Goal: Task Accomplishment & Management: Use online tool/utility

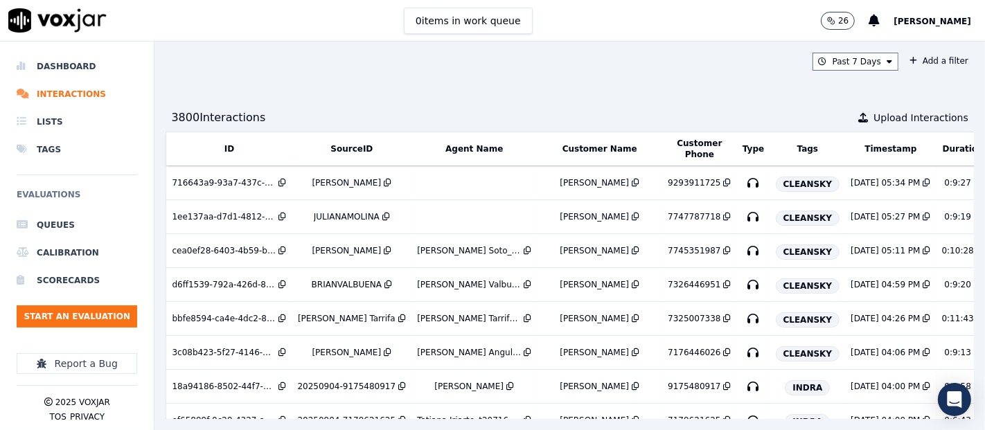
click at [927, 21] on span "[PERSON_NAME]" at bounding box center [932, 22] width 78 height 10
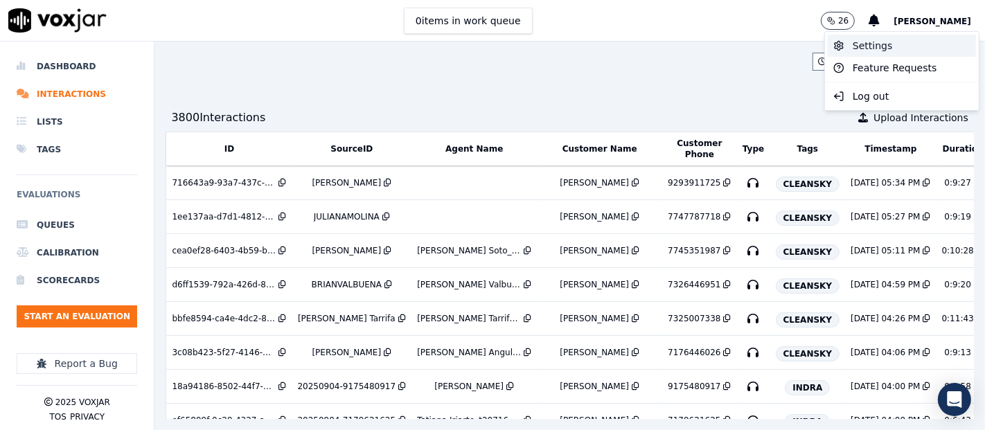
click at [861, 44] on div "Settings" at bounding box center [902, 46] width 148 height 22
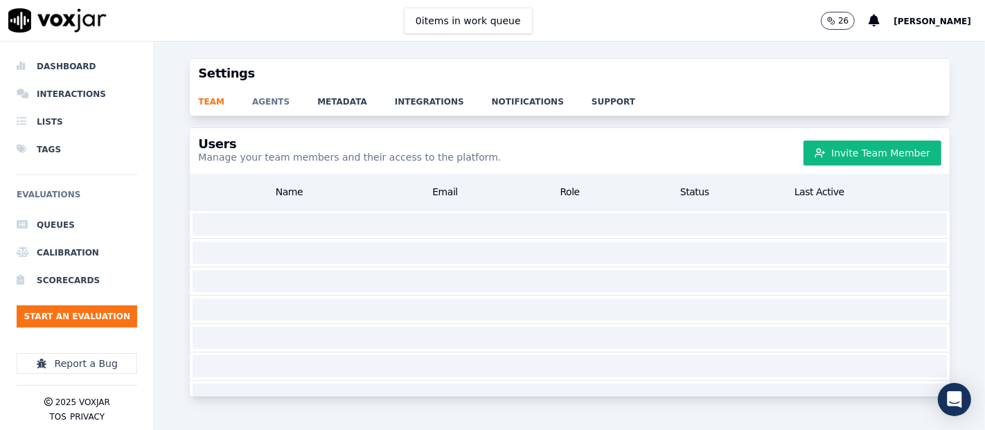
click at [260, 105] on link "agents" at bounding box center [284, 97] width 65 height 19
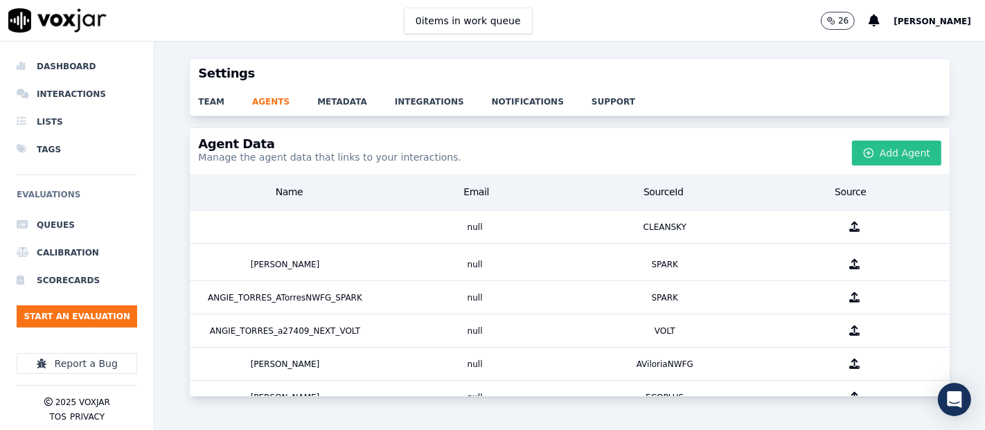
click at [871, 158] on button "Add Agent" at bounding box center [896, 153] width 89 height 25
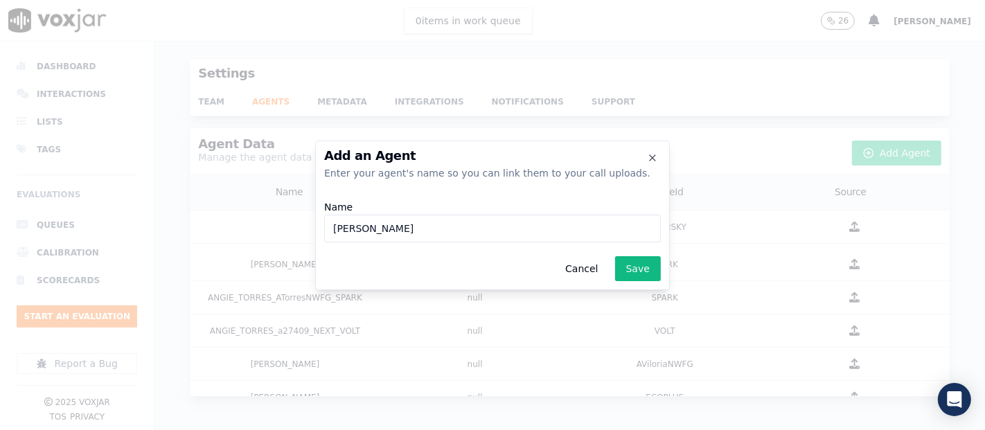
paste input "w28567"
type input "W"
click at [654, 161] on icon "button" at bounding box center [652, 157] width 11 height 11
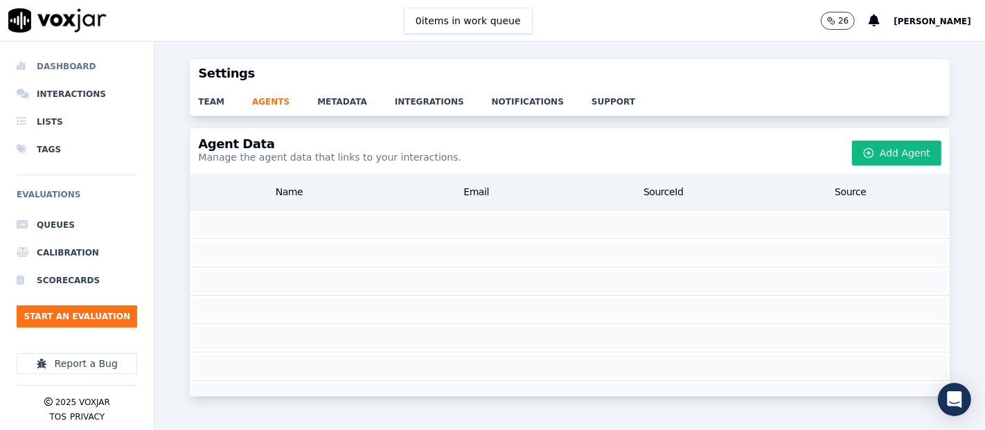
click at [67, 62] on li "Dashboard" at bounding box center [77, 67] width 121 height 28
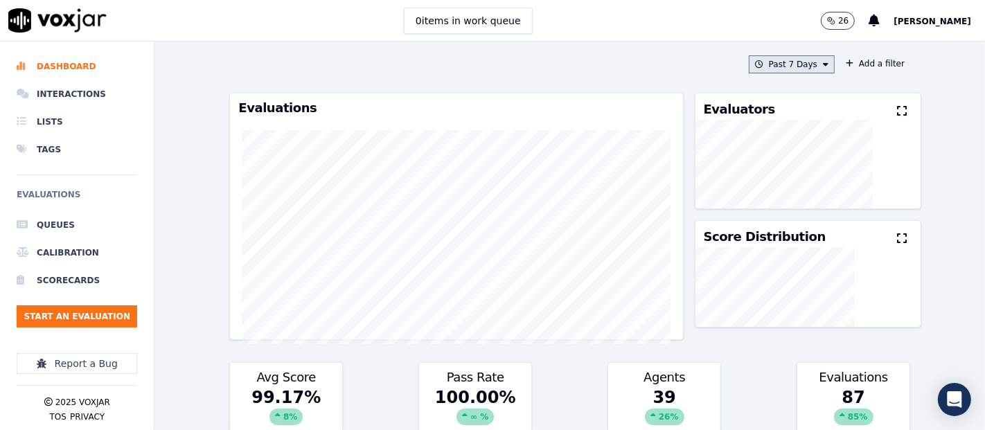
click at [805, 64] on button "Past 7 Days" at bounding box center [792, 64] width 86 height 18
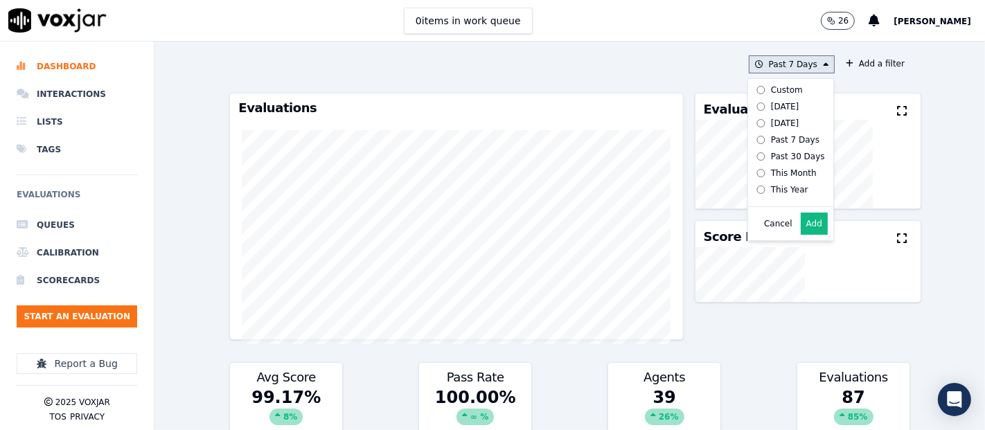
click at [751, 100] on label "Today" at bounding box center [788, 106] width 74 height 17
click at [801, 232] on button "Add" at bounding box center [814, 224] width 27 height 22
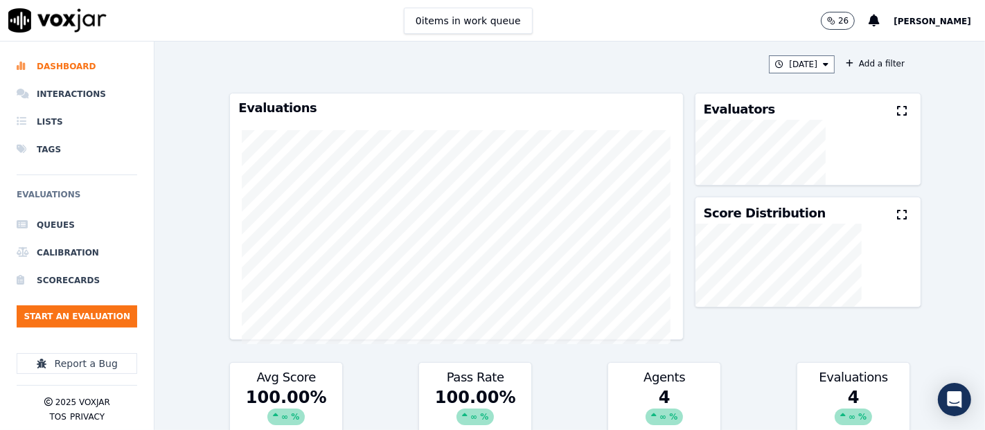
click at [897, 105] on button at bounding box center [904, 111] width 15 height 17
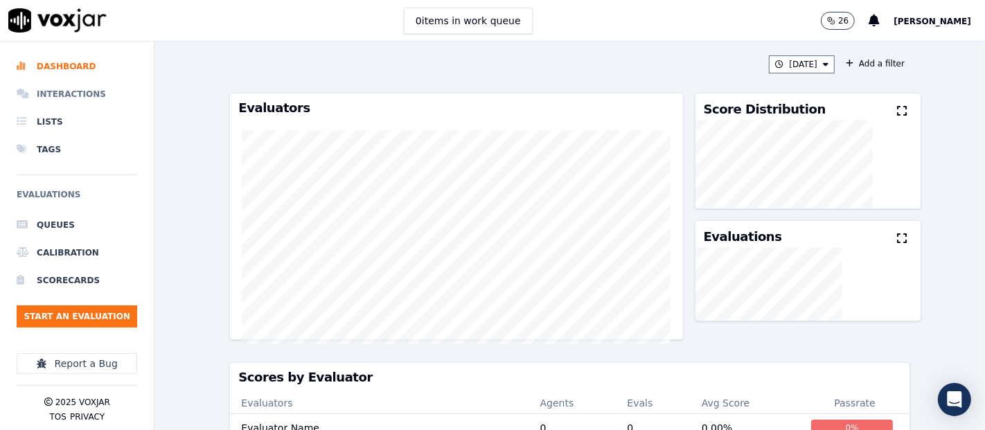
click at [82, 91] on li "Interactions" at bounding box center [77, 94] width 121 height 28
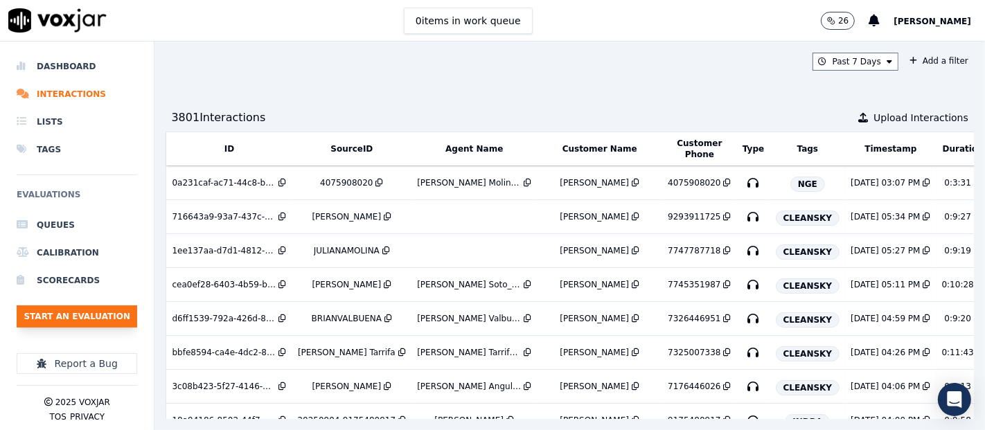
click at [105, 319] on button "Start an Evaluation" at bounding box center [77, 316] width 121 height 22
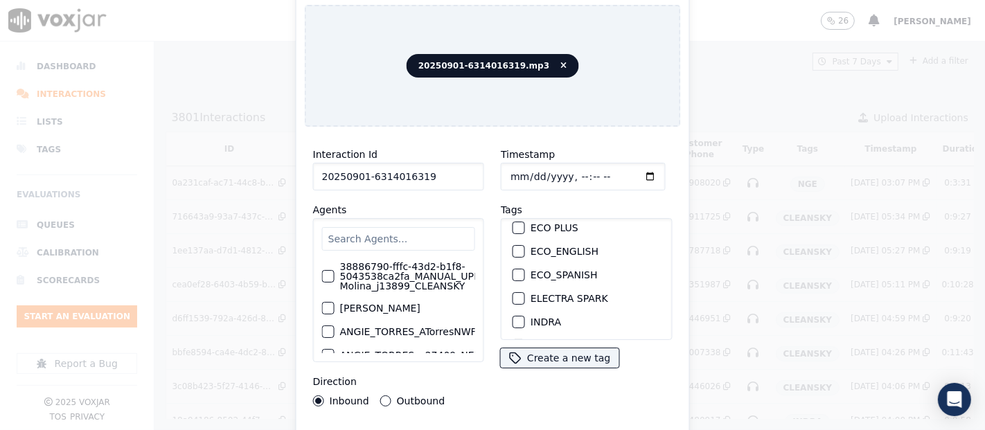
scroll to position [77, 0]
type input "20250901-6314016319"
click at [513, 296] on div "button" at bounding box center [518, 301] width 10 height 10
click at [538, 423] on div "Interaction Id 20250901-6314016319 Agents 38886790-fffc-43d2-b1f8-5043538ca2fa_…" at bounding box center [493, 297] width 376 height 319
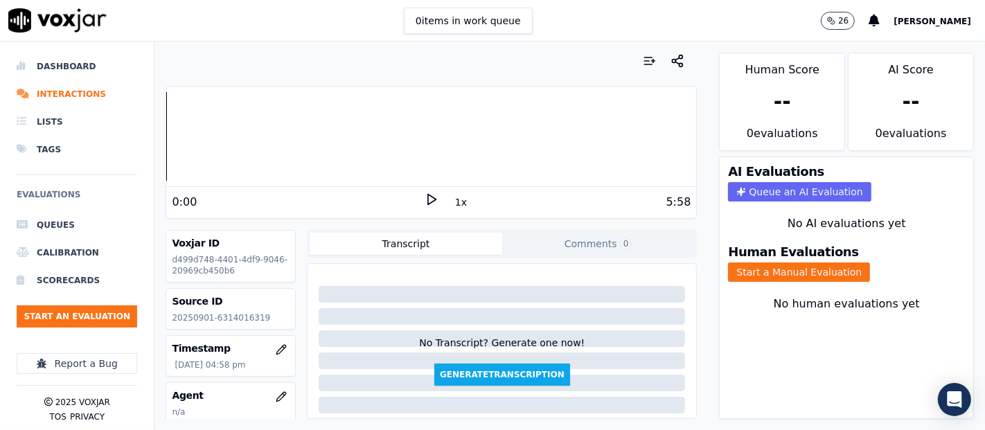
click at [228, 319] on p "20250901-6314016319" at bounding box center [231, 317] width 118 height 11
copy p "6314016319"
click at [428, 198] on polygon at bounding box center [432, 200] width 8 height 10
click at [170, 136] on div at bounding box center [431, 136] width 530 height 89
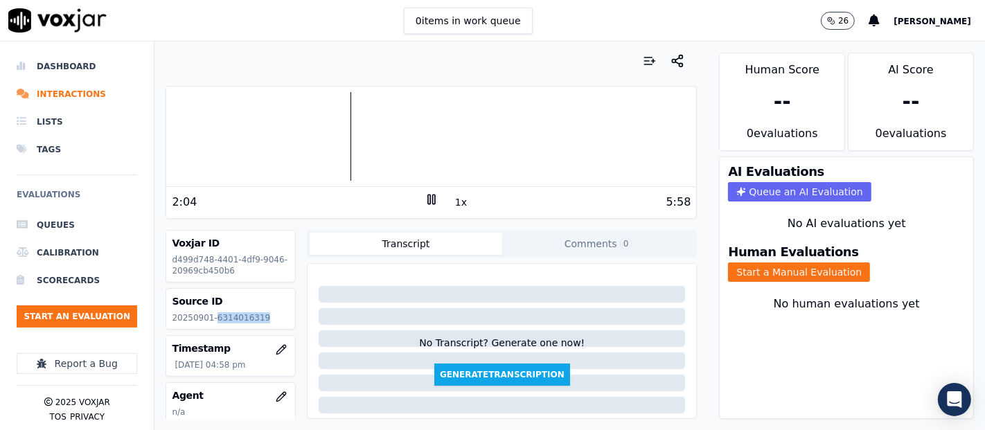
click at [425, 195] on icon at bounding box center [432, 200] width 14 height 14
click at [425, 201] on icon at bounding box center [432, 200] width 14 height 14
click at [425, 199] on icon at bounding box center [432, 200] width 14 height 14
click at [786, 262] on button "Start a Manual Evaluation" at bounding box center [799, 271] width 142 height 19
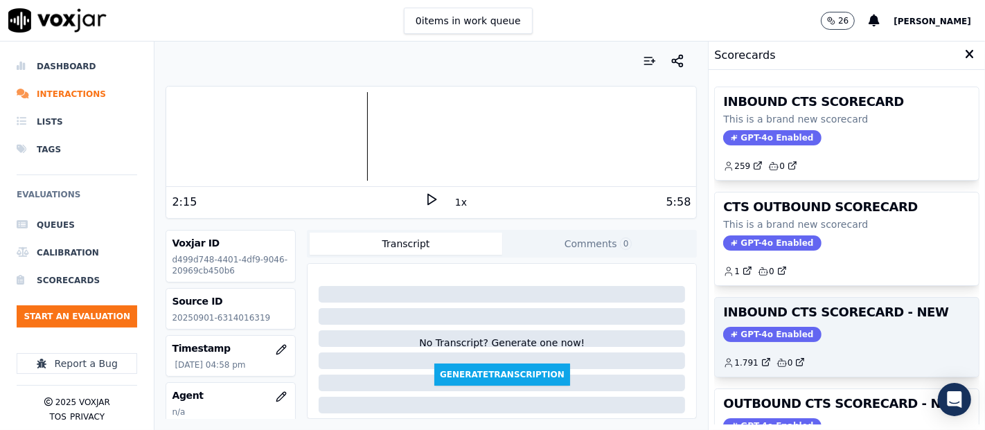
click at [814, 334] on div "GPT-4o Enabled" at bounding box center [846, 334] width 247 height 15
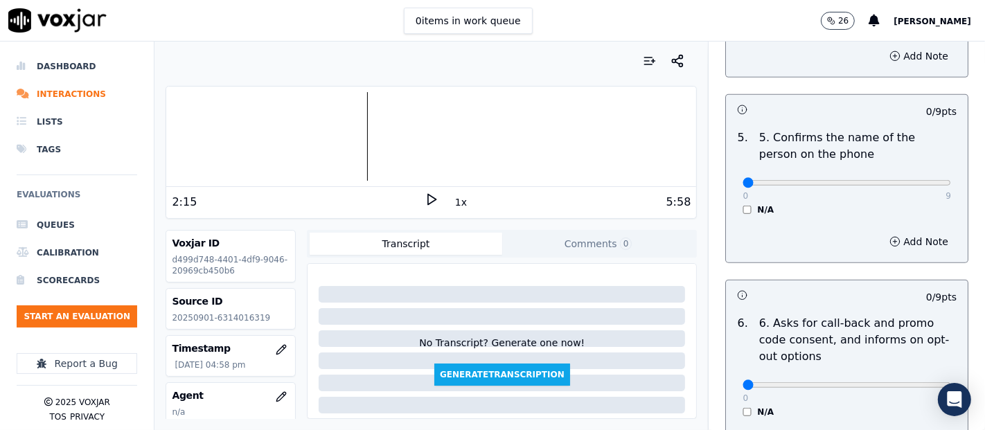
scroll to position [863, 0]
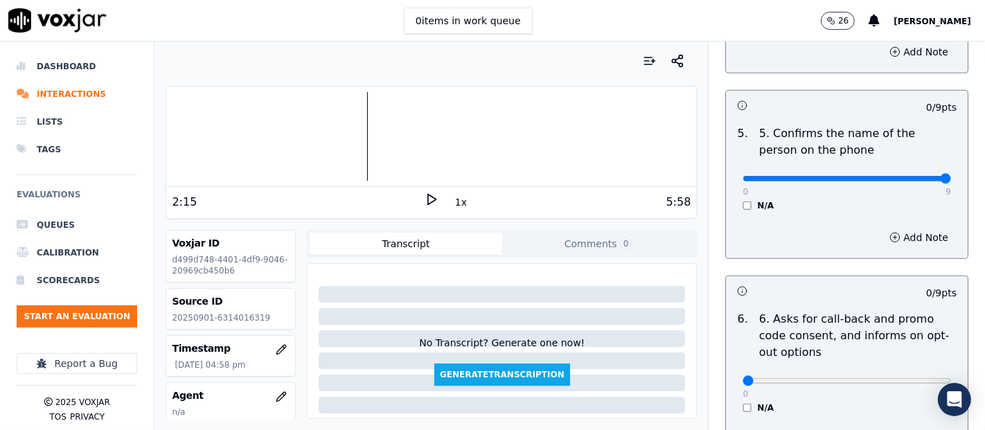
type input "9"
click at [913, 179] on input "range" at bounding box center [846, 179] width 208 height 6
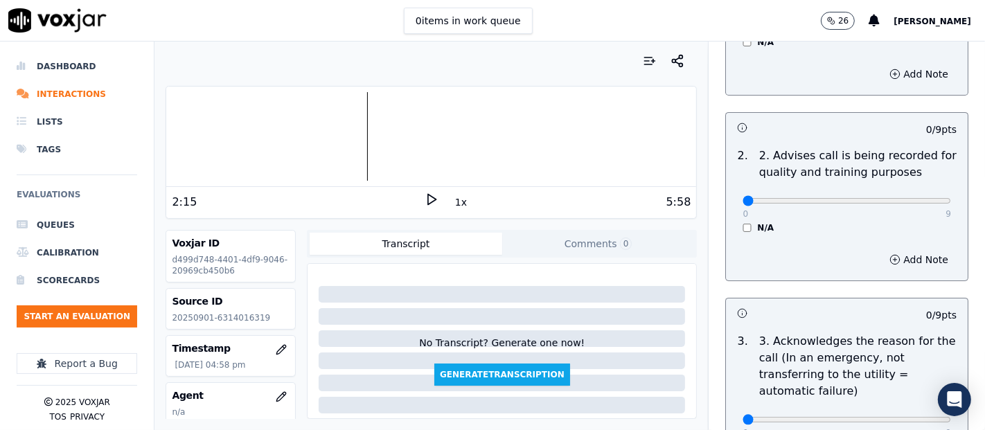
scroll to position [0, 0]
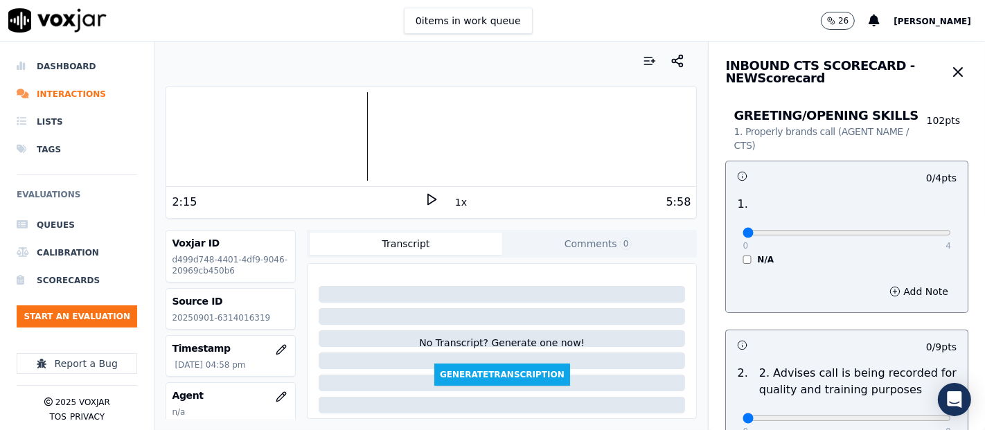
click at [166, 132] on div at bounding box center [431, 136] width 530 height 89
click at [425, 195] on icon at bounding box center [432, 200] width 14 height 14
click at [433, 197] on rect at bounding box center [434, 199] width 2 height 9
click at [152, 140] on div "Dashboard Interactions Lists Tags Evaluations Queues Calibration Scorecards Sta…" at bounding box center [492, 236] width 985 height 389
click at [427, 202] on icon at bounding box center [432, 200] width 14 height 14
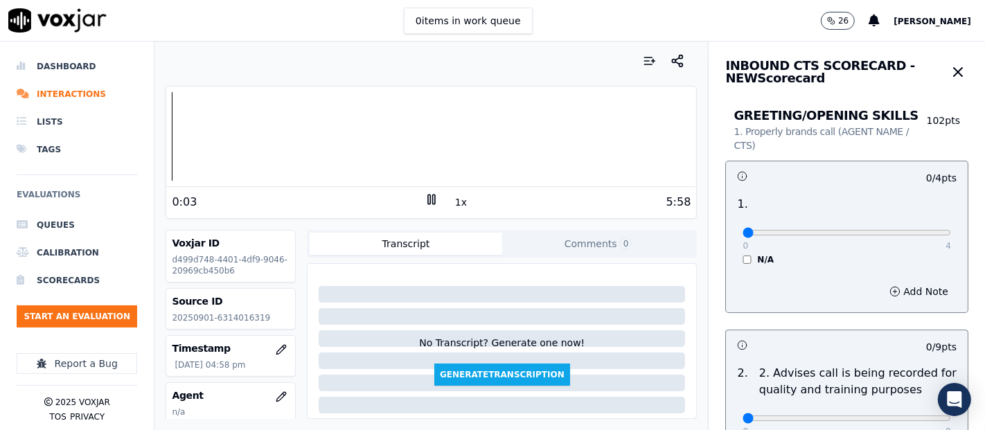
click at [428, 201] on rect at bounding box center [429, 199] width 2 height 9
click at [428, 200] on polygon at bounding box center [432, 200] width 8 height 10
click at [425, 202] on icon at bounding box center [432, 200] width 14 height 14
click at [425, 193] on icon at bounding box center [432, 200] width 14 height 14
click at [866, 280] on div "Add Note" at bounding box center [847, 292] width 242 height 42
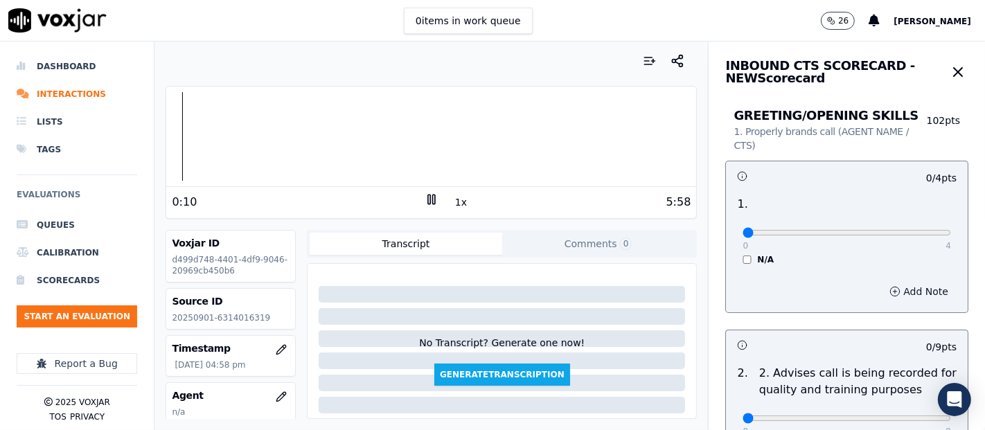
click at [881, 285] on button "Add Note" at bounding box center [918, 291] width 75 height 19
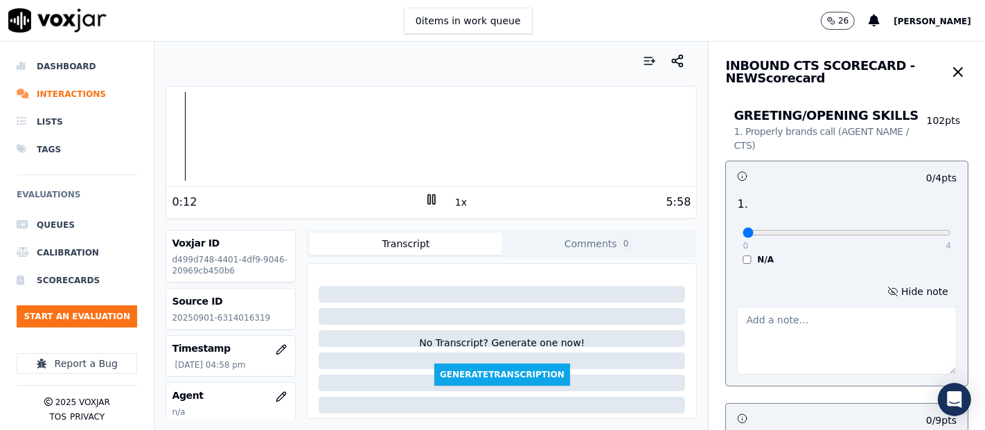
click at [425, 197] on icon at bounding box center [432, 200] width 14 height 14
click at [776, 315] on textarea at bounding box center [847, 341] width 220 height 68
type input "3"
click at [869, 230] on input "range" at bounding box center [846, 233] width 208 height 6
click at [796, 314] on textarea at bounding box center [847, 341] width 220 height 68
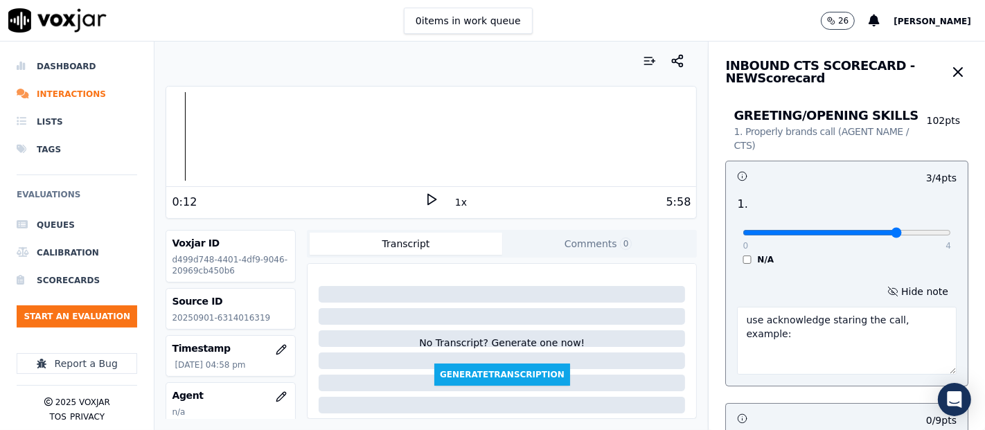
type textarea "use acknowledge staring the call, example:"
click at [429, 197] on icon at bounding box center [432, 200] width 14 height 14
click at [916, 319] on textarea "use acknowledge staring the call, example:" at bounding box center [847, 341] width 220 height 68
click at [433, 195] on rect at bounding box center [434, 199] width 2 height 9
drag, startPoint x: 866, startPoint y: 227, endPoint x: 945, endPoint y: 235, distance: 79.4
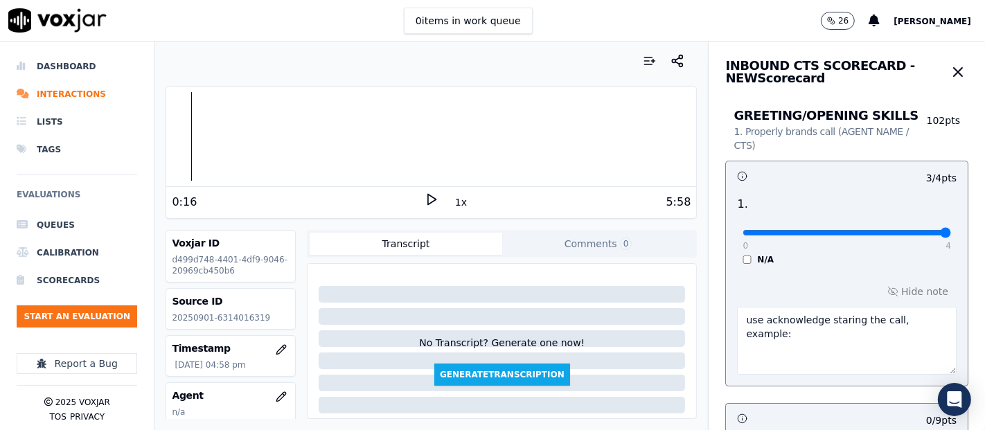
type input "4"
click at [945, 235] on input "range" at bounding box center [846, 233] width 208 height 6
drag, startPoint x: 916, startPoint y: 321, endPoint x: 871, endPoint y: 319, distance: 45.8
click at [871, 319] on textarea "use acknowledge staring the call, example:" at bounding box center [847, 341] width 220 height 68
type textarea "use acknowledge staring the call"
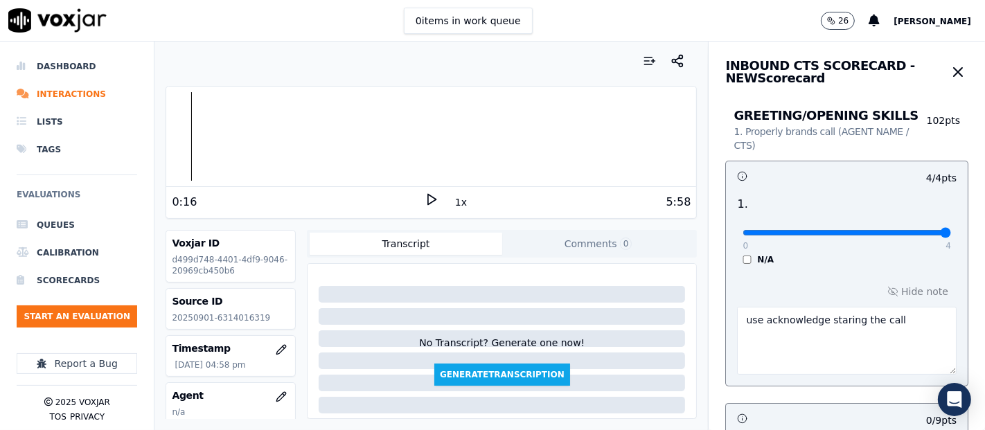
click at [426, 202] on icon at bounding box center [432, 200] width 14 height 14
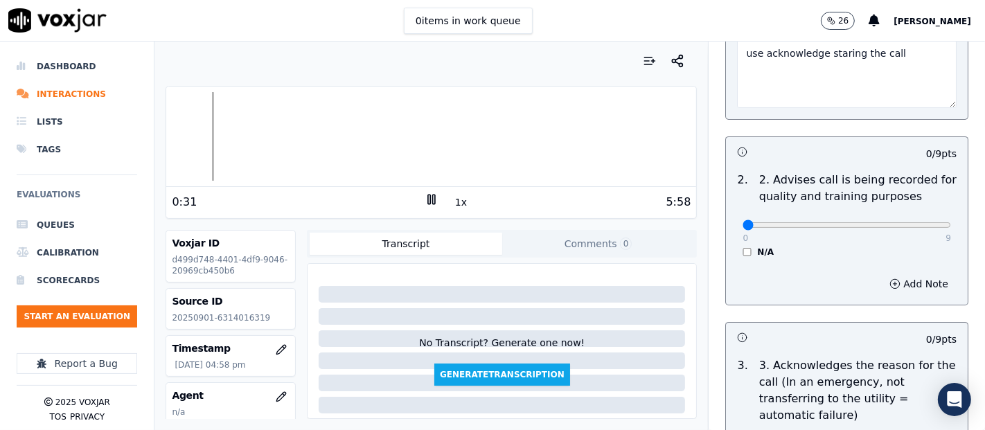
scroll to position [280, 0]
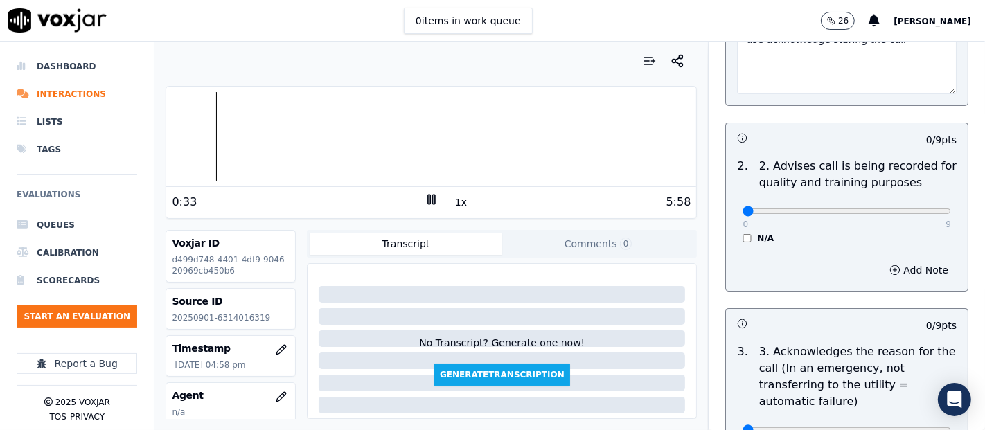
click at [191, 133] on div at bounding box center [431, 136] width 530 height 89
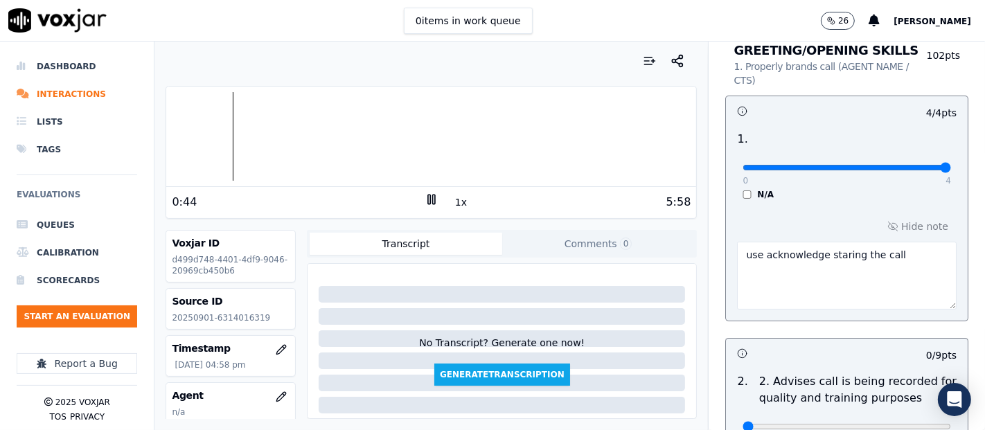
scroll to position [0, 0]
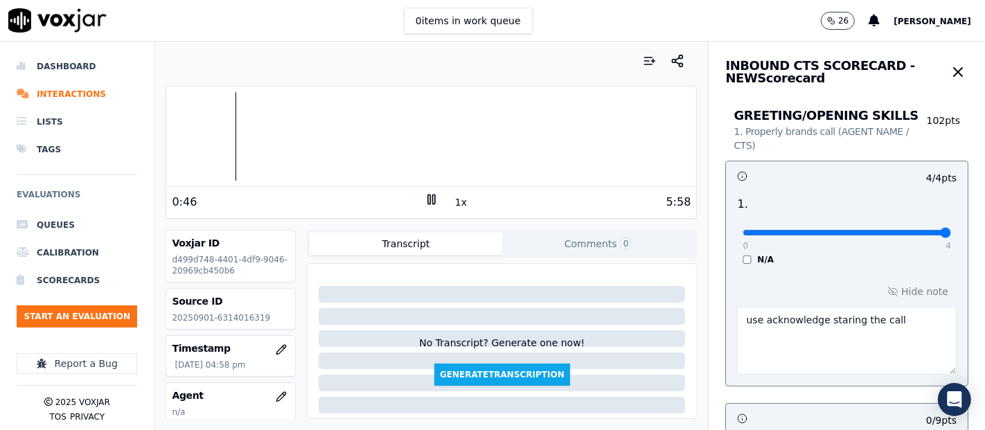
click at [425, 199] on icon at bounding box center [432, 200] width 14 height 14
click at [425, 197] on icon at bounding box center [432, 200] width 14 height 14
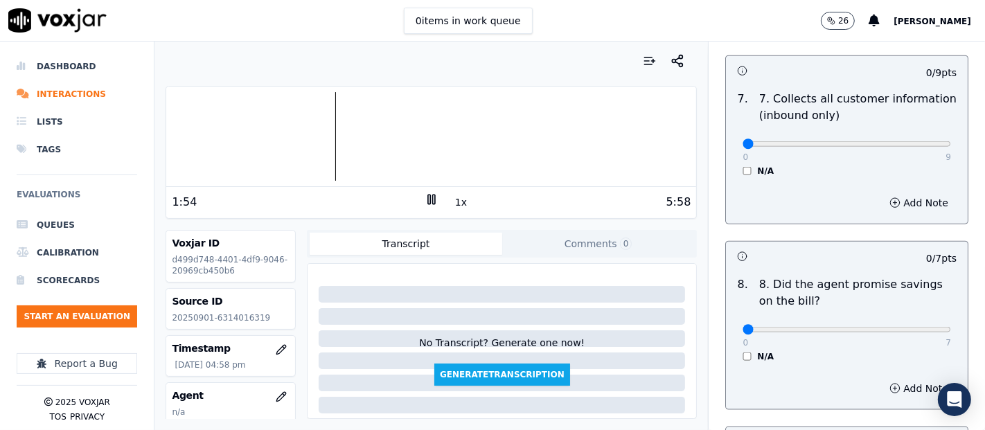
scroll to position [1321, 0]
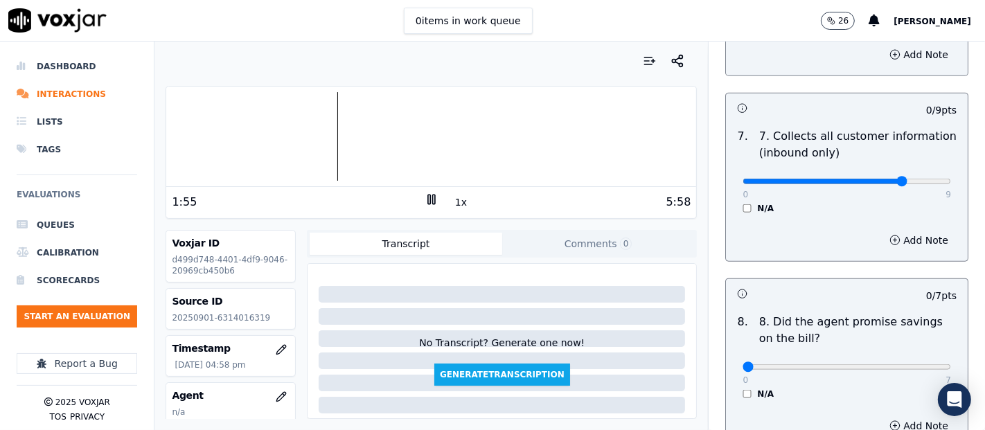
click at [878, 179] on input "range" at bounding box center [846, 182] width 208 height 6
drag, startPoint x: 873, startPoint y: 177, endPoint x: 913, endPoint y: 172, distance: 39.8
type input "9"
click at [913, 179] on input "range" at bounding box center [846, 182] width 208 height 6
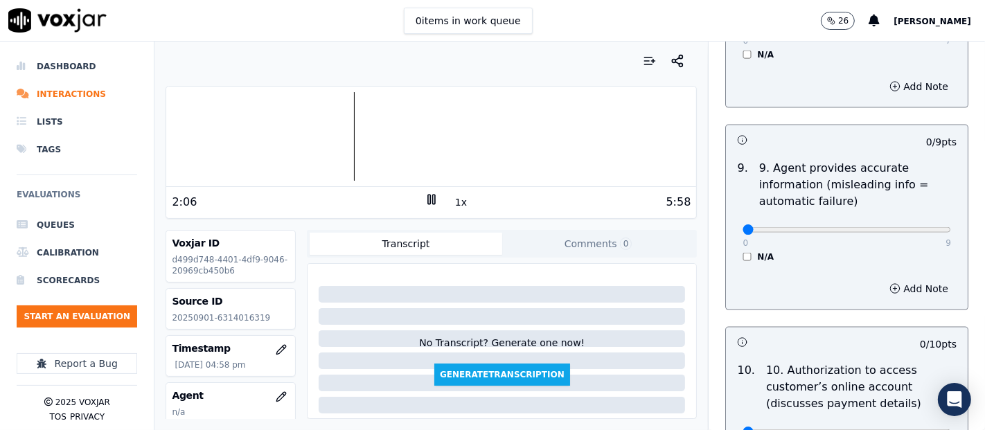
scroll to position [1688, 0]
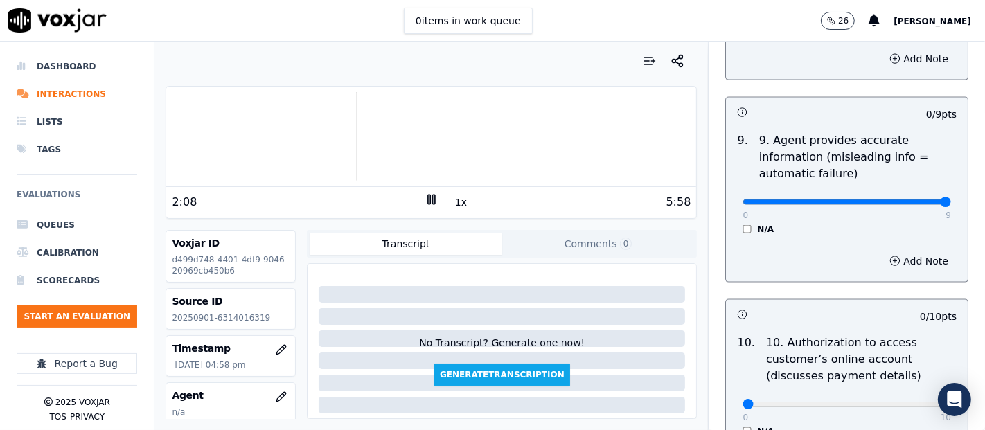
drag, startPoint x: 888, startPoint y: 200, endPoint x: 920, endPoint y: 202, distance: 32.6
type input "9"
click at [920, 202] on input "range" at bounding box center [846, 202] width 208 height 6
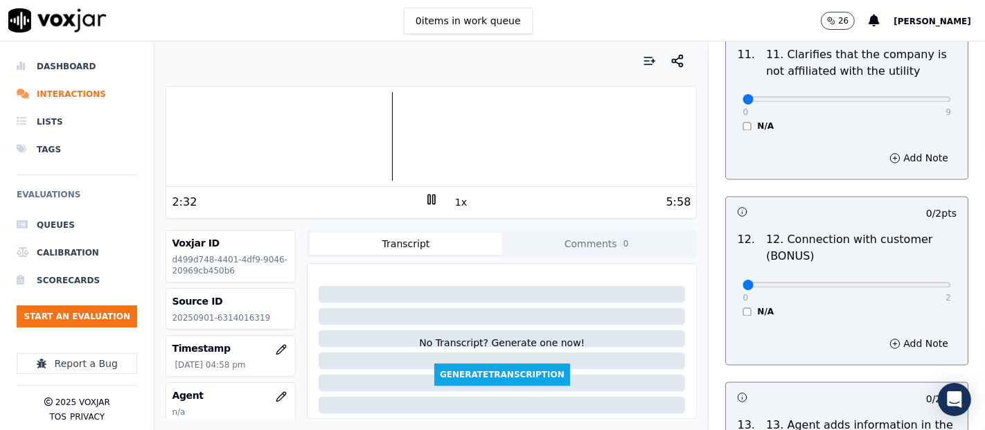
scroll to position [2193, 0]
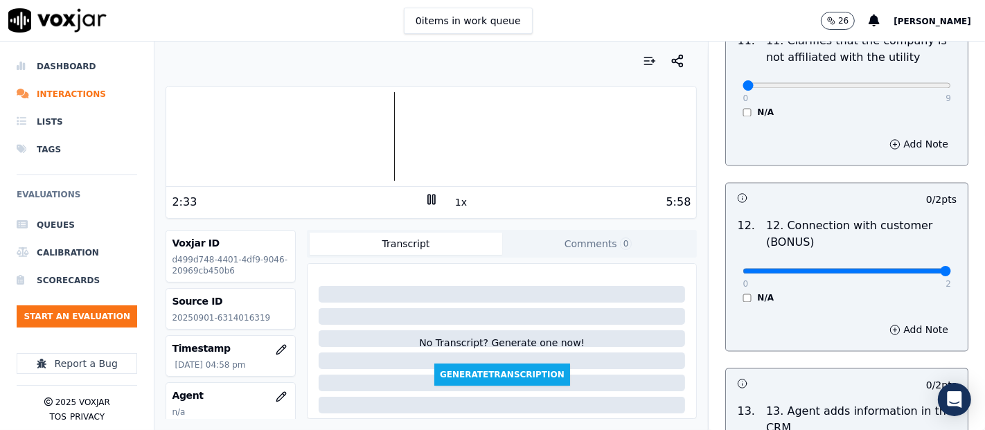
drag, startPoint x: 902, startPoint y: 265, endPoint x: 925, endPoint y: 276, distance: 26.3
type input "2"
click at [918, 269] on input "range" at bounding box center [846, 272] width 208 height 6
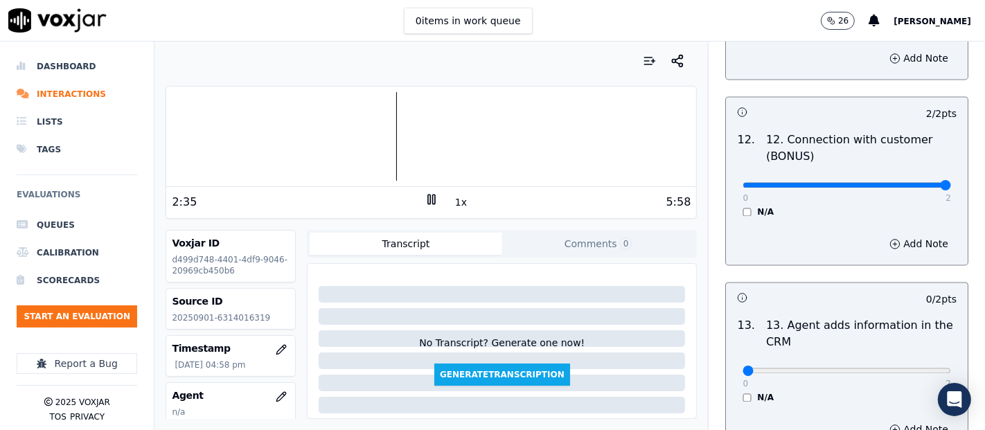
scroll to position [2311, 0]
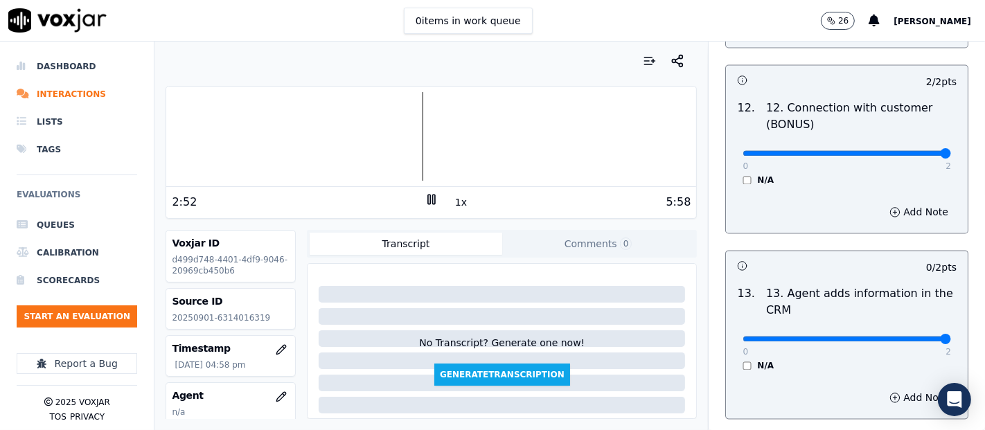
type input "2"
click at [909, 336] on input "range" at bounding box center [846, 339] width 208 height 6
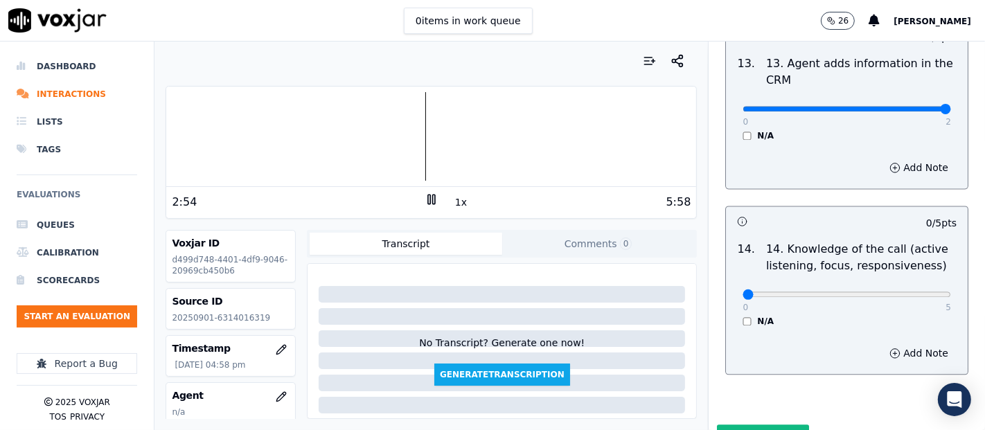
scroll to position [2546, 0]
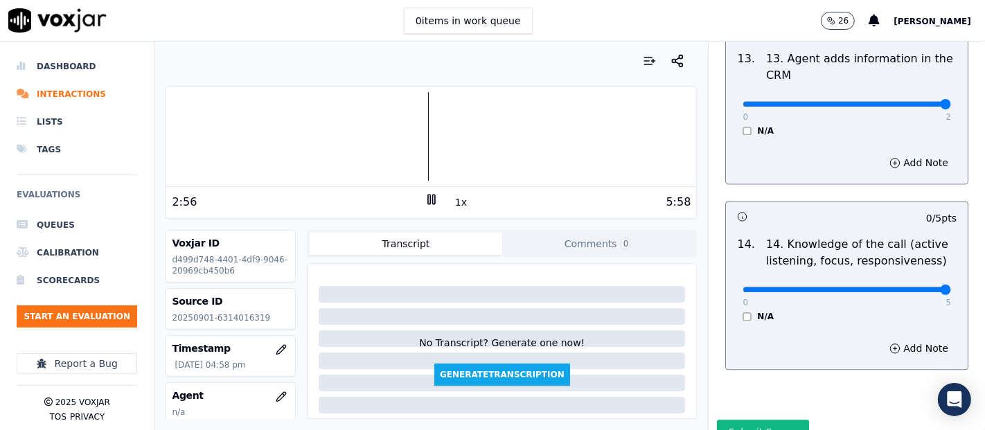
type input "5"
click at [904, 287] on input "range" at bounding box center [846, 290] width 208 height 6
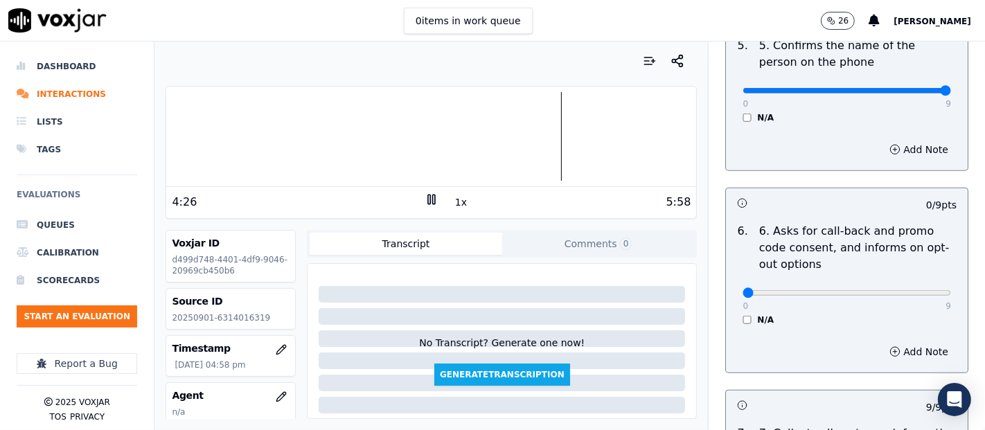
scroll to position [1028, 0]
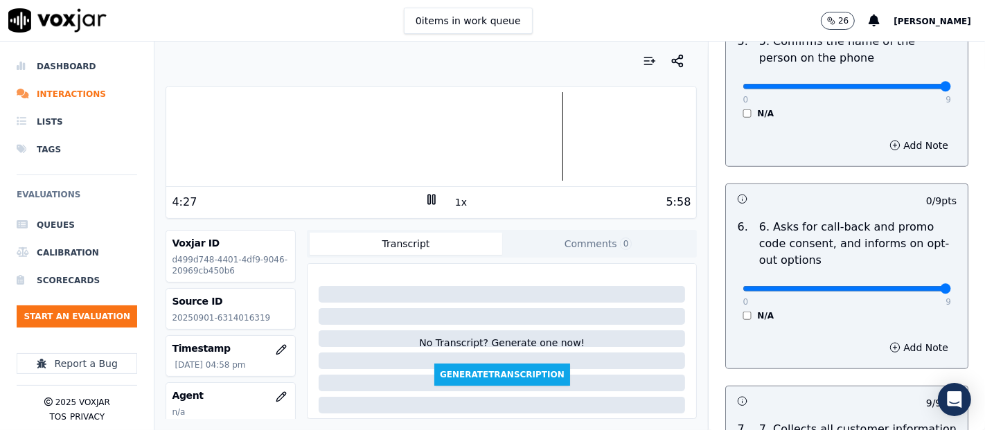
type input "9"
click at [908, 286] on input "range" at bounding box center [846, 289] width 208 height 6
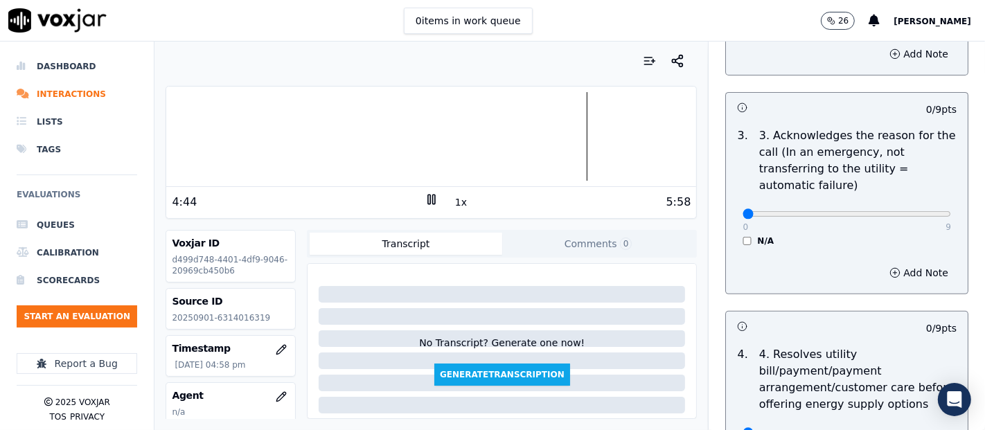
scroll to position [510, 0]
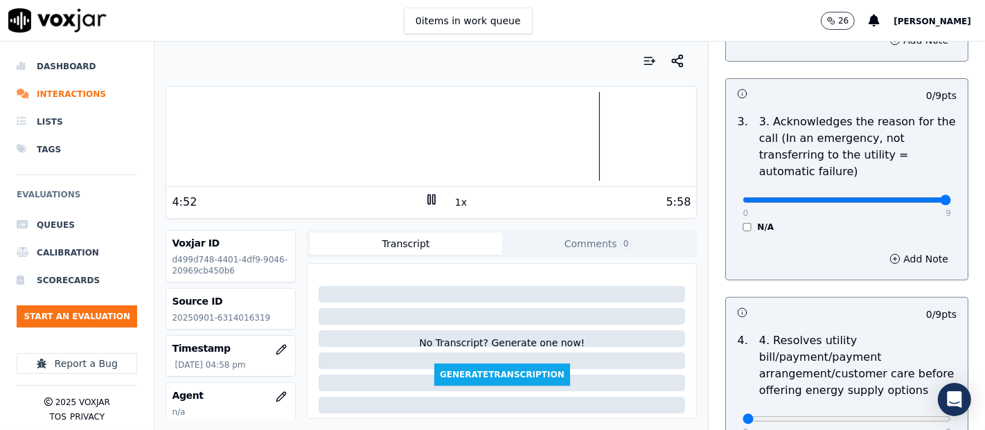
type input "9"
click at [908, 199] on input "range" at bounding box center [846, 200] width 208 height 6
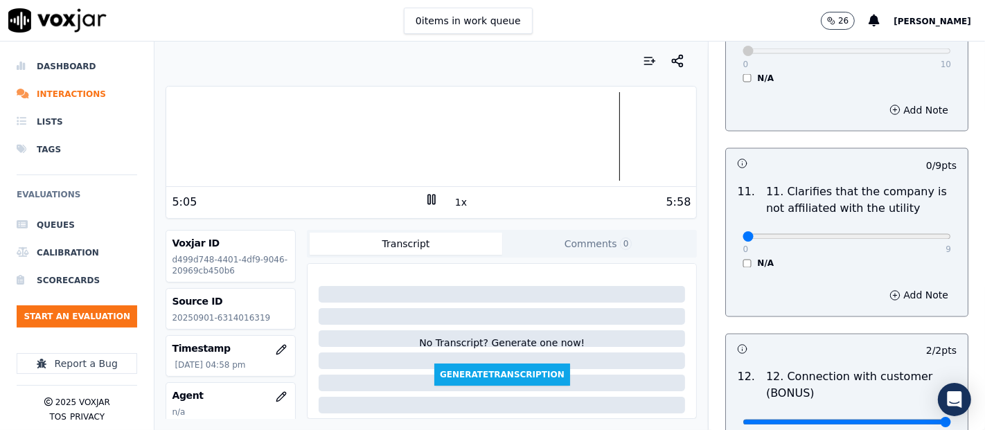
scroll to position [2033, 0]
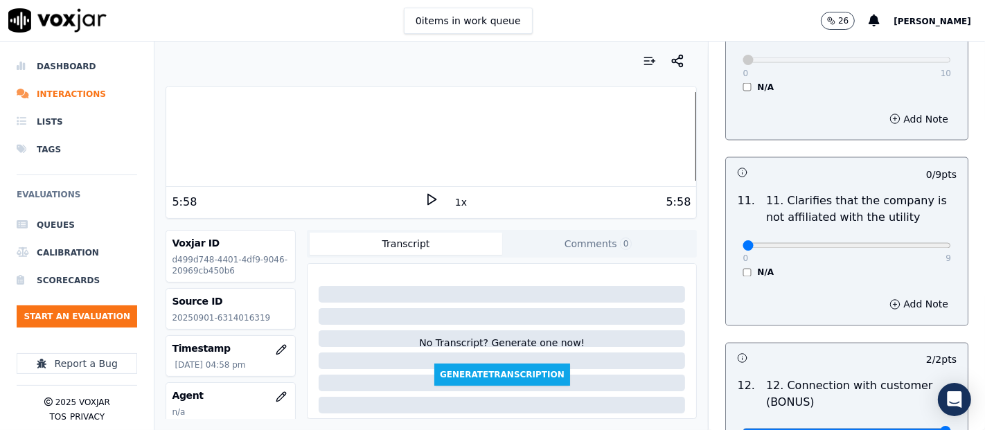
click at [170, 135] on div at bounding box center [431, 136] width 530 height 89
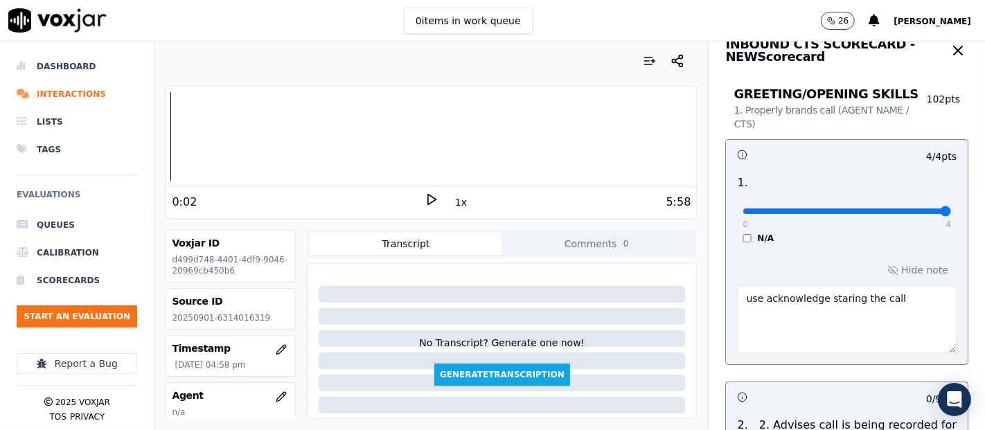
scroll to position [0, 0]
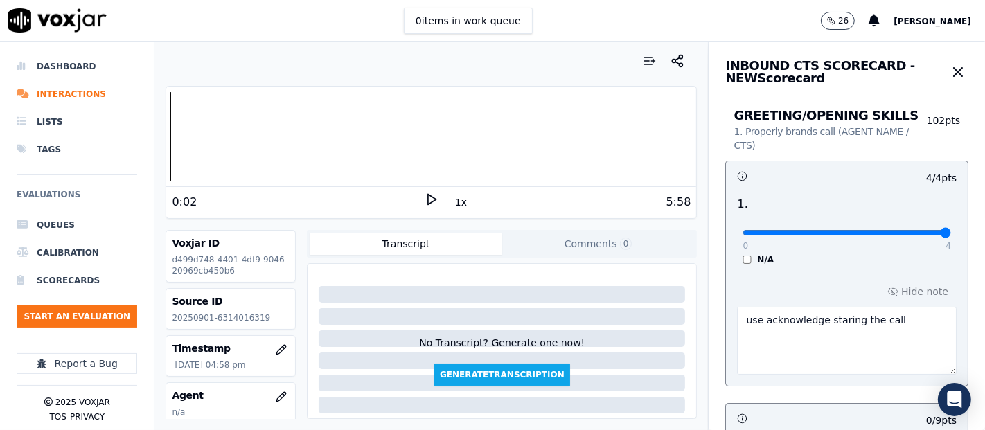
click at [898, 335] on textarea "use acknowledge staring the call" at bounding box center [847, 341] width 220 height 68
click at [888, 324] on textarea "use acknowledge staring the call" at bounding box center [847, 341] width 220 height 68
click at [835, 332] on textarea "use acknowledge staring the call and in the and: example thank u for calling" at bounding box center [847, 341] width 220 height 68
click at [902, 332] on textarea "use acknowledge staring the call and in the and: example thank you for calling" at bounding box center [847, 341] width 220 height 68
type textarea "use acknowledge staring the call and in the and: example thank you for calling,…"
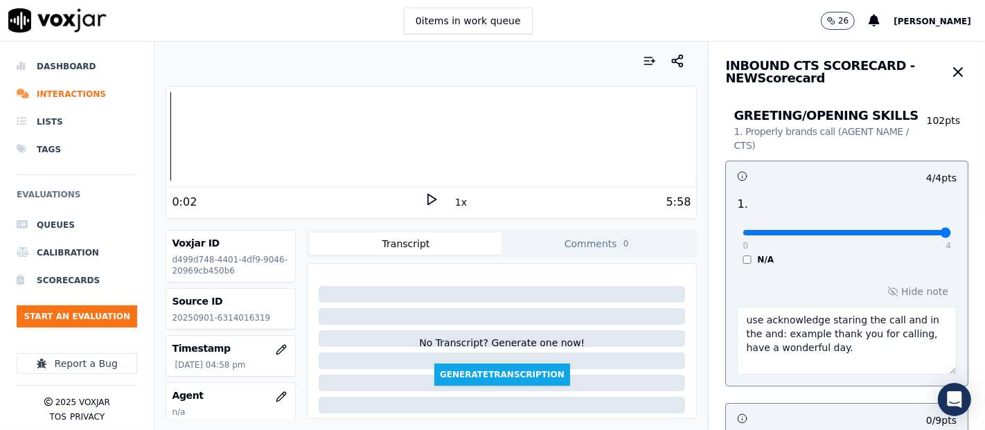
drag, startPoint x: 862, startPoint y: 347, endPoint x: 720, endPoint y: 312, distance: 147.0
click at [726, 312] on div "Hide note use acknowledge staring the call and in the and: example thank you fo…" at bounding box center [847, 328] width 242 height 115
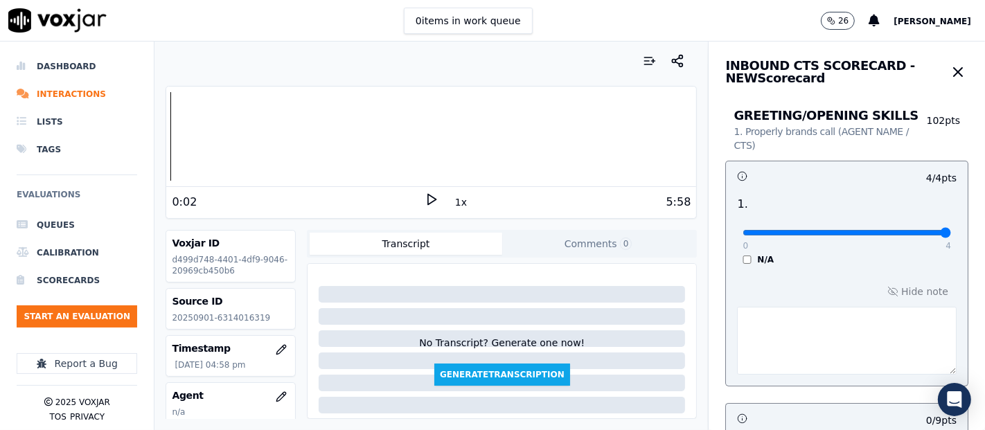
click at [425, 199] on icon at bounding box center [432, 200] width 14 height 14
click at [217, 133] on div at bounding box center [431, 136] width 530 height 89
click at [219, 132] on div at bounding box center [431, 136] width 530 height 89
click at [212, 139] on div at bounding box center [431, 136] width 530 height 89
click at [211, 137] on div at bounding box center [431, 136] width 530 height 89
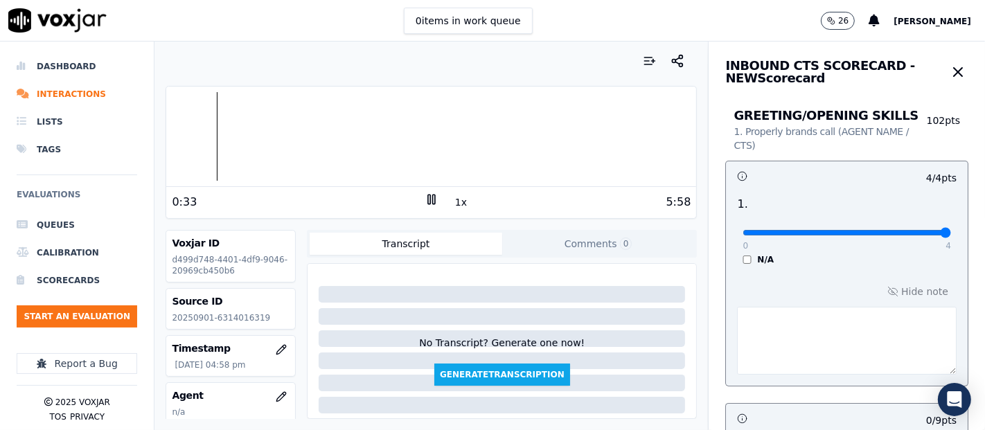
click at [195, 138] on div at bounding box center [431, 136] width 530 height 89
click at [169, 134] on div at bounding box center [431, 136] width 530 height 89
click at [137, 147] on div "Dashboard Interactions Lists Tags Evaluations Queues Calibration Scorecards Sta…" at bounding box center [492, 236] width 985 height 389
click at [170, 137] on div at bounding box center [431, 136] width 530 height 89
click at [425, 199] on icon at bounding box center [432, 200] width 14 height 14
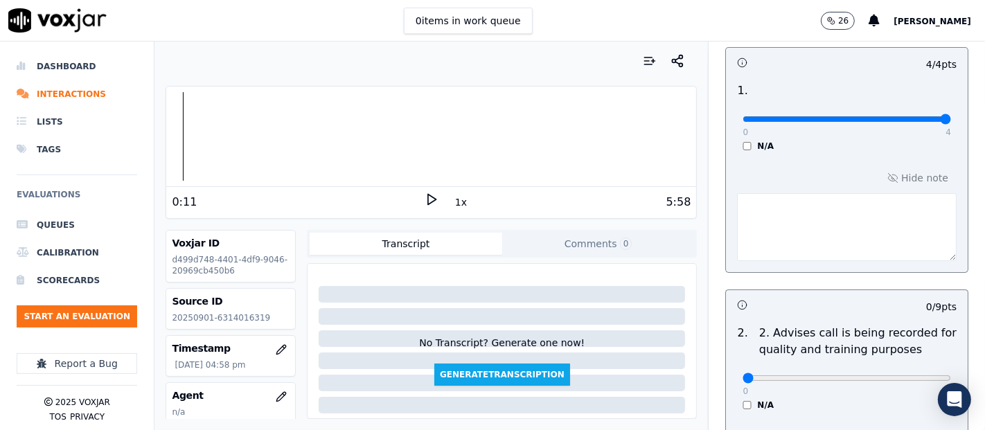
scroll to position [174, 0]
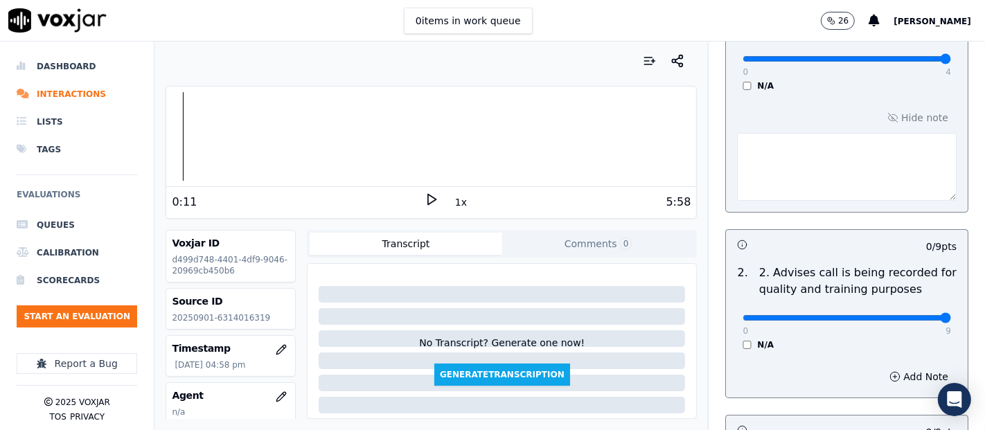
type input "9"
click at [911, 315] on input "range" at bounding box center [846, 318] width 208 height 6
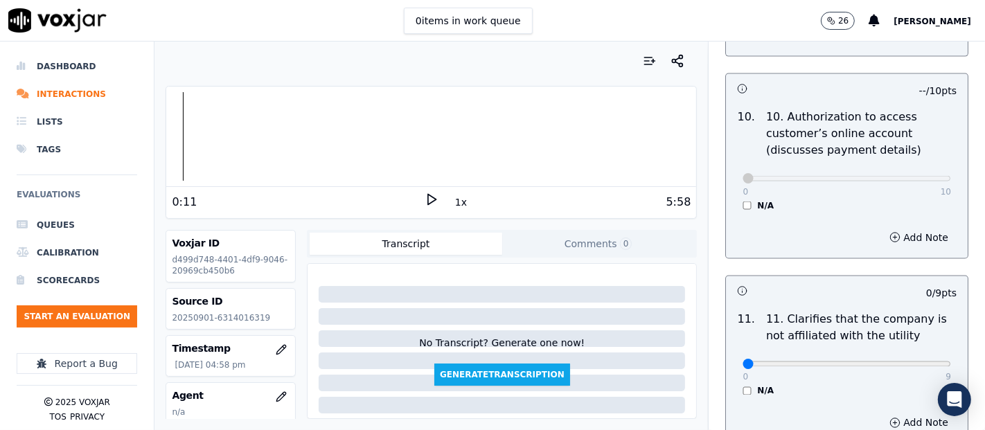
scroll to position [1923, 0]
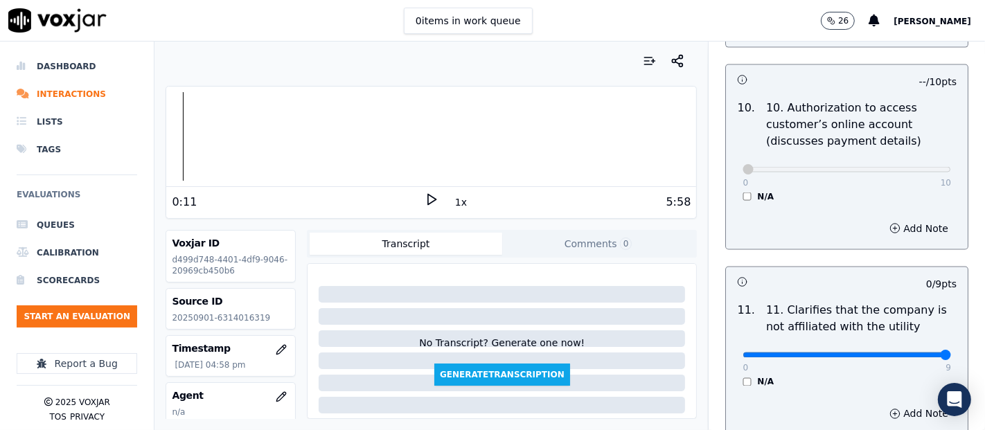
type input "9"
click at [908, 353] on input "range" at bounding box center [846, 356] width 208 height 6
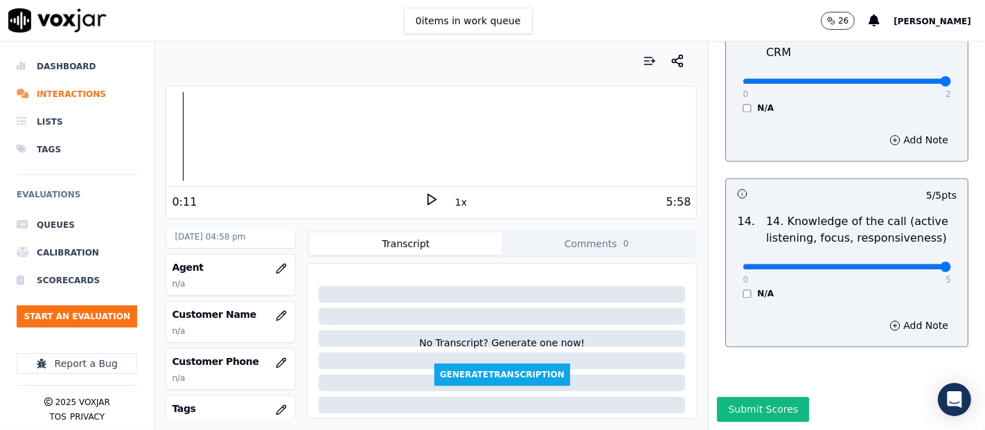
scroll to position [130, 0]
click at [276, 310] on icon "button" at bounding box center [281, 313] width 11 height 11
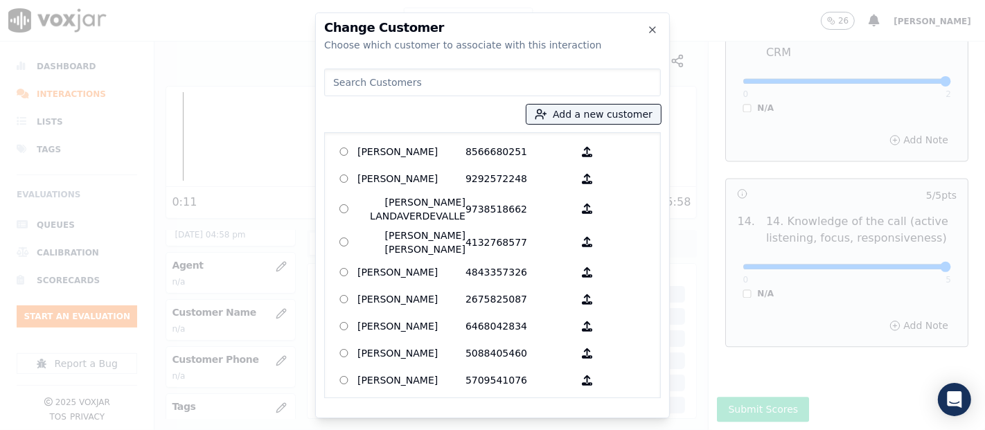
paste input "OLGA PERALTA"
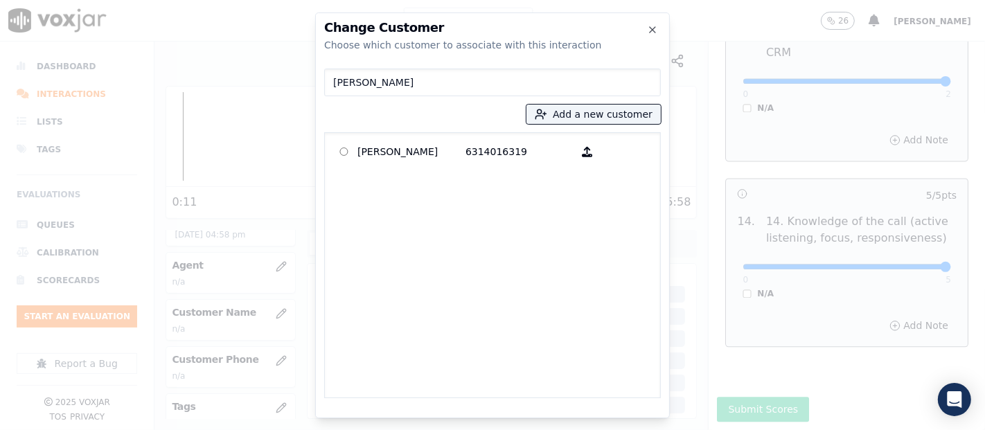
type input "OLGA PERALTA"
click at [598, 109] on button "Add a new customer" at bounding box center [593, 114] width 134 height 19
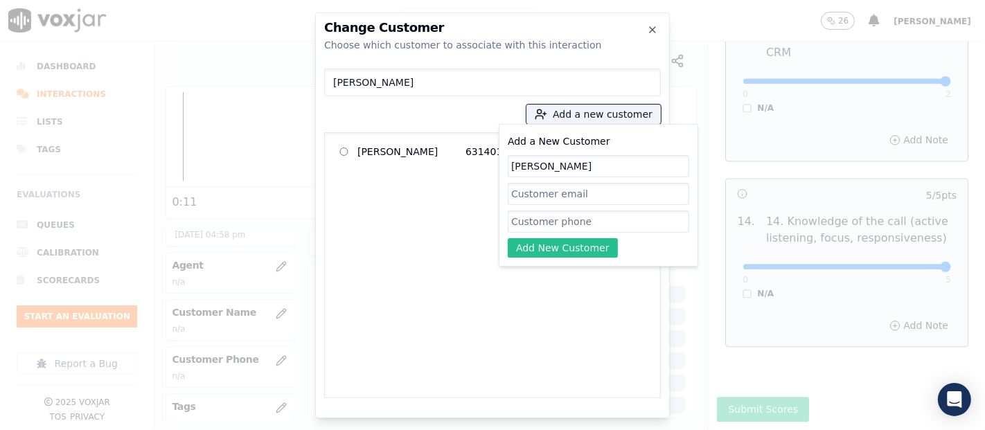
type input "OLGA PERALTA"
click at [594, 244] on button "Add New Customer" at bounding box center [563, 247] width 110 height 19
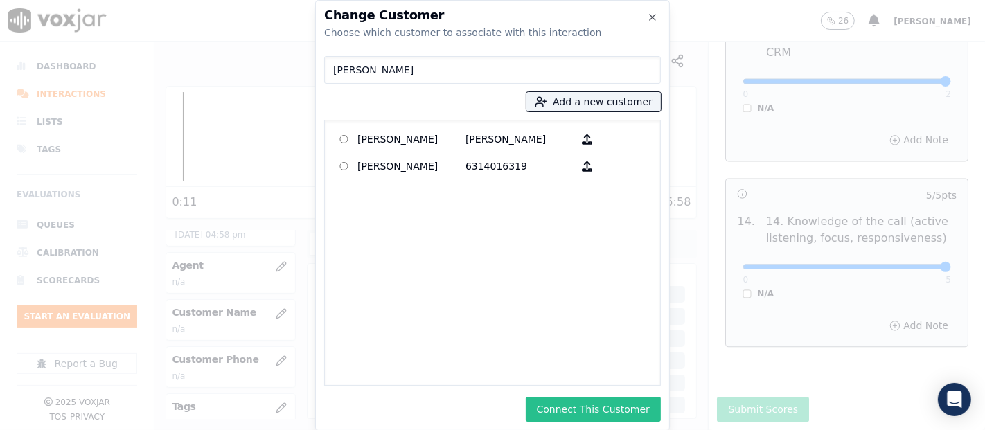
click at [577, 402] on button "Connect This Customer" at bounding box center [593, 409] width 135 height 25
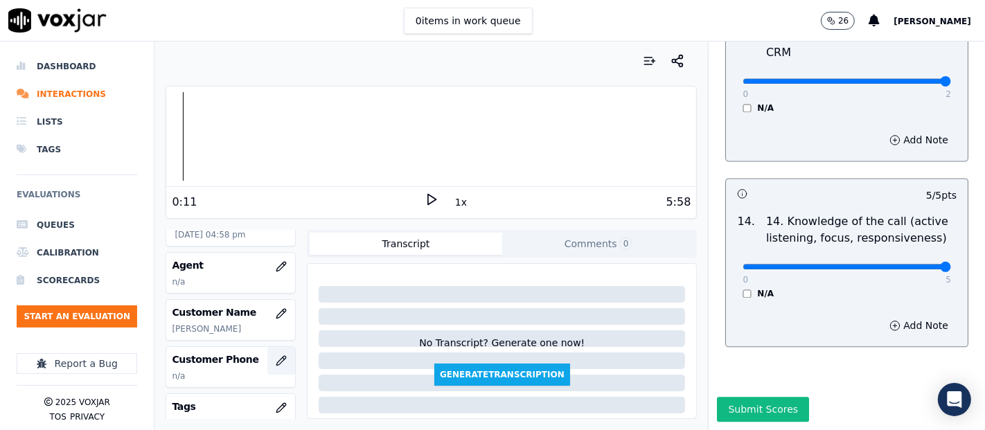
click at [267, 357] on button "button" at bounding box center [281, 361] width 28 height 28
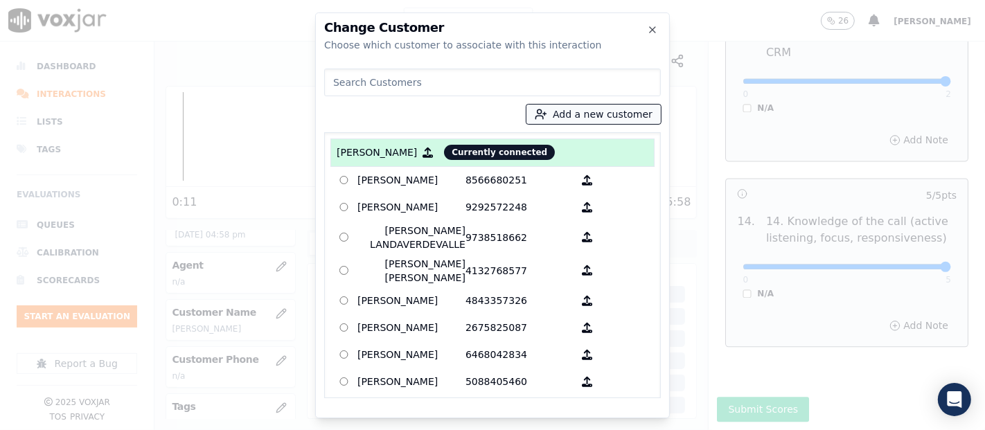
click at [589, 114] on button "Add a new customer" at bounding box center [593, 114] width 134 height 19
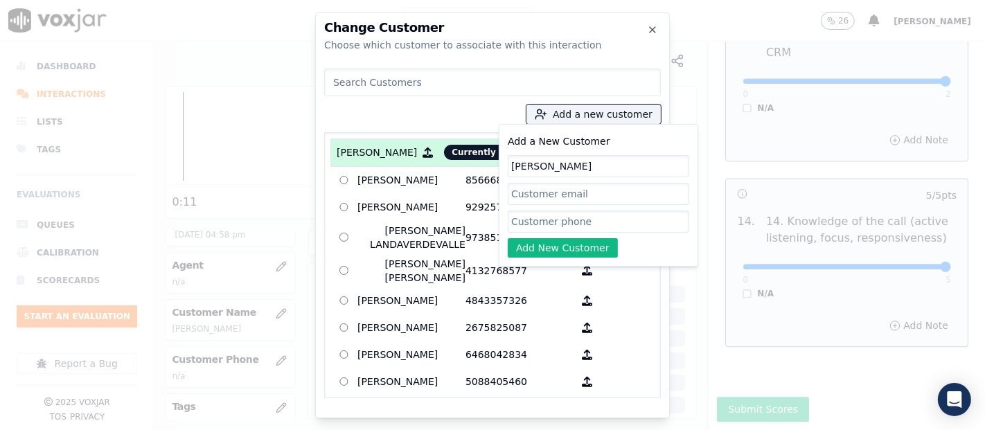
click at [599, 193] on input "Add a New Customer" at bounding box center [598, 194] width 181 height 22
drag, startPoint x: 591, startPoint y: 166, endPoint x: 504, endPoint y: 167, distance: 87.3
click at [504, 167] on div "Add a New Customer OLGA PERALTA Add New Customer" at bounding box center [598, 195] width 199 height 143
type input "[PERSON_NAME]"
click at [562, 224] on input "Add a New Customer" at bounding box center [598, 222] width 181 height 22
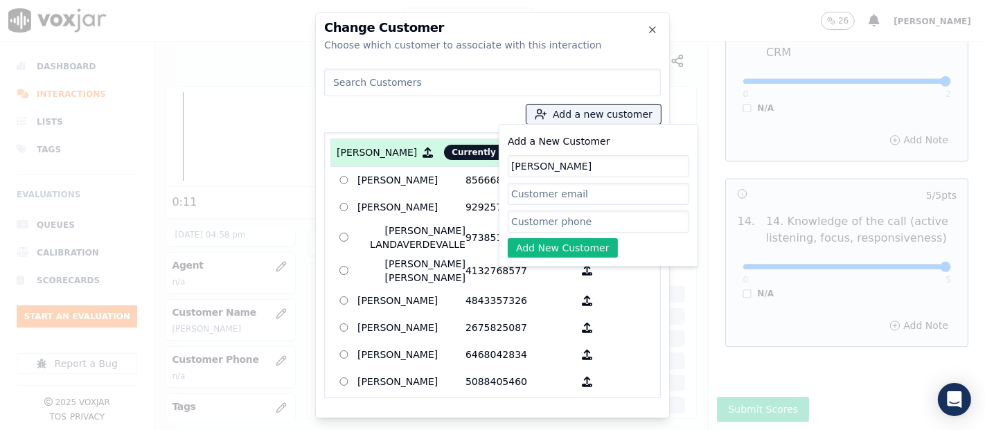
paste input "6314016319"
type input "6314016319"
click at [582, 244] on button "Add New Customer" at bounding box center [563, 247] width 110 height 19
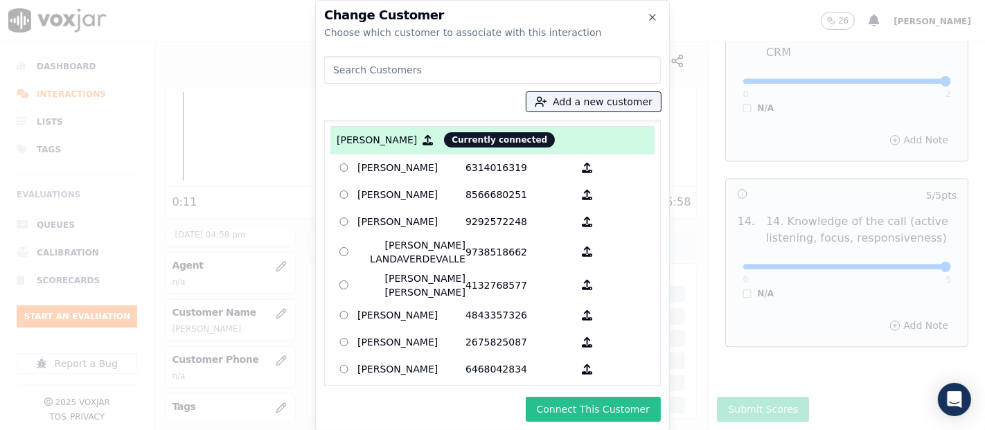
click at [591, 411] on button "Connect This Customer" at bounding box center [593, 409] width 135 height 25
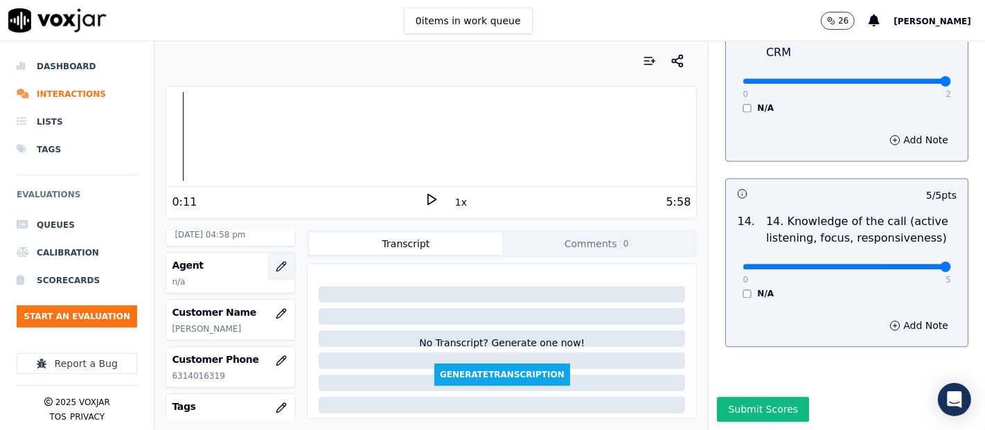
click at [273, 265] on button "button" at bounding box center [281, 267] width 28 height 28
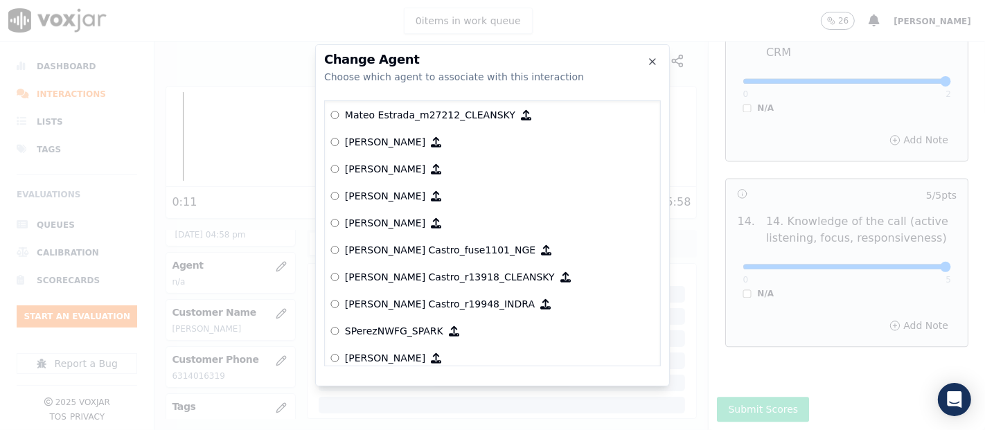
scroll to position [5485, 0]
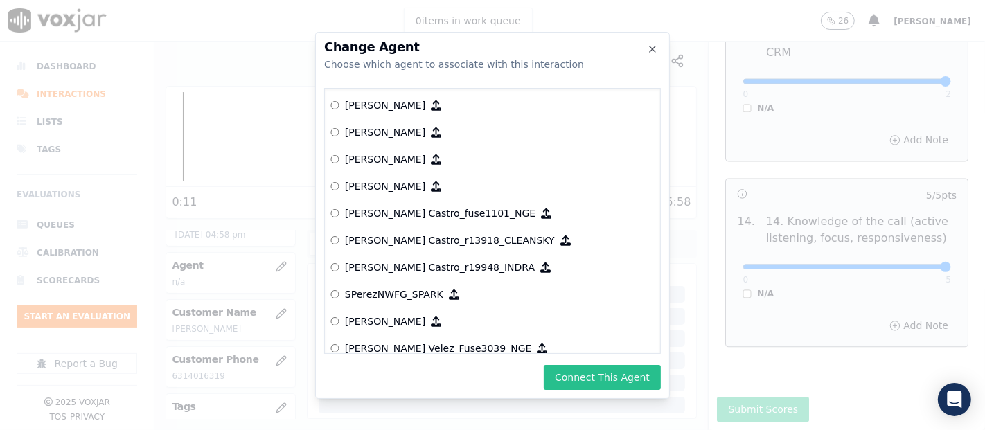
click at [575, 376] on button "Connect This Agent" at bounding box center [602, 377] width 117 height 25
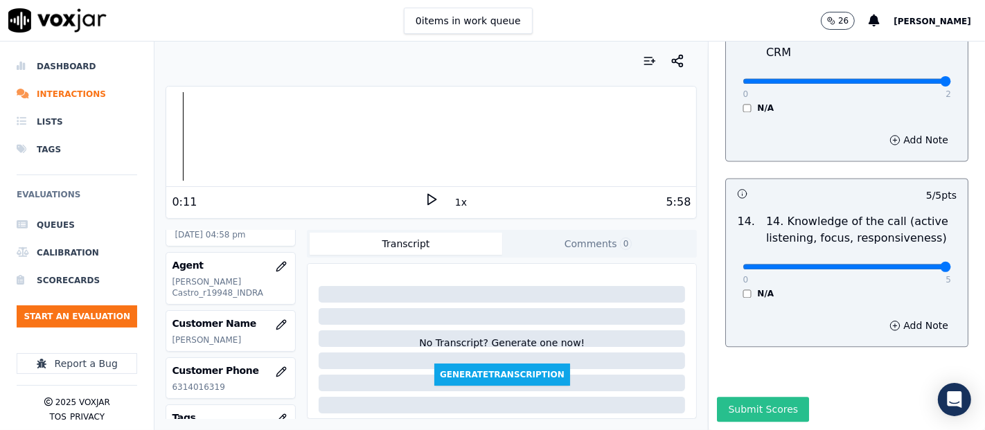
click at [748, 397] on button "Submit Scores" at bounding box center [763, 409] width 92 height 25
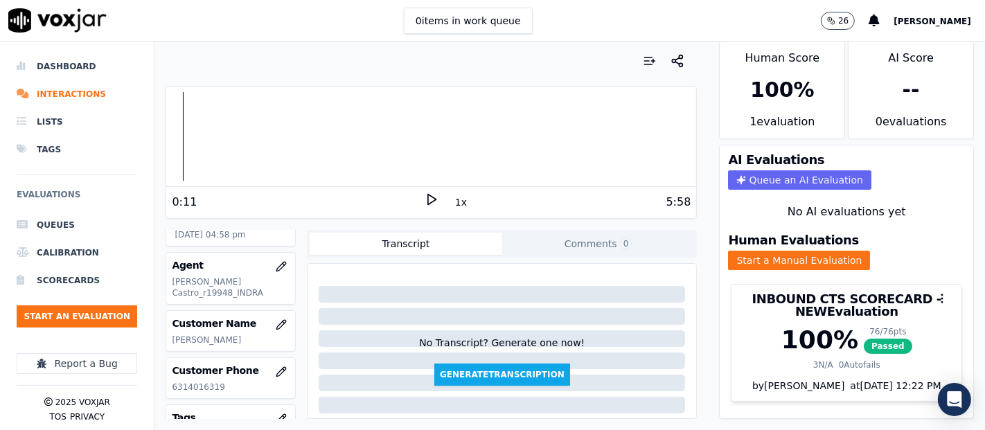
scroll to position [0, 0]
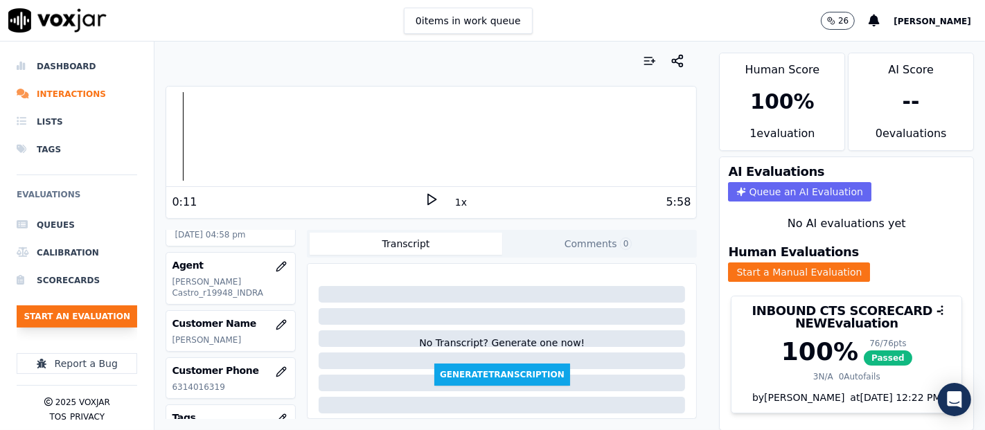
click at [73, 307] on button "Start an Evaluation" at bounding box center [77, 316] width 121 height 22
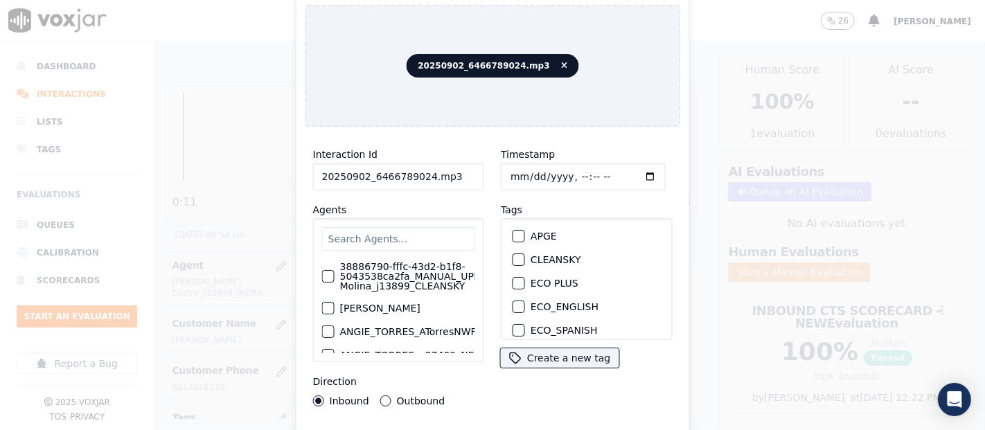
click at [450, 173] on input "20250902_6466789024.mp3" at bounding box center [398, 177] width 171 height 28
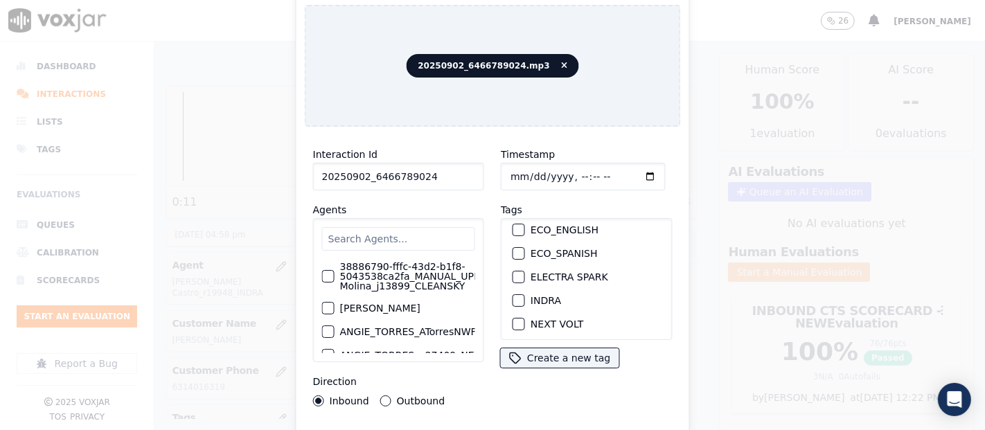
scroll to position [154, 0]
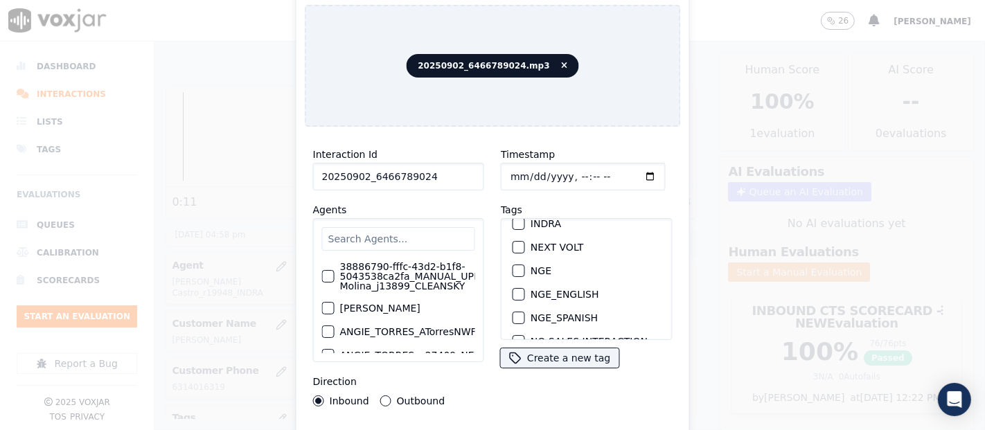
type input "20250902_6466789024"
click at [516, 218] on button "INDRA" at bounding box center [518, 223] width 12 height 12
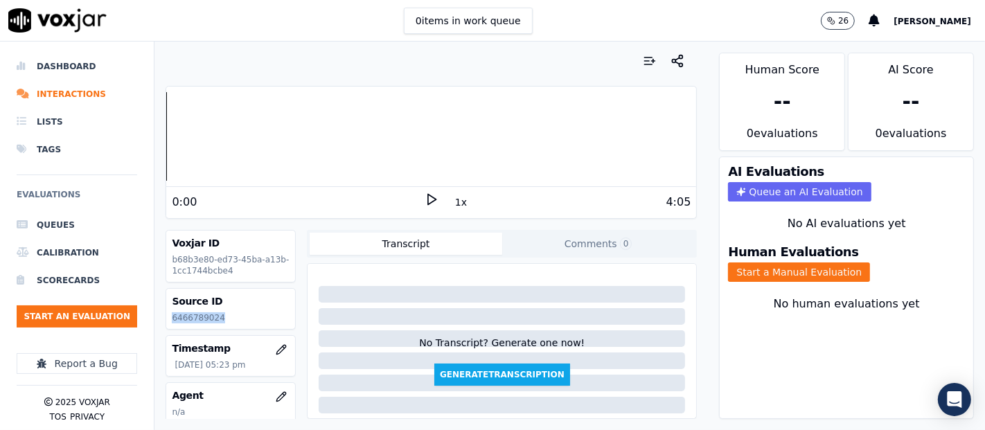
drag, startPoint x: 231, startPoint y: 314, endPoint x: 165, endPoint y: 301, distance: 67.6
click at [166, 301] on div "Source ID 6466789024" at bounding box center [231, 309] width 130 height 42
copy div "Source ID 6466789024"
click at [261, 328] on div "Source ID 6466789024" at bounding box center [230, 309] width 129 height 40
click at [215, 313] on p "6466789024" at bounding box center [231, 317] width 118 height 11
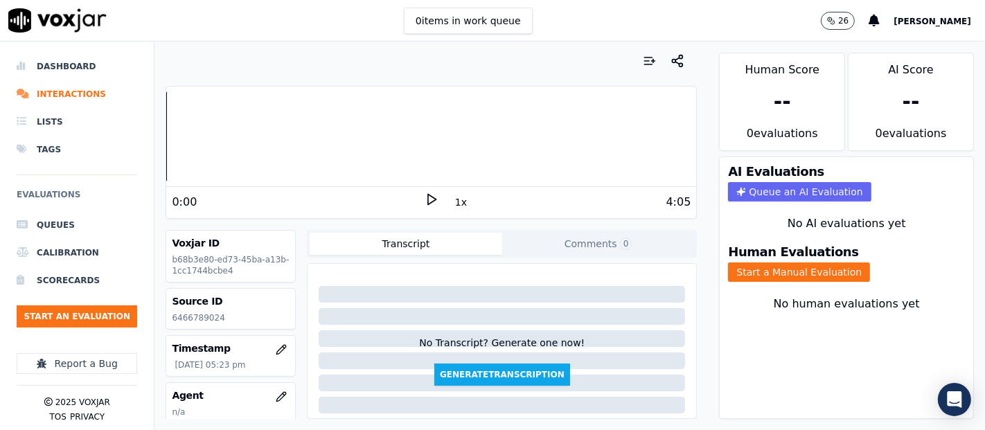
click at [211, 313] on p "6466789024" at bounding box center [231, 317] width 118 height 11
drag, startPoint x: 208, startPoint y: 316, endPoint x: 147, endPoint y: 313, distance: 61.0
click at [147, 315] on div "Dashboard Interactions Lists Tags Evaluations Queues Calibration Scorecards Sta…" at bounding box center [492, 236] width 985 height 389
click at [229, 319] on p "6466789024" at bounding box center [231, 317] width 118 height 11
drag, startPoint x: 220, startPoint y: 314, endPoint x: 166, endPoint y: 321, distance: 54.6
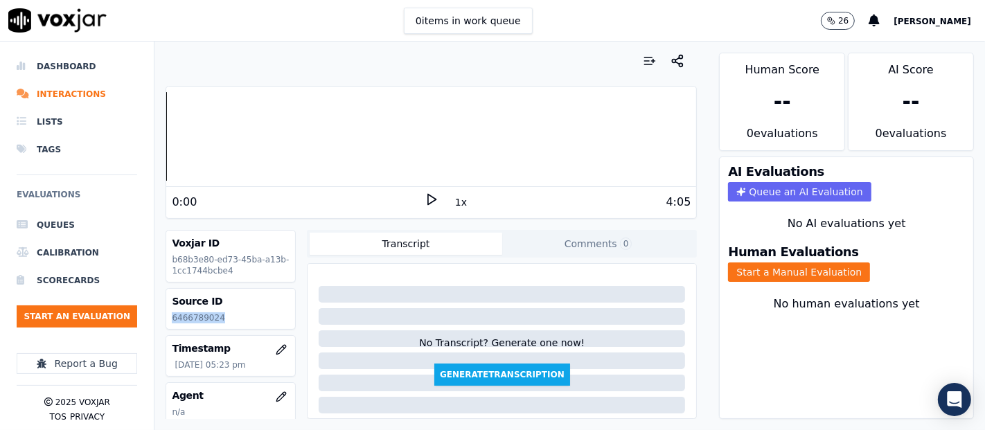
click at [166, 321] on div "Source ID 6466789024" at bounding box center [230, 309] width 129 height 40
copy p "6466789024"
click at [425, 196] on icon at bounding box center [432, 200] width 14 height 14
drag, startPoint x: 735, startPoint y: 256, endPoint x: 748, endPoint y: 262, distance: 13.9
click at [740, 262] on button "Start a Manual Evaluation" at bounding box center [799, 271] width 142 height 19
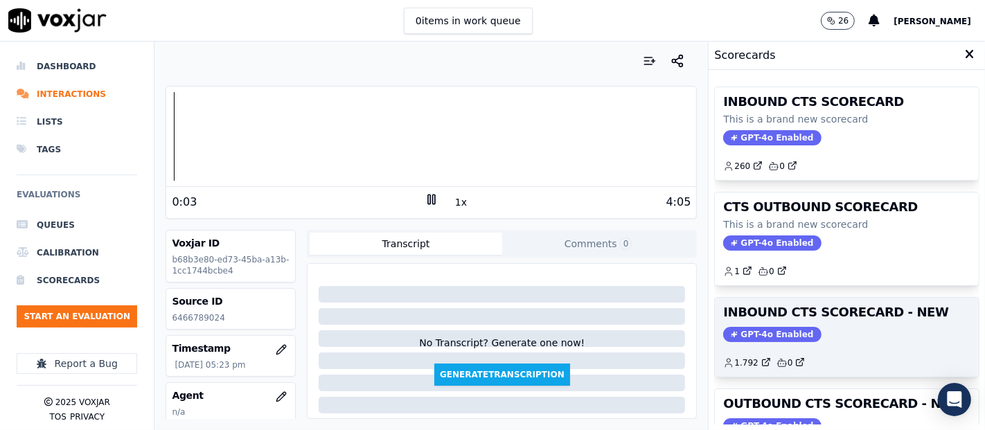
click at [821, 319] on div "INBOUND CTS SCORECARD - NEW GPT-4o Enabled 1.792 0" at bounding box center [847, 337] width 264 height 79
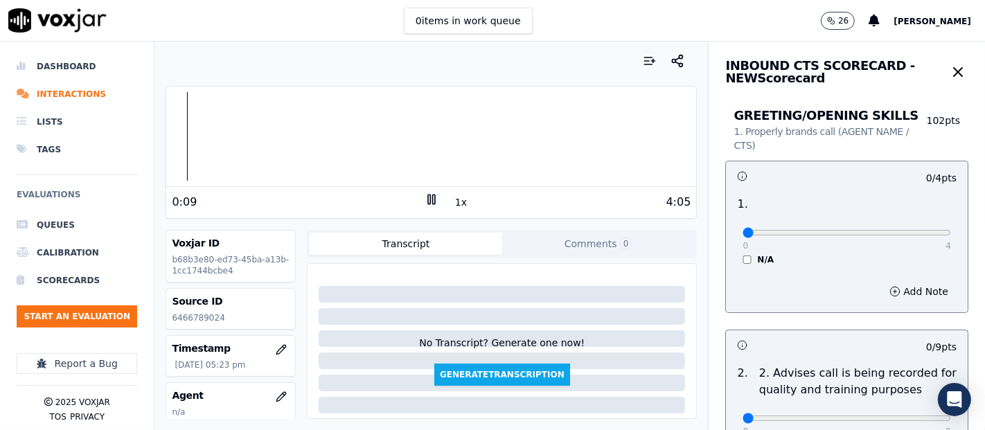
click at [425, 199] on icon at bounding box center [432, 200] width 14 height 14
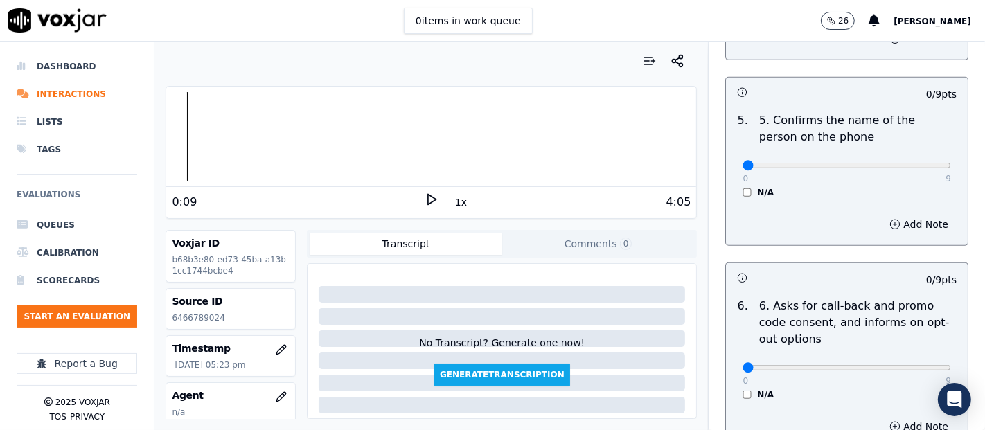
scroll to position [913, 0]
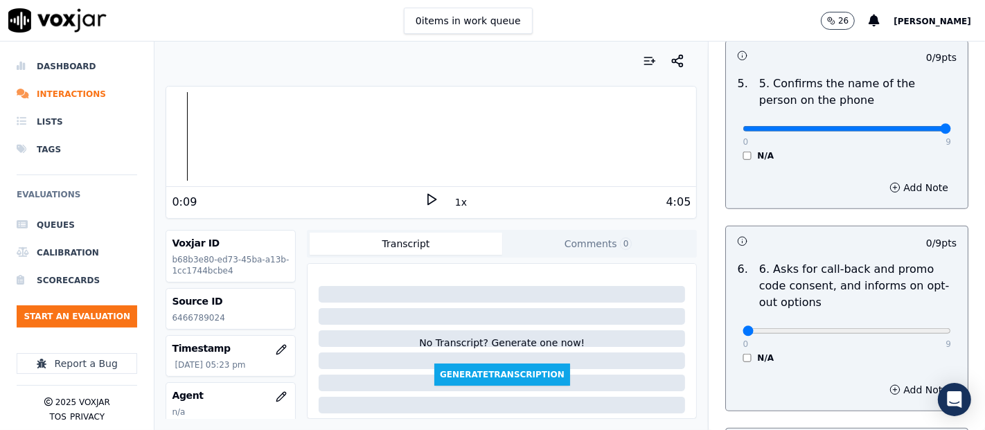
type input "9"
click at [910, 126] on input "range" at bounding box center [846, 129] width 208 height 6
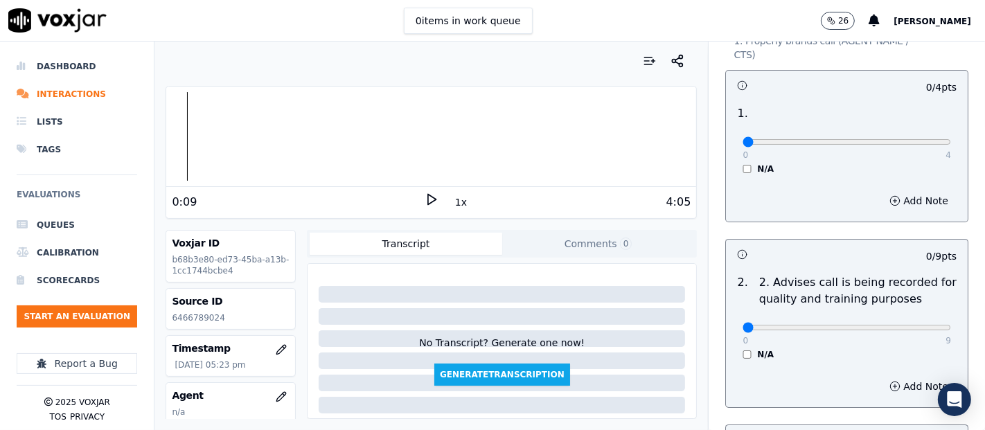
scroll to position [63, 0]
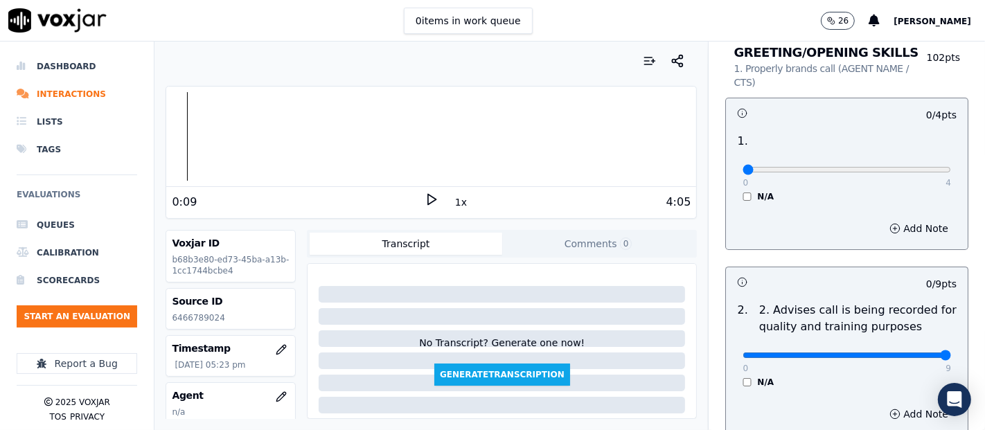
type input "9"
click at [906, 353] on input "range" at bounding box center [846, 356] width 208 height 6
type input "4"
click at [908, 167] on input "range" at bounding box center [846, 170] width 208 height 6
drag, startPoint x: 163, startPoint y: 134, endPoint x: 170, endPoint y: 132, distance: 7.9
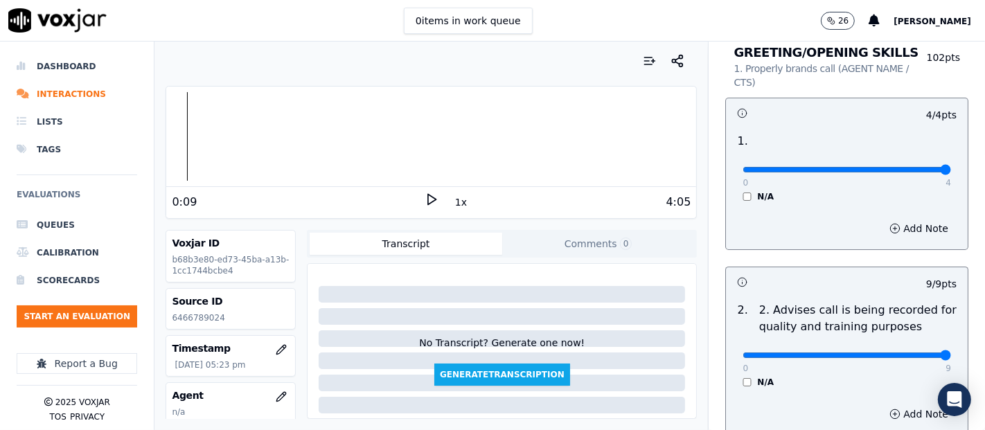
click at [165, 133] on div "Your browser does not support the audio element. 0:09 1x 4:05 Voxjar ID b68b3e8…" at bounding box center [430, 236] width 553 height 389
click at [169, 136] on div at bounding box center [431, 136] width 530 height 89
click at [425, 197] on icon at bounding box center [432, 200] width 14 height 14
click at [426, 202] on icon at bounding box center [432, 200] width 14 height 14
click at [429, 195] on div "0:24 1x 4:05" at bounding box center [431, 202] width 530 height 30
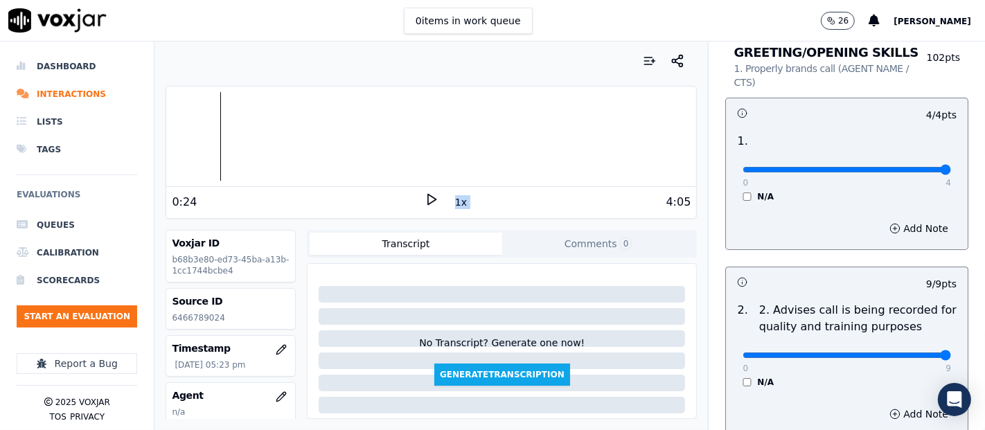
click at [429, 195] on icon at bounding box center [432, 200] width 14 height 14
click at [523, 221] on div "Your browser does not support the audio element. 0:26 1x 4:05 Voxjar ID b68b3e8…" at bounding box center [430, 236] width 553 height 389
click at [421, 190] on div "0:26 1x 4:05" at bounding box center [431, 202] width 530 height 30
click at [425, 195] on icon at bounding box center [432, 200] width 14 height 14
click at [215, 128] on div at bounding box center [431, 136] width 530 height 89
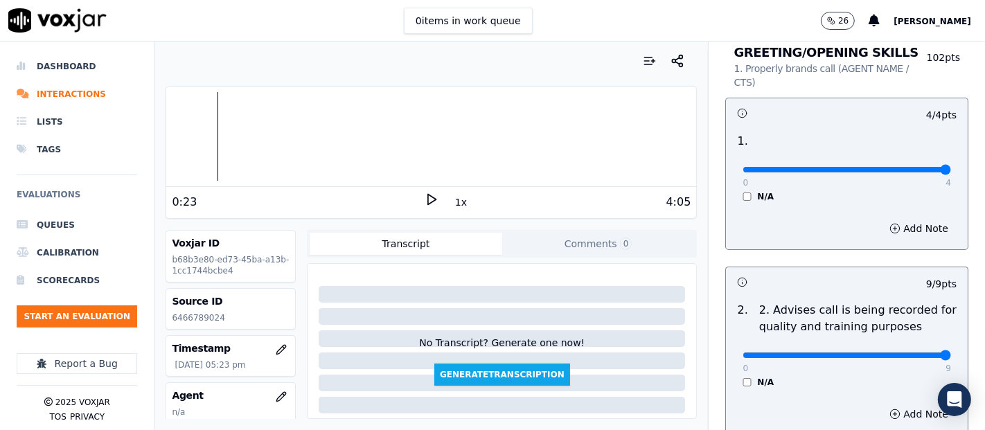
click at [428, 197] on icon at bounding box center [432, 200] width 14 height 14
click at [433, 197] on rect at bounding box center [434, 199] width 2 height 9
click at [428, 197] on polygon at bounding box center [432, 200] width 8 height 10
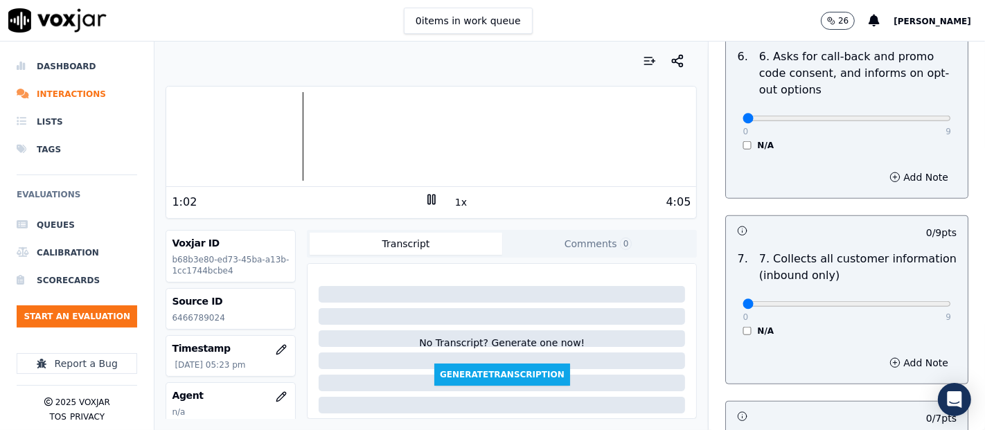
scroll to position [1139, 0]
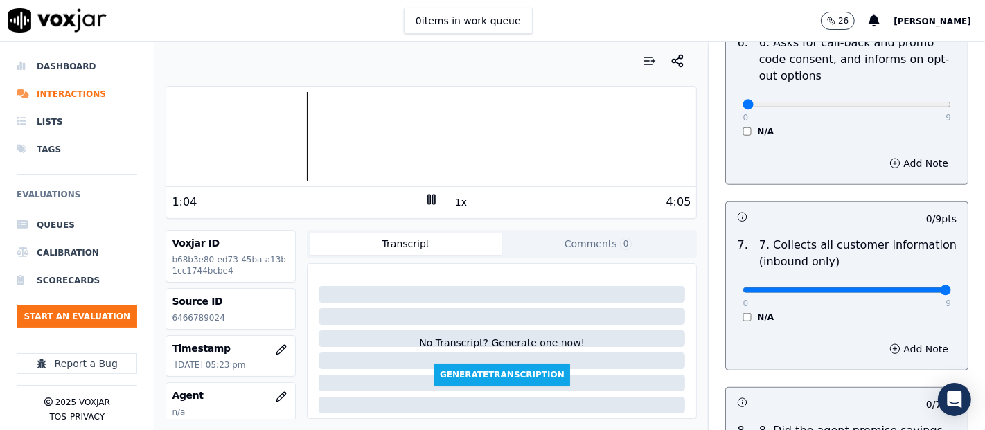
type input "9"
click at [911, 287] on input "range" at bounding box center [846, 290] width 208 height 6
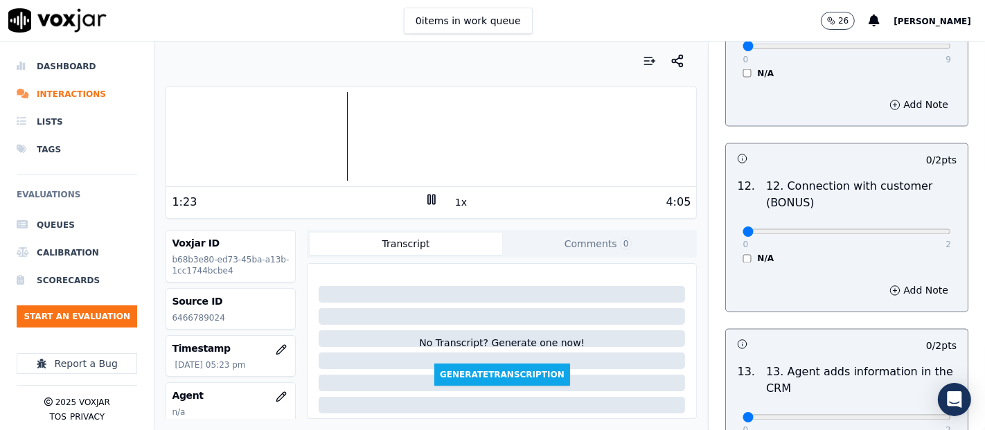
scroll to position [2186, 0]
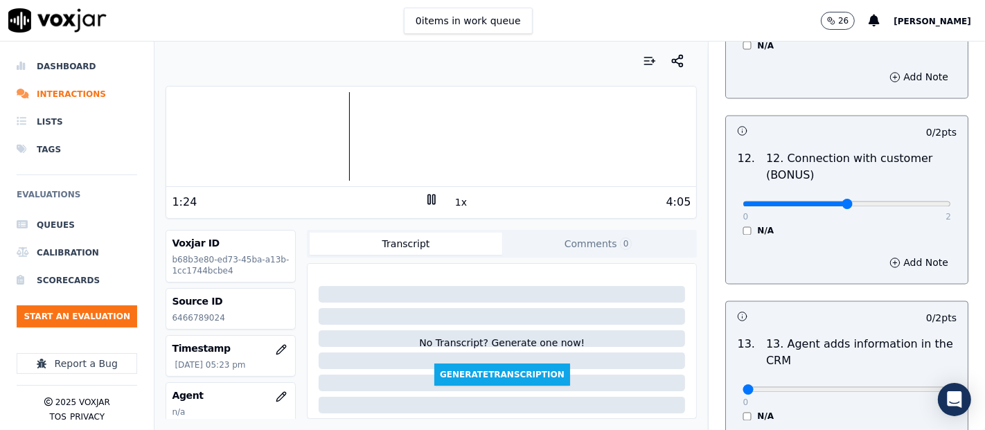
type input "1"
click at [841, 202] on input "range" at bounding box center [846, 205] width 208 height 6
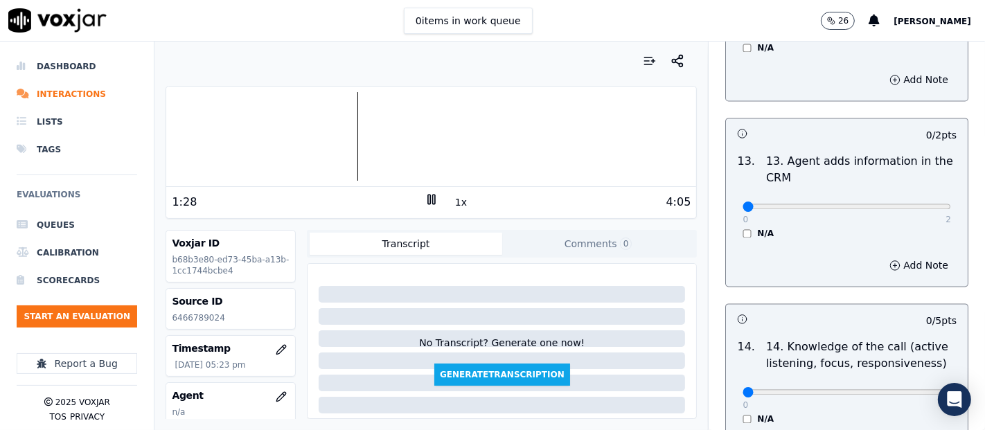
scroll to position [2383, 0]
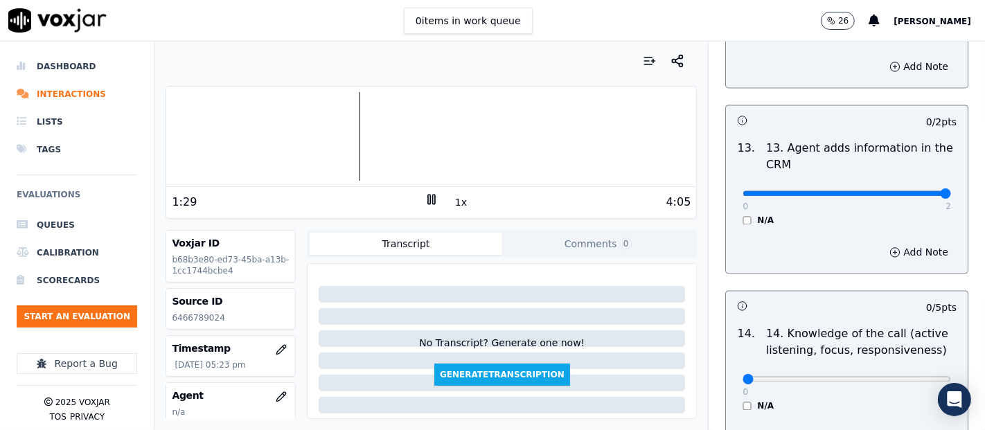
type input "2"
click at [907, 190] on input "range" at bounding box center [846, 193] width 208 height 6
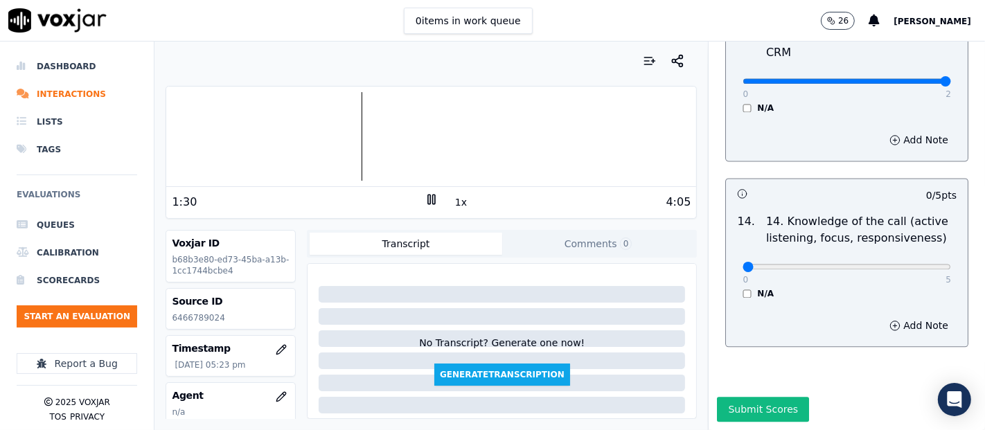
scroll to position [2522, 0]
click at [853, 264] on input "range" at bounding box center [846, 267] width 208 height 6
click at [848, 264] on input "range" at bounding box center [846, 267] width 208 height 6
click at [855, 264] on input "range" at bounding box center [846, 267] width 208 height 6
type input "4"
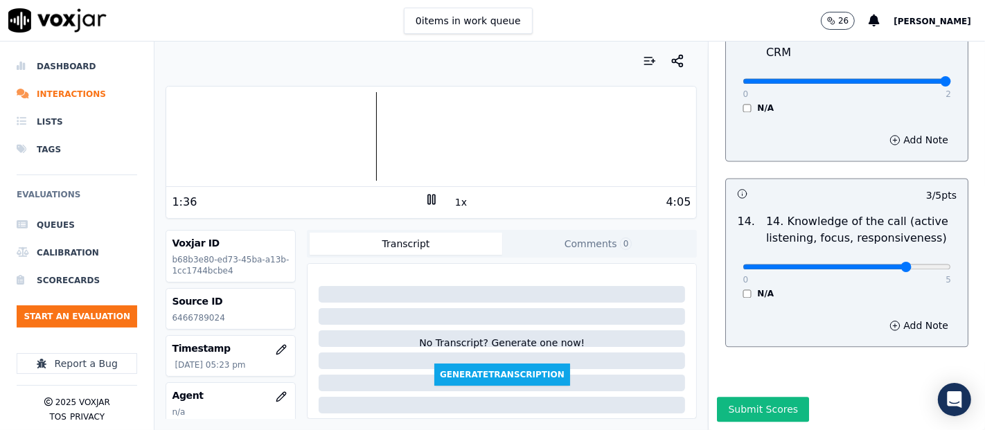
click at [859, 264] on input "range" at bounding box center [846, 267] width 208 height 6
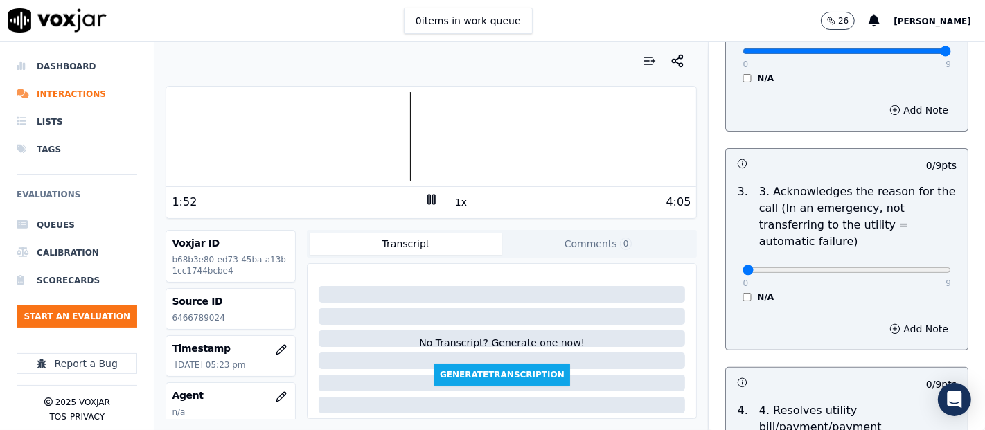
scroll to position [431, 0]
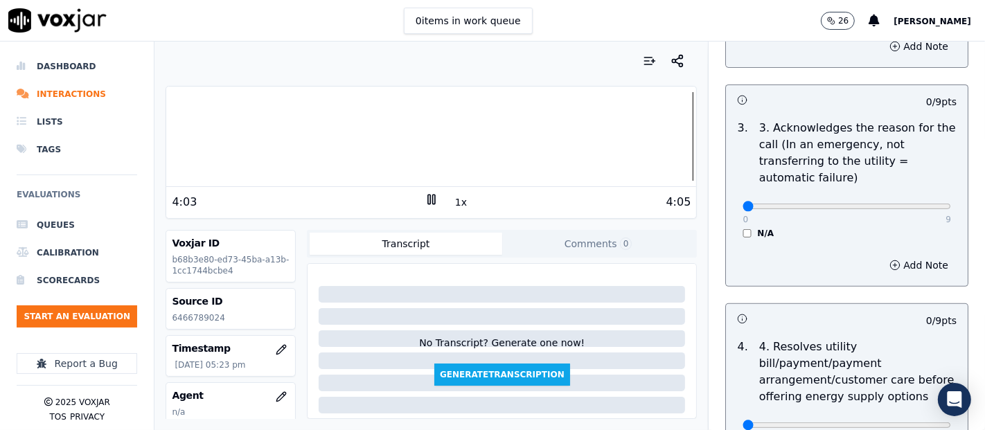
click at [428, 199] on rect at bounding box center [429, 199] width 2 height 9
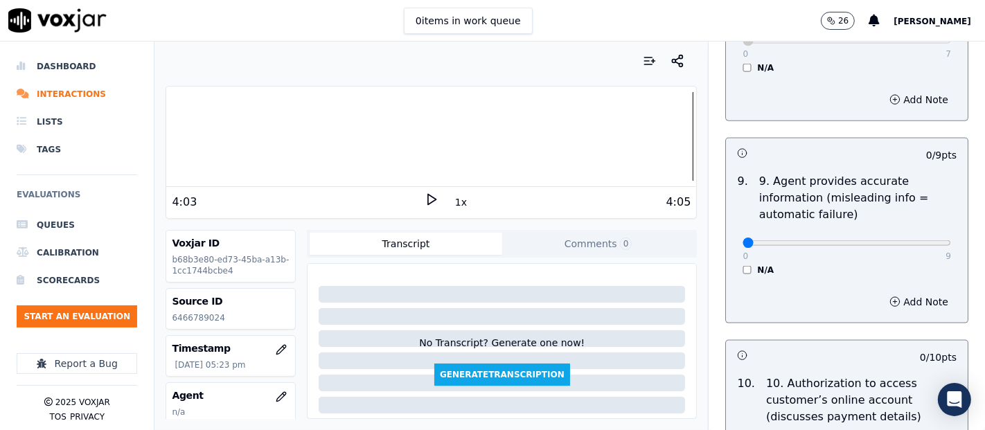
scroll to position [1593, 0]
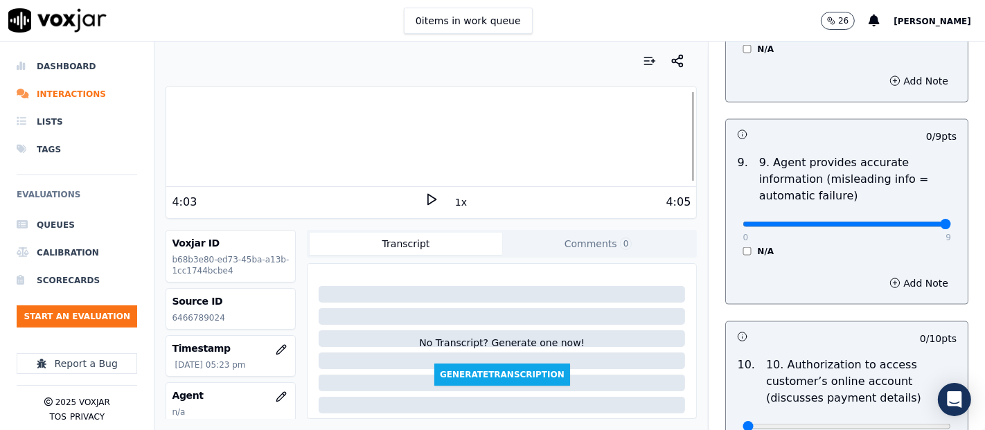
type input "9"
click at [903, 222] on input "range" at bounding box center [846, 225] width 208 height 6
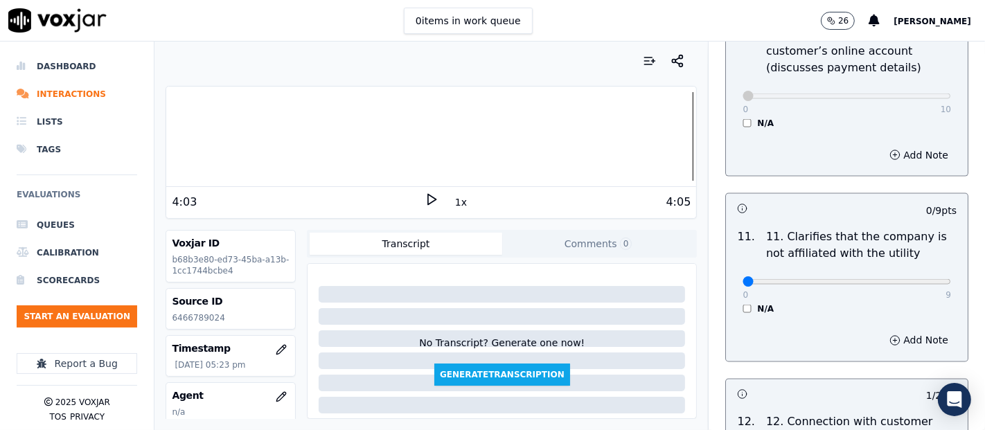
scroll to position [1927, 0]
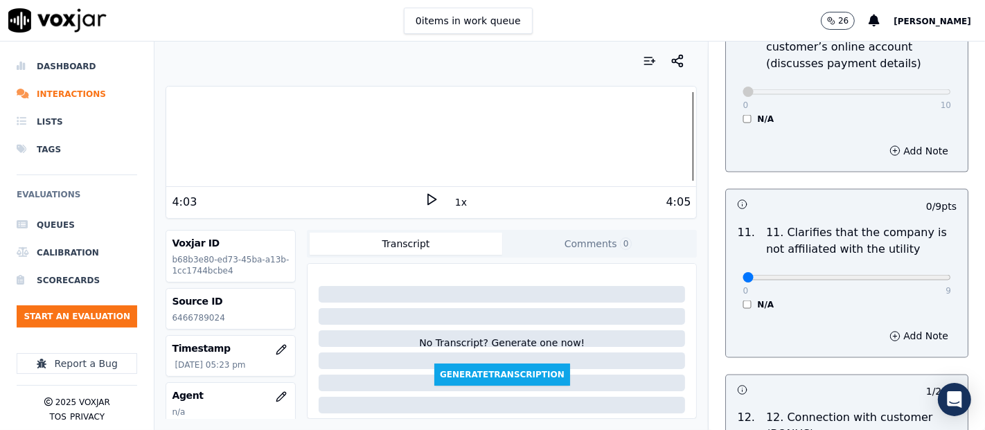
click at [170, 143] on div at bounding box center [431, 136] width 530 height 89
click at [428, 196] on polygon at bounding box center [432, 200] width 8 height 10
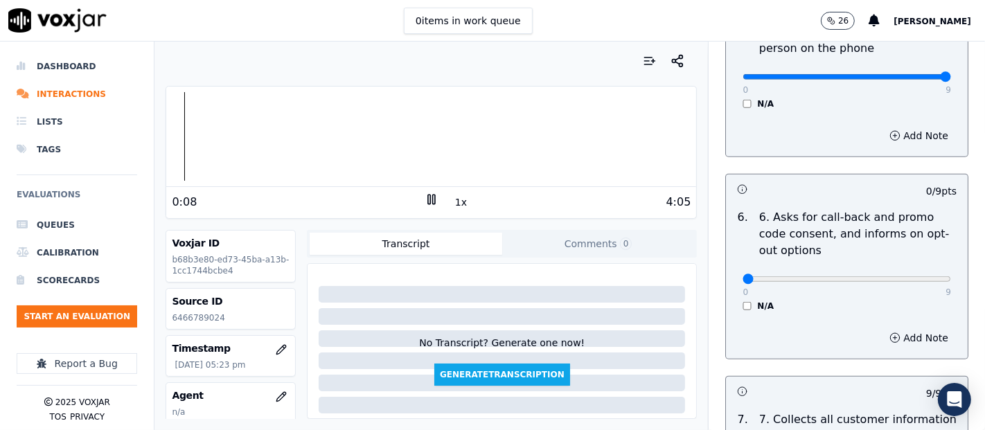
scroll to position [924, 0]
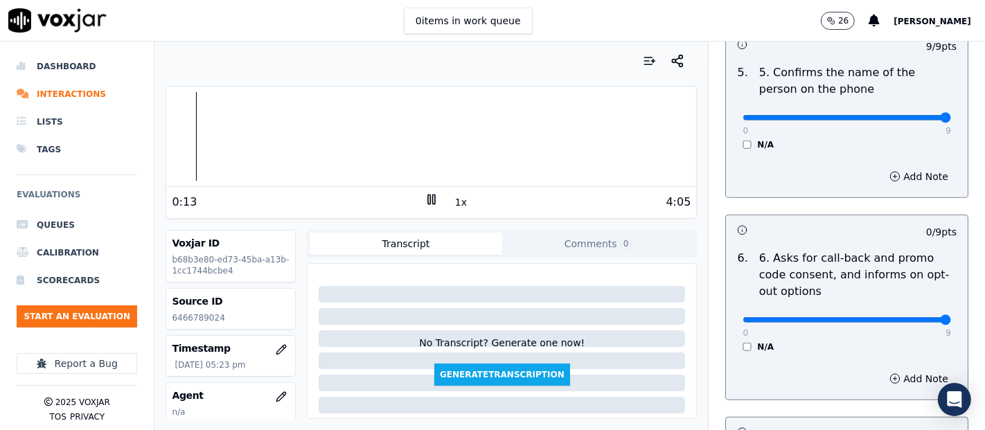
type input "9"
click at [904, 317] on input "range" at bounding box center [846, 320] width 208 height 6
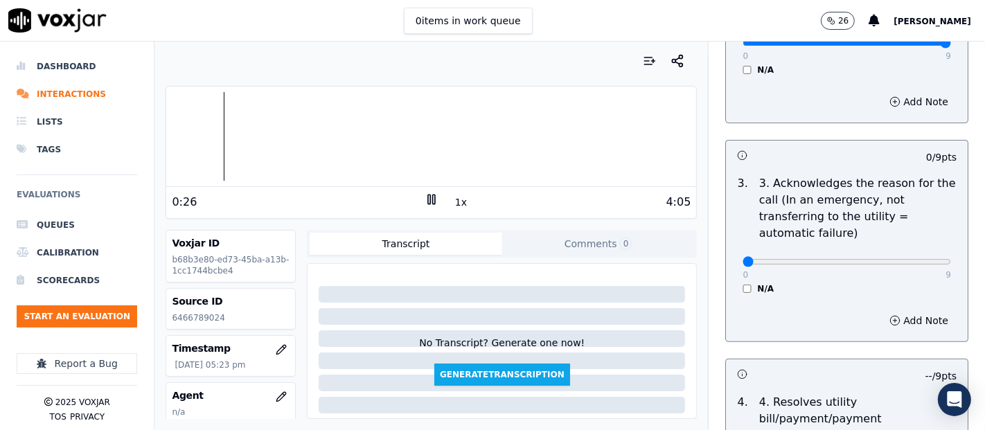
scroll to position [366, 0]
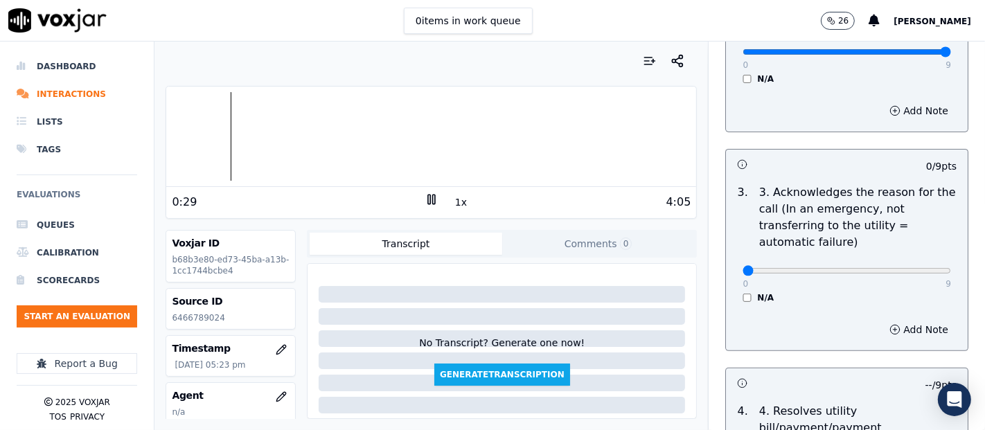
click at [428, 196] on rect at bounding box center [429, 199] width 2 height 9
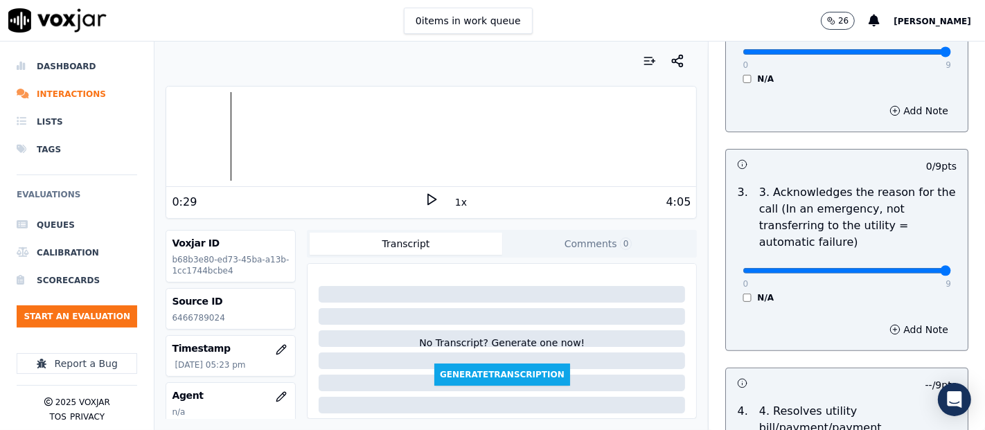
type input "9"
click at [914, 268] on input "range" at bounding box center [846, 271] width 208 height 6
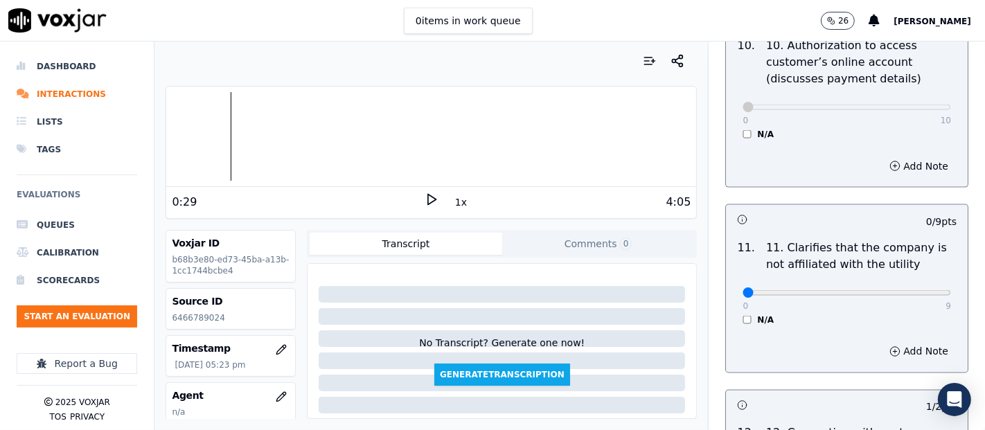
scroll to position [1916, 0]
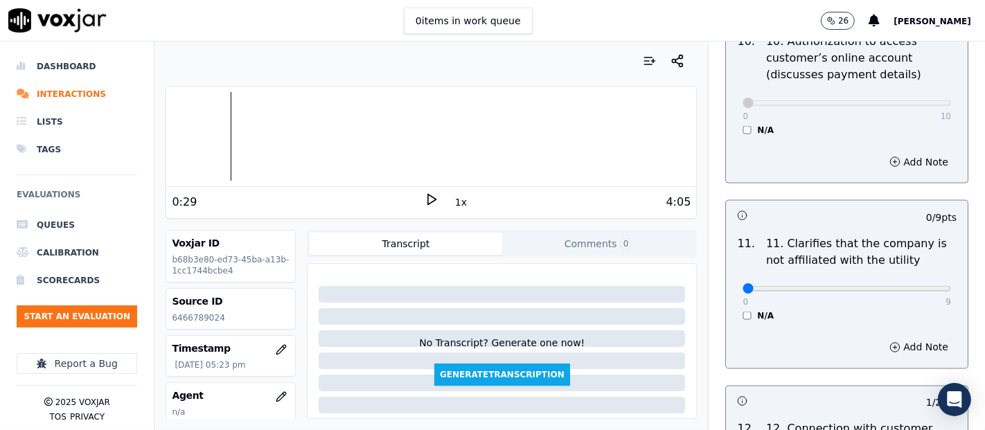
click at [169, 133] on div at bounding box center [431, 136] width 530 height 89
click at [425, 199] on icon at bounding box center [432, 200] width 14 height 14
click at [433, 201] on rect at bounding box center [434, 199] width 2 height 9
click at [162, 132] on div "Your browser does not support the audio element. 0:00 1x 4:05 Voxjar ID b68b3e8…" at bounding box center [430, 236] width 553 height 389
click at [425, 193] on icon at bounding box center [432, 200] width 14 height 14
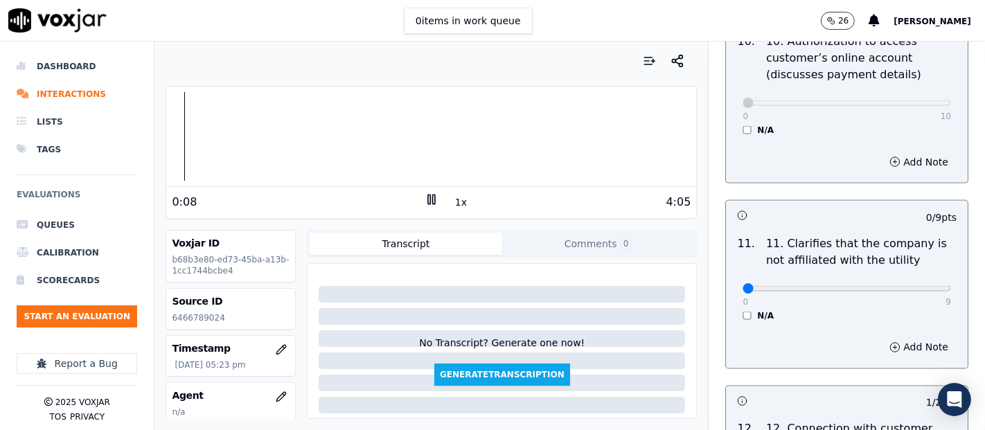
click at [421, 187] on div "0:08 1x 4:05" at bounding box center [431, 202] width 530 height 30
click at [429, 200] on icon at bounding box center [432, 200] width 14 height 14
type input "9"
click at [909, 286] on input "range" at bounding box center [846, 289] width 208 height 6
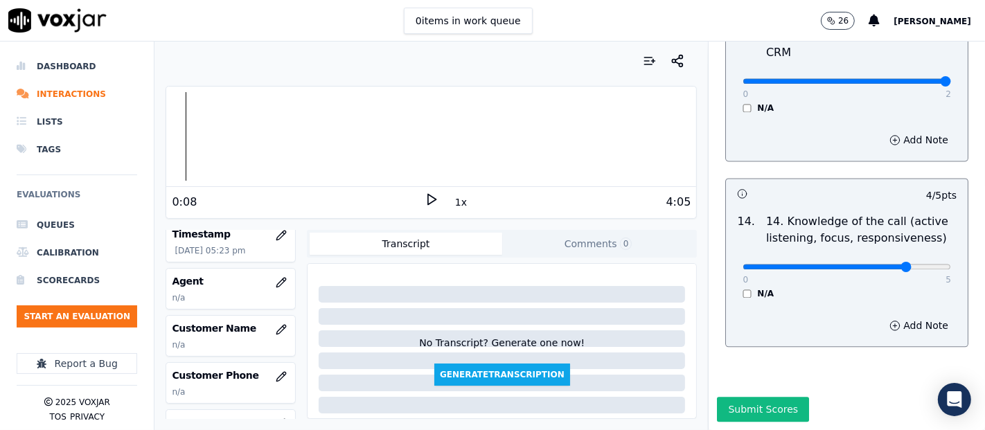
scroll to position [132, 0]
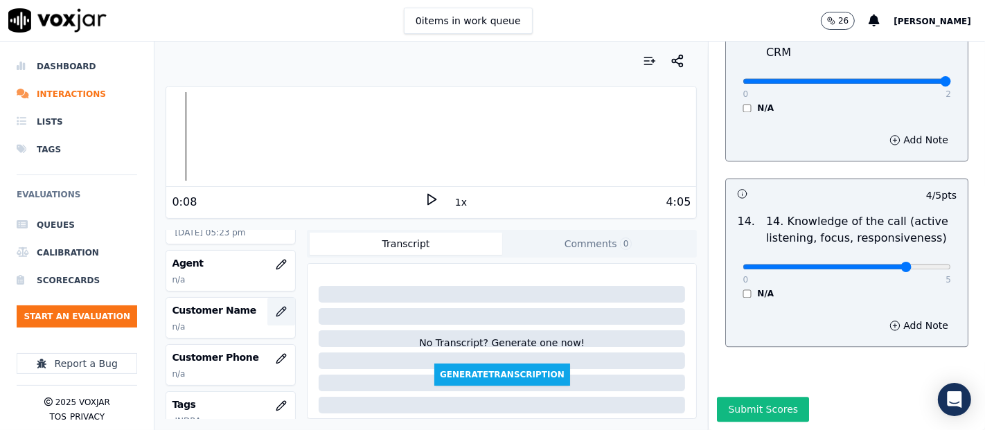
click at [276, 306] on icon "button" at bounding box center [281, 311] width 11 height 11
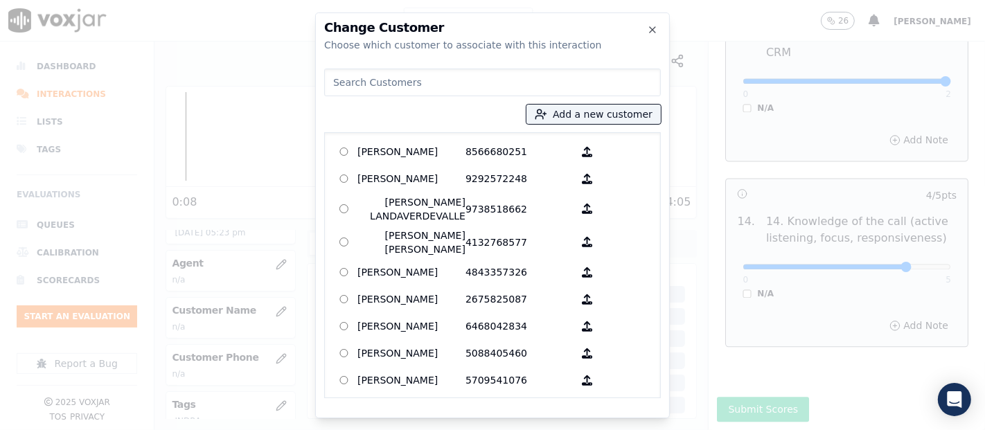
drag, startPoint x: 411, startPoint y: 84, endPoint x: 378, endPoint y: 118, distance: 47.5
click at [378, 118] on div "Add a new customer AGUEDA SANTANA 8566680251 ALEXIS SUNQUI 9292572248 AMILCAR L…" at bounding box center [492, 230] width 337 height 335
click at [589, 109] on button "Add a new customer" at bounding box center [593, 114] width 134 height 19
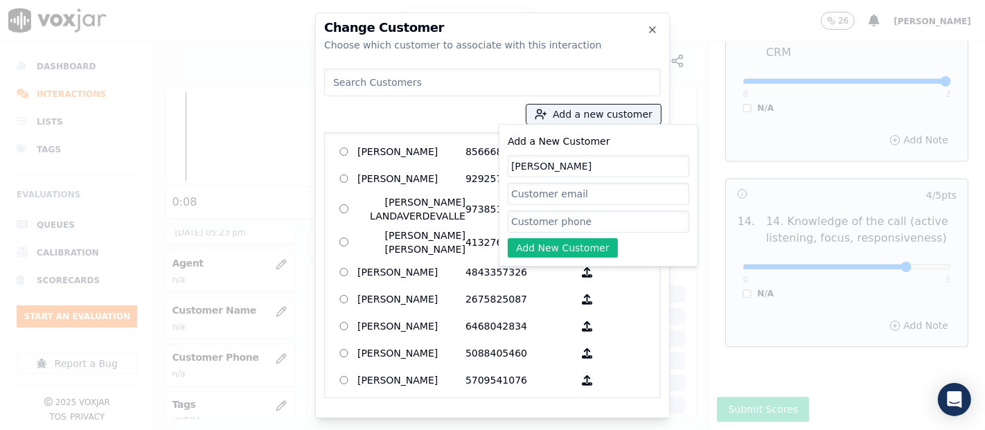
type input "[PERSON_NAME]"
paste input "6466789024"
type input "6466789024"
click at [571, 242] on button "Add New Customer" at bounding box center [563, 247] width 110 height 19
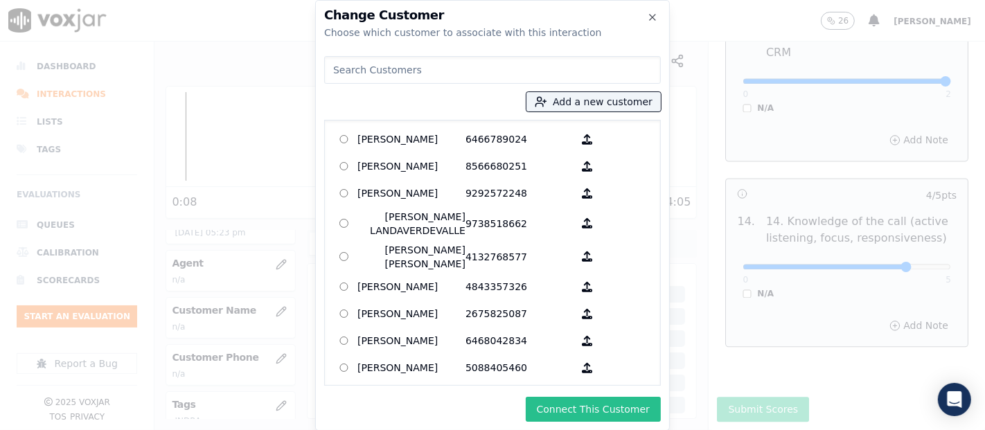
click at [605, 409] on button "Connect This Customer" at bounding box center [593, 409] width 135 height 25
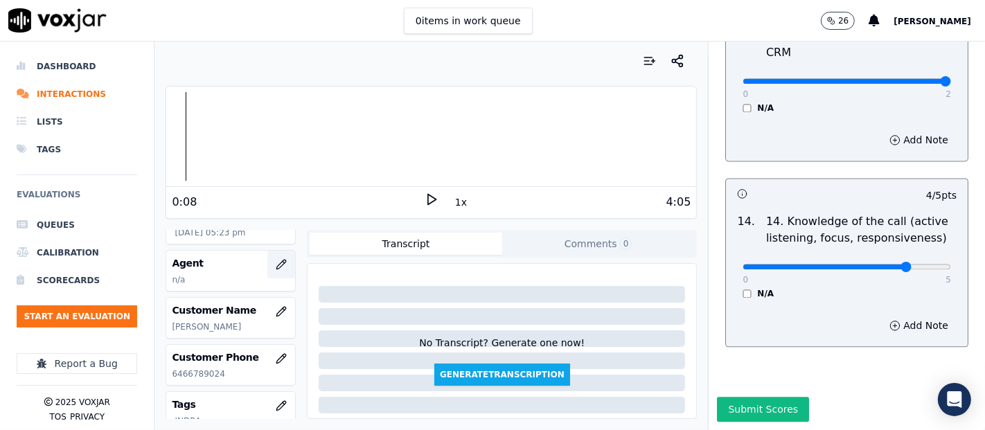
click at [277, 262] on icon "button" at bounding box center [281, 264] width 9 height 9
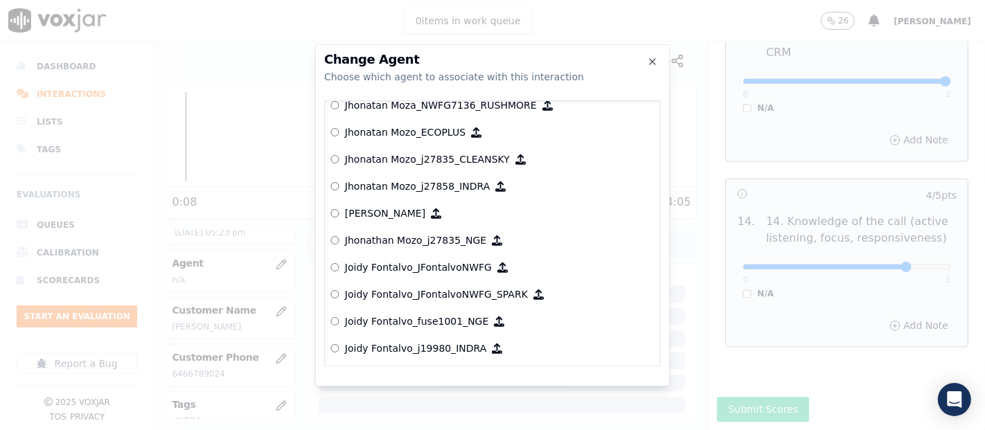
scroll to position [3581, 0]
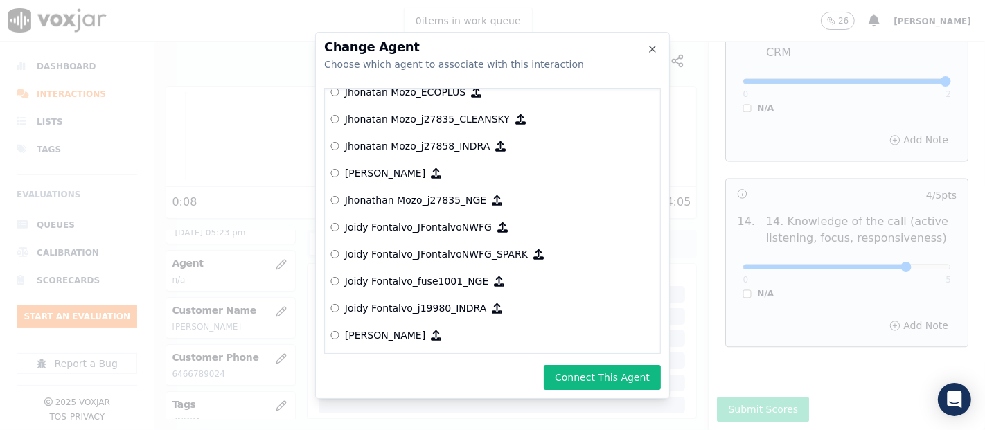
click at [590, 371] on button "Connect This Agent" at bounding box center [602, 377] width 117 height 25
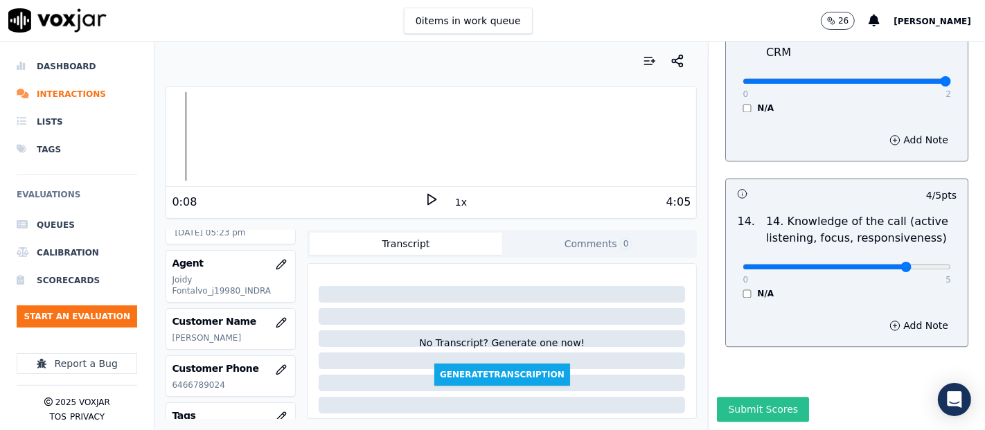
click at [745, 397] on button "Submit Scores" at bounding box center [763, 409] width 92 height 25
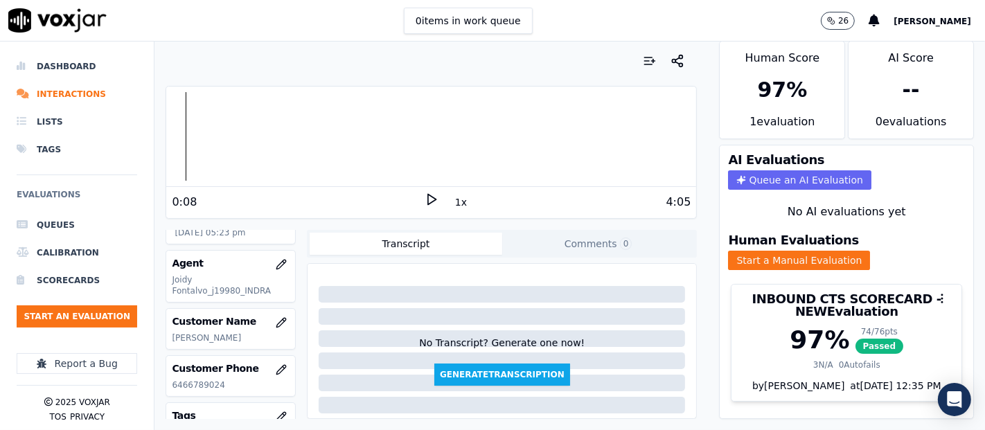
scroll to position [47, 0]
click at [71, 314] on button "Start an Evaluation" at bounding box center [77, 316] width 121 height 22
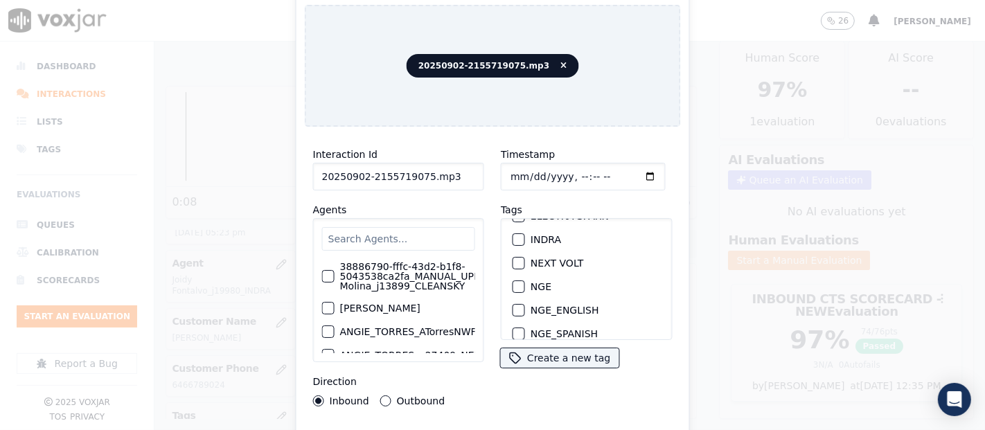
scroll to position [135, 0]
click at [513, 238] on div "button" at bounding box center [518, 243] width 10 height 10
drag, startPoint x: 445, startPoint y: 170, endPoint x: 421, endPoint y: 173, distance: 23.7
click at [421, 173] on input "20250902-2155719075.mp3" at bounding box center [398, 177] width 171 height 28
type input "20250902-2155719075"
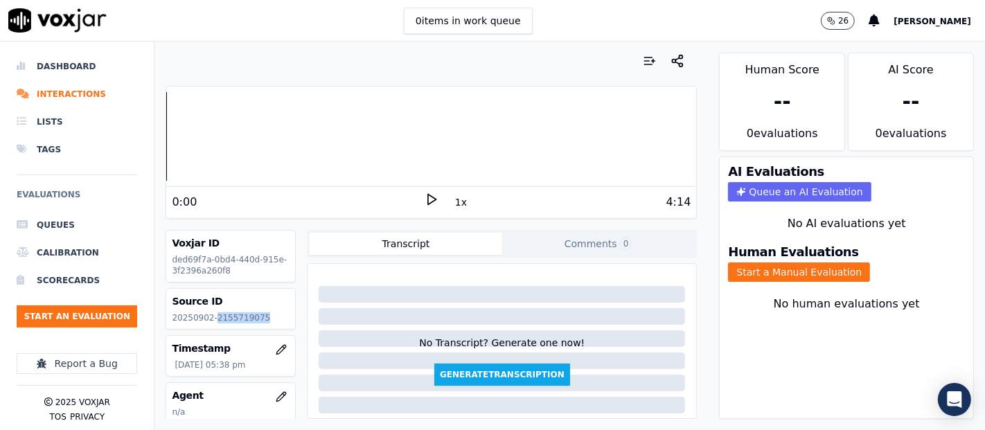
drag, startPoint x: 211, startPoint y: 318, endPoint x: 258, endPoint y: 316, distance: 46.4
click at [258, 316] on p "20250902-2155719075" at bounding box center [231, 317] width 118 height 11
copy p "2155719075"
click at [425, 199] on icon at bounding box center [432, 200] width 14 height 14
click at [427, 195] on icon at bounding box center [432, 200] width 14 height 14
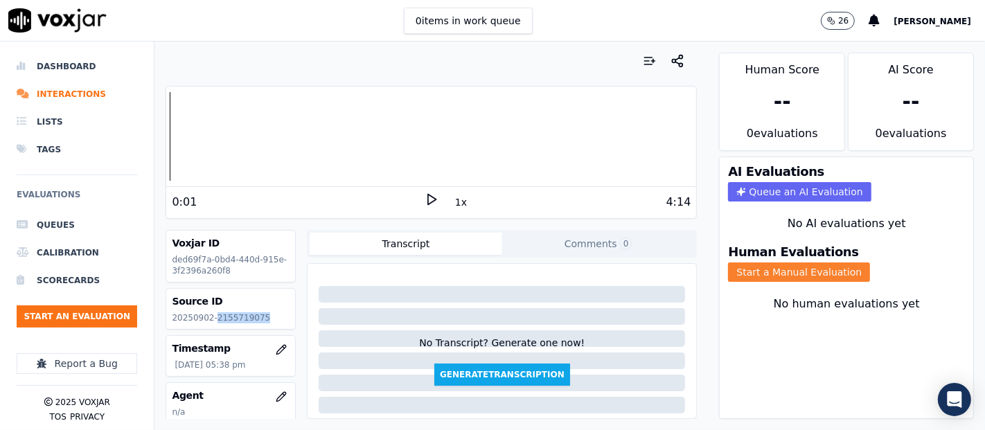
click at [778, 262] on button "Start a Manual Evaluation" at bounding box center [799, 271] width 142 height 19
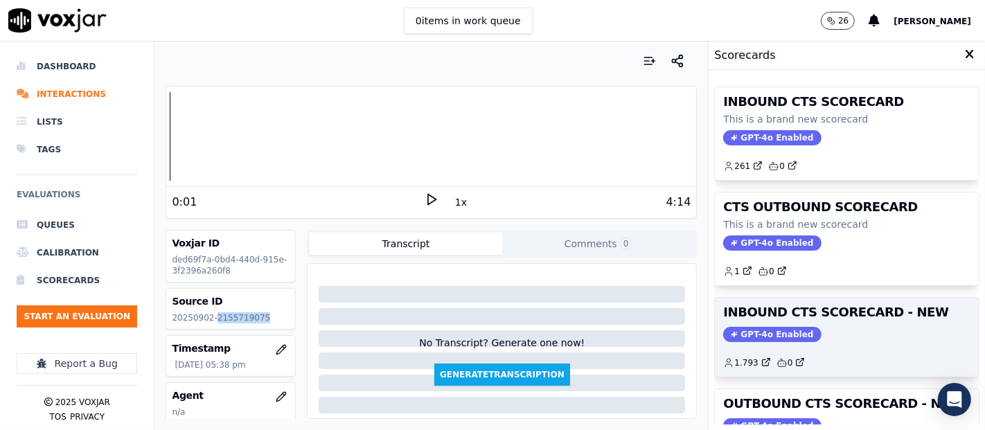
click at [746, 331] on span "GPT-4o Enabled" at bounding box center [772, 334] width 98 height 15
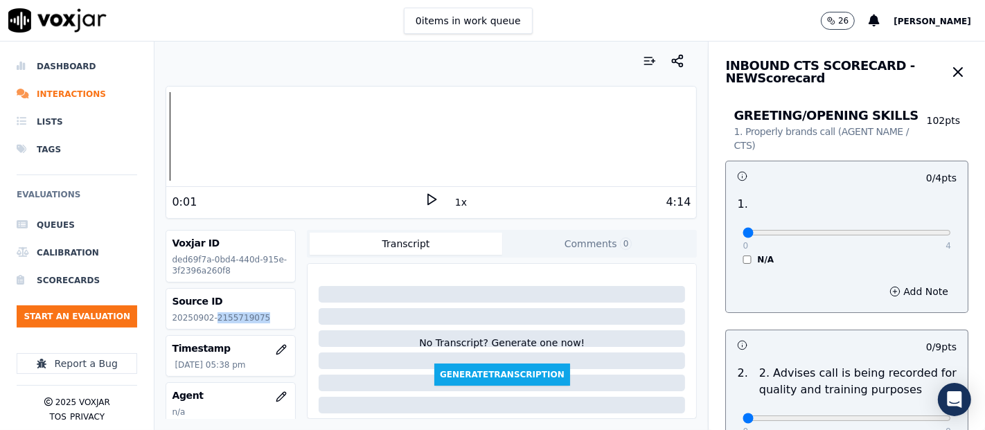
click at [425, 200] on icon at bounding box center [432, 200] width 14 height 14
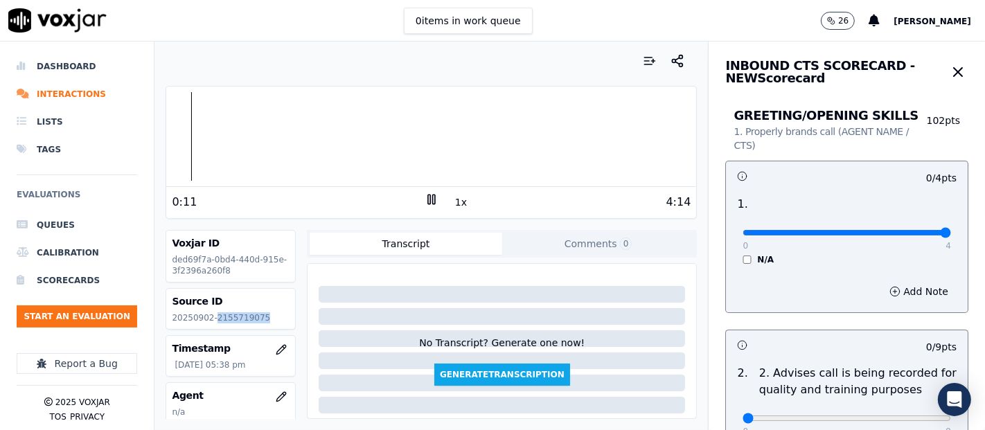
type input "4"
click at [913, 232] on input "range" at bounding box center [846, 233] width 208 height 6
click at [425, 193] on icon at bounding box center [432, 200] width 14 height 14
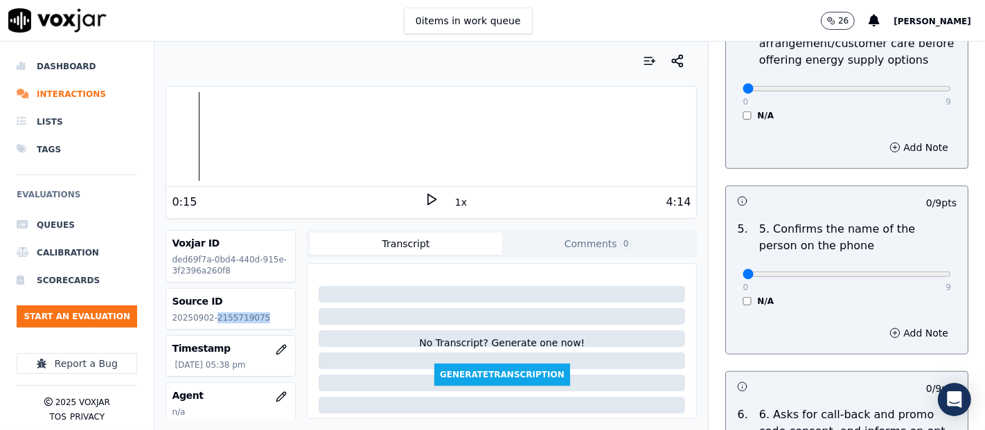
scroll to position [745, 0]
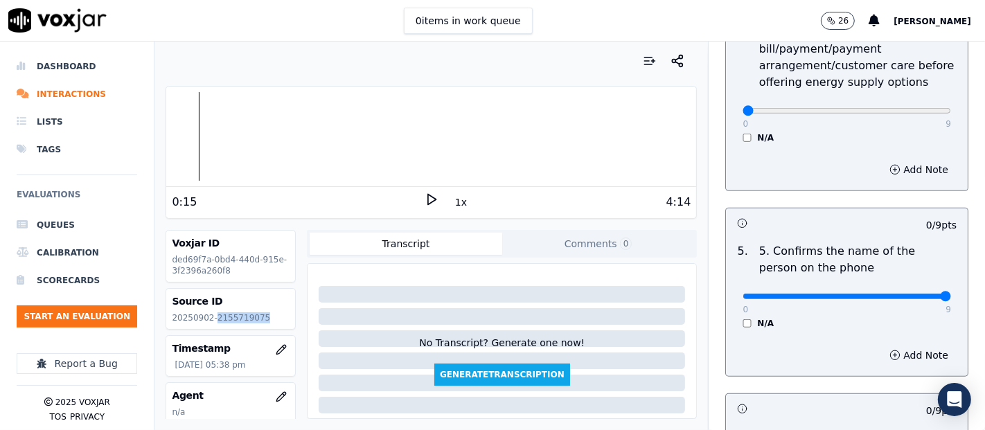
type input "9"
click at [906, 294] on input "range" at bounding box center [846, 297] width 208 height 6
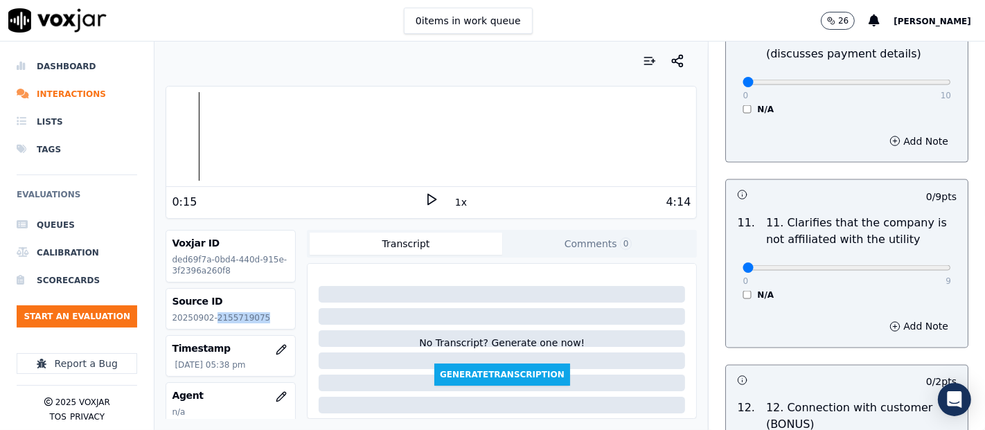
scroll to position [2000, 0]
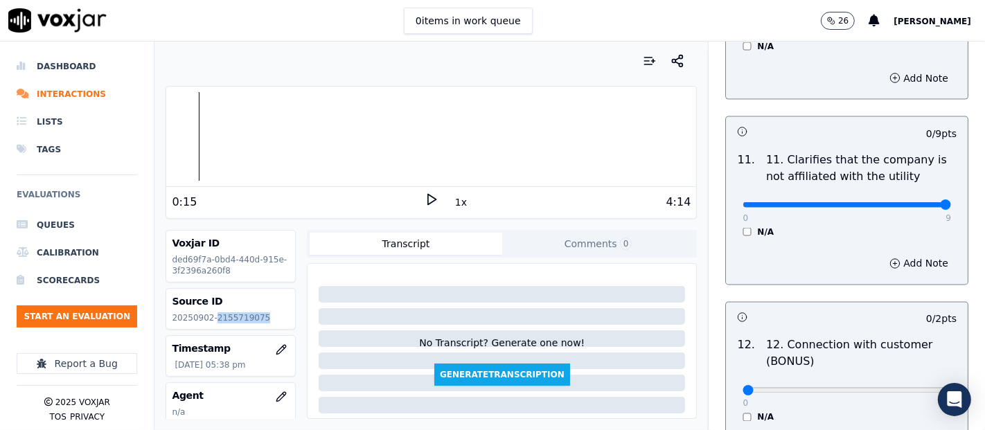
type input "9"
click at [907, 202] on input "range" at bounding box center [846, 205] width 208 height 6
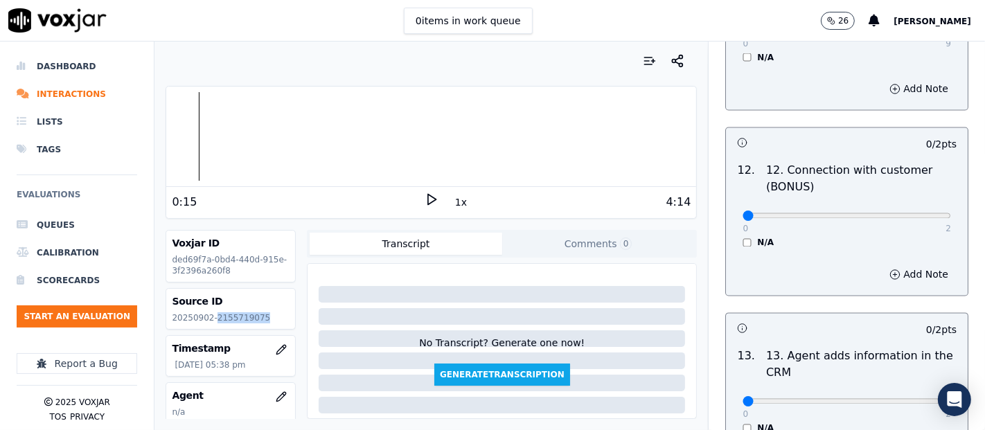
scroll to position [2206, 0]
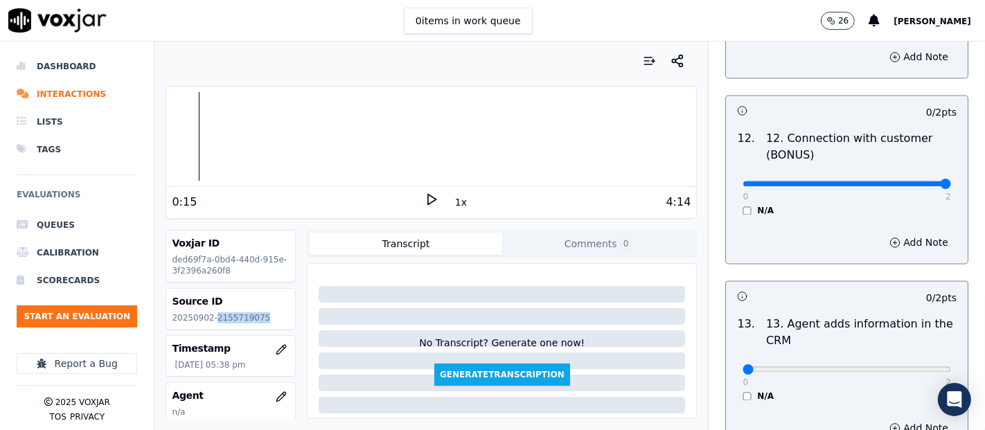
type input "2"
click at [871, 181] on input "range" at bounding box center [846, 184] width 208 height 6
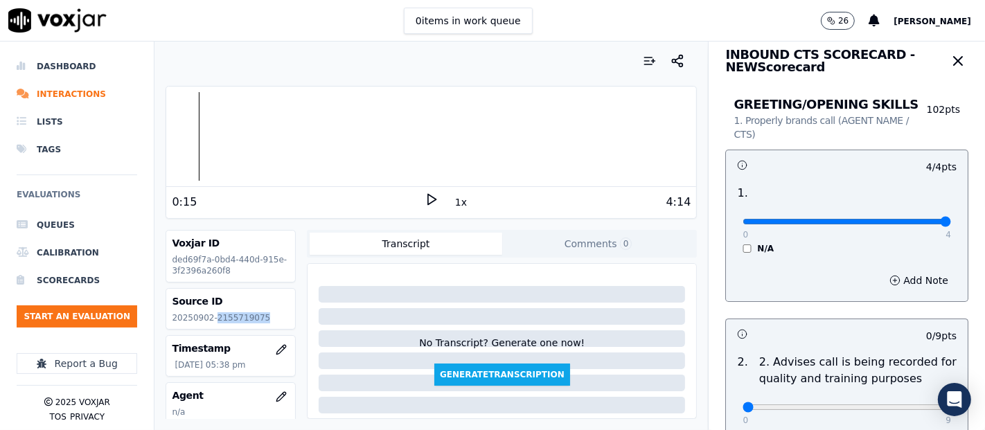
scroll to position [0, 0]
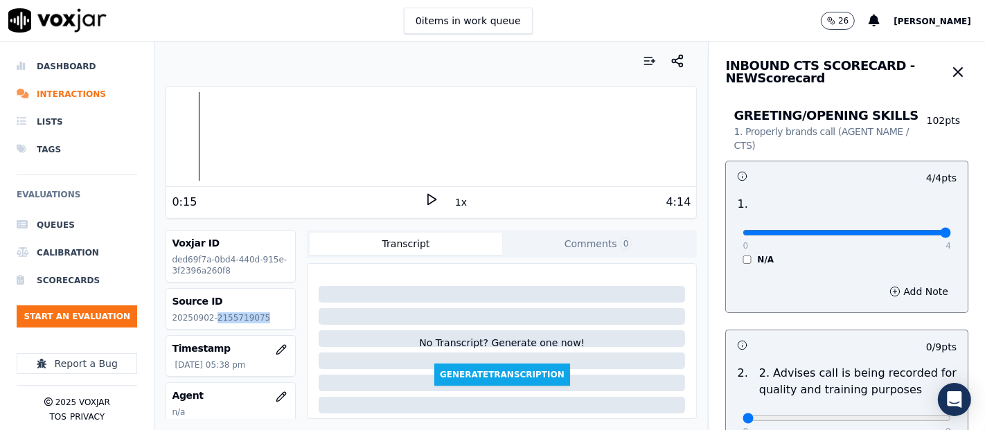
click at [427, 202] on icon at bounding box center [432, 200] width 14 height 14
click at [425, 205] on icon at bounding box center [432, 200] width 14 height 14
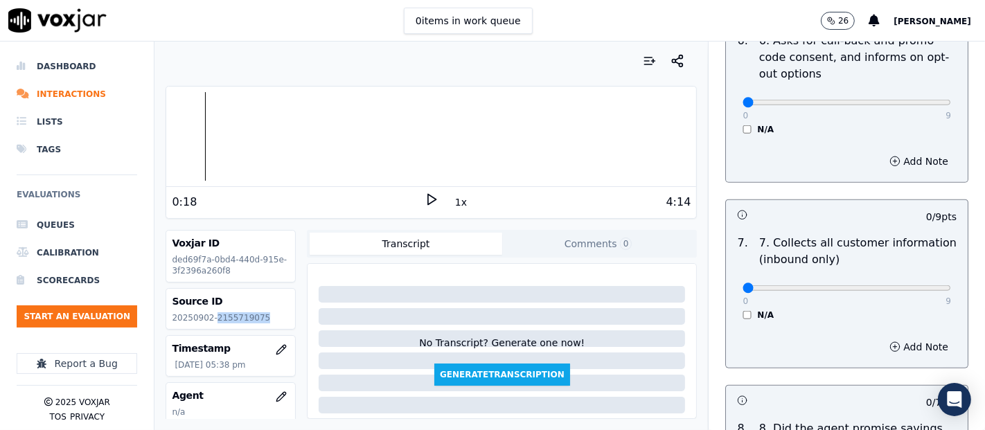
scroll to position [1169, 0]
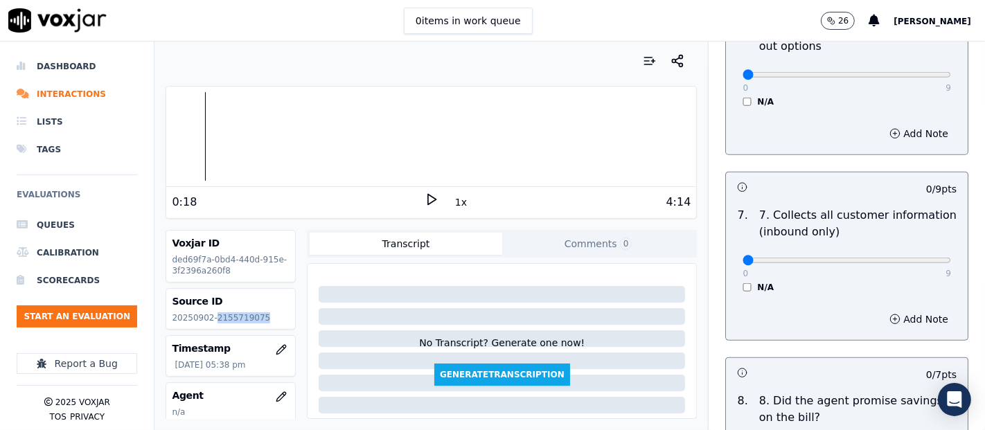
click at [425, 195] on icon at bounding box center [432, 200] width 14 height 14
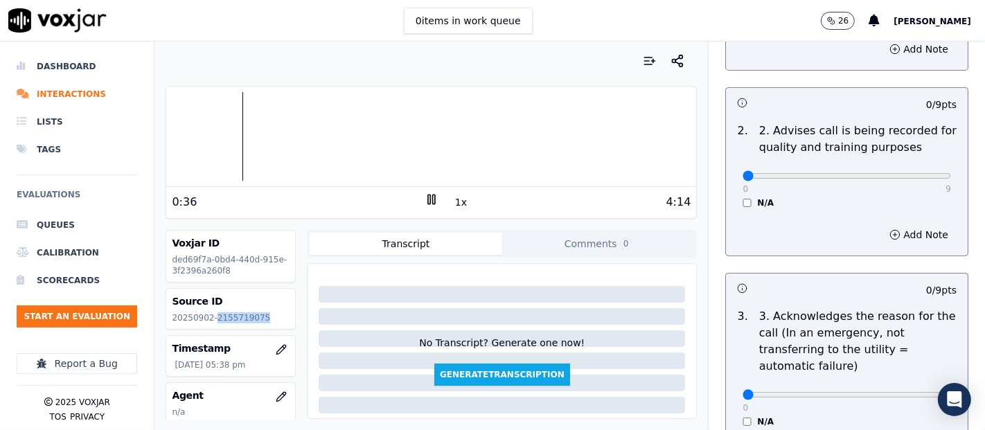
scroll to position [238, 0]
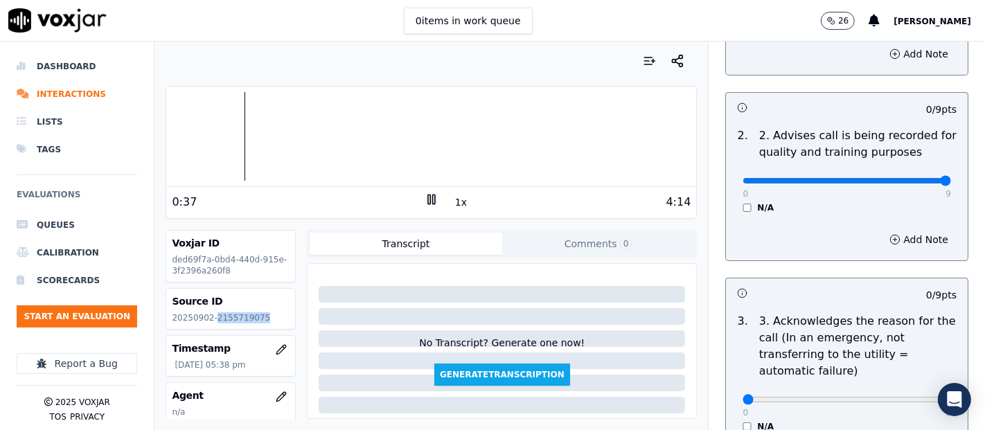
type input "9"
click at [904, 181] on input "range" at bounding box center [846, 181] width 208 height 6
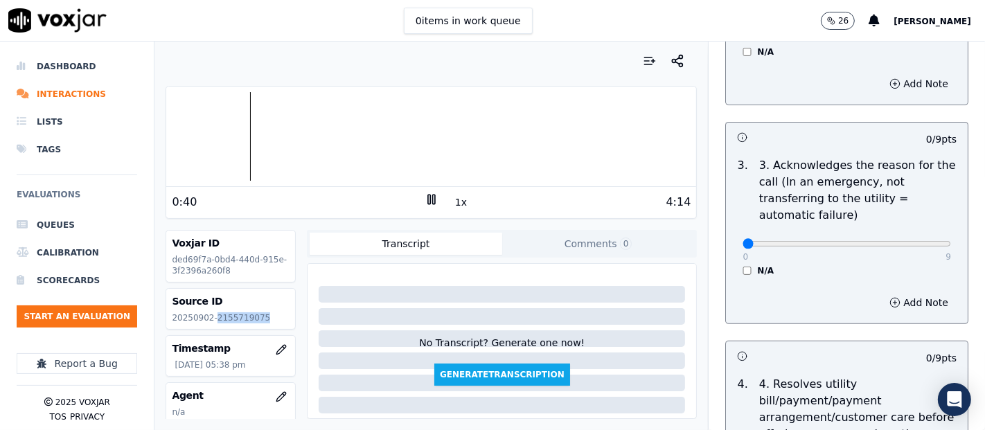
scroll to position [403, 0]
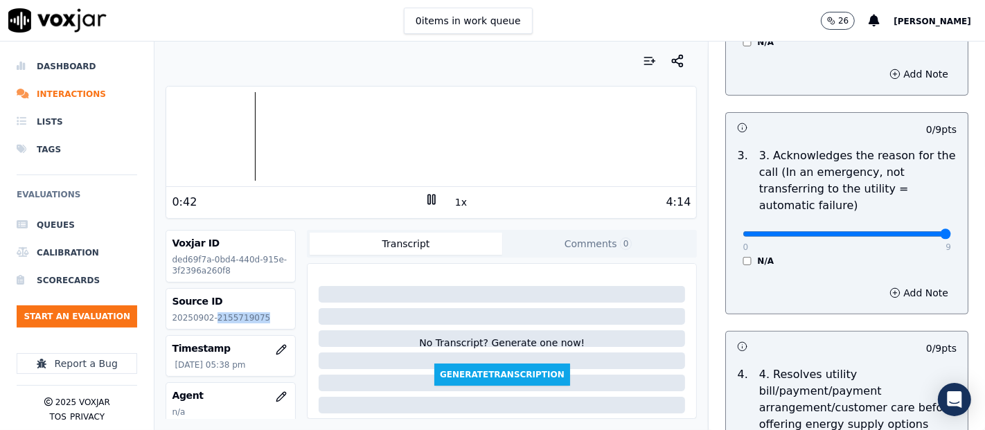
type input "9"
click at [912, 232] on input "range" at bounding box center [846, 234] width 208 height 6
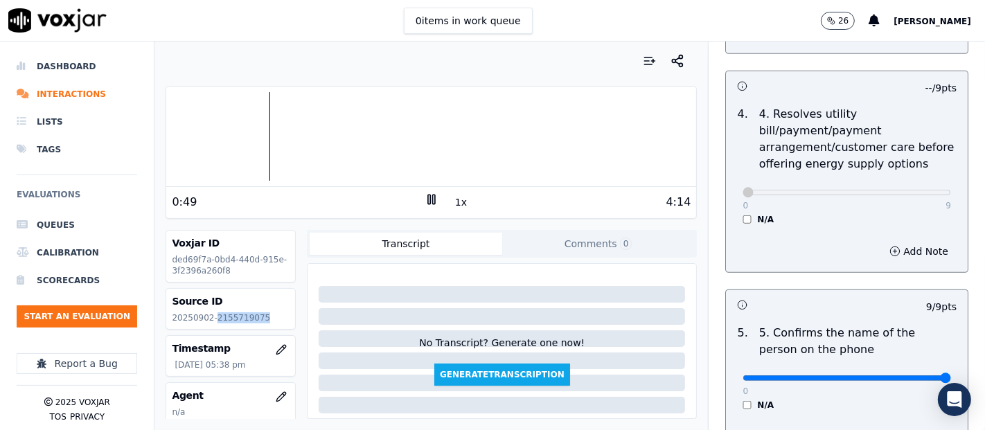
scroll to position [666, 0]
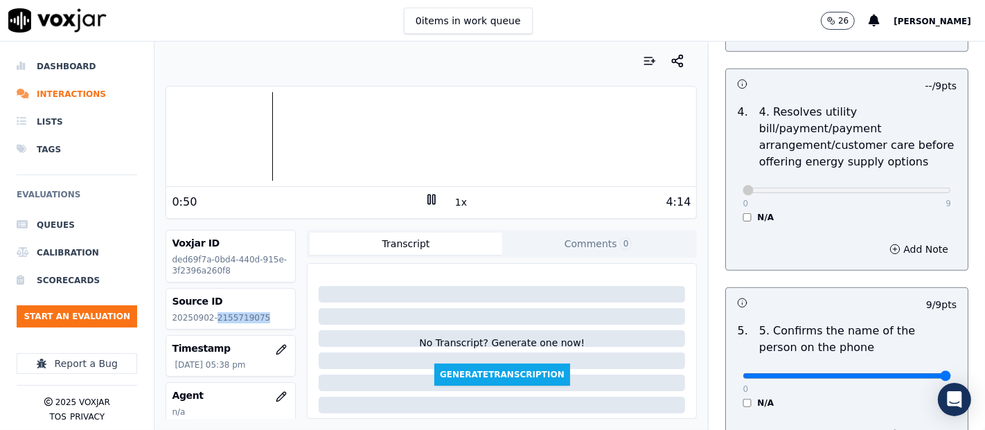
click at [425, 197] on icon at bounding box center [432, 200] width 14 height 14
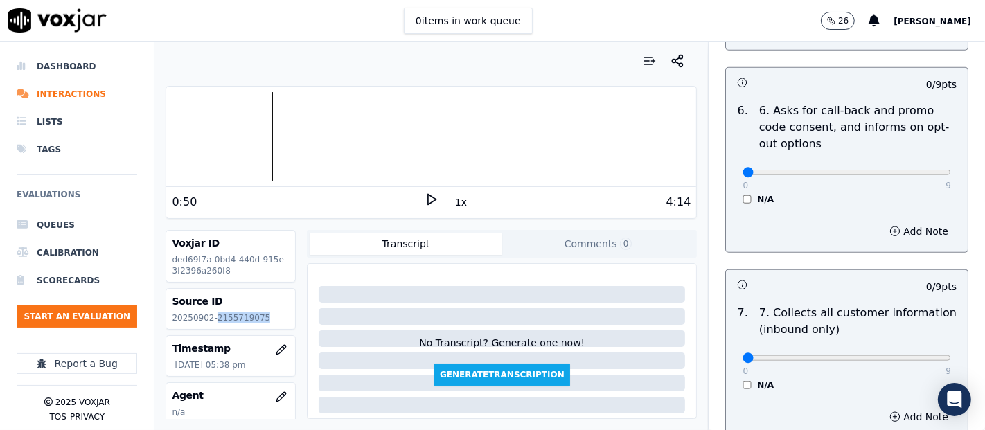
scroll to position [1076, 0]
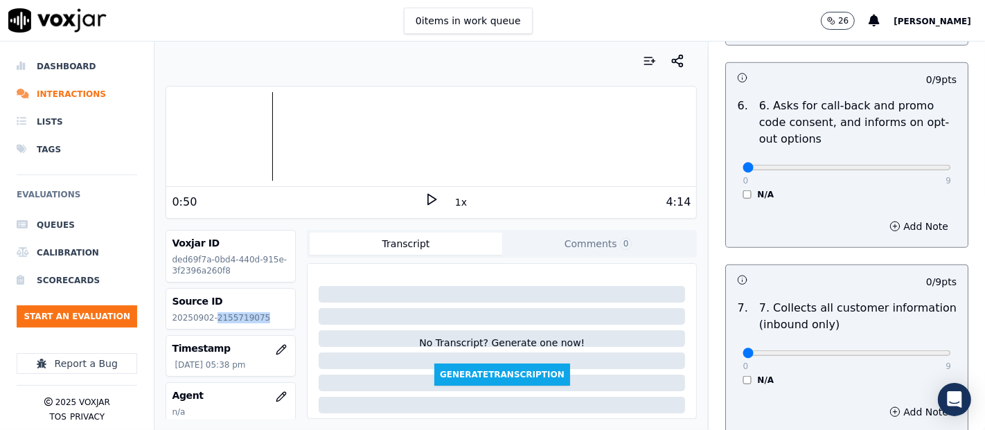
click at [425, 199] on icon at bounding box center [432, 200] width 14 height 14
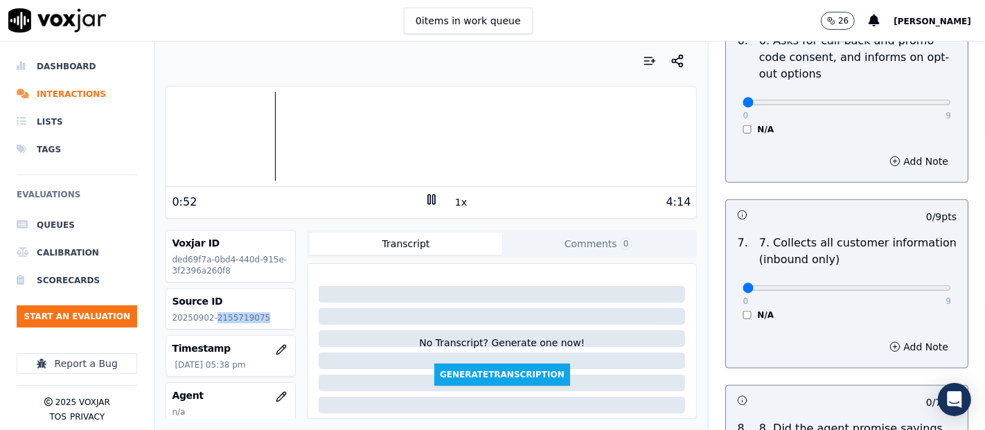
scroll to position [1151, 0]
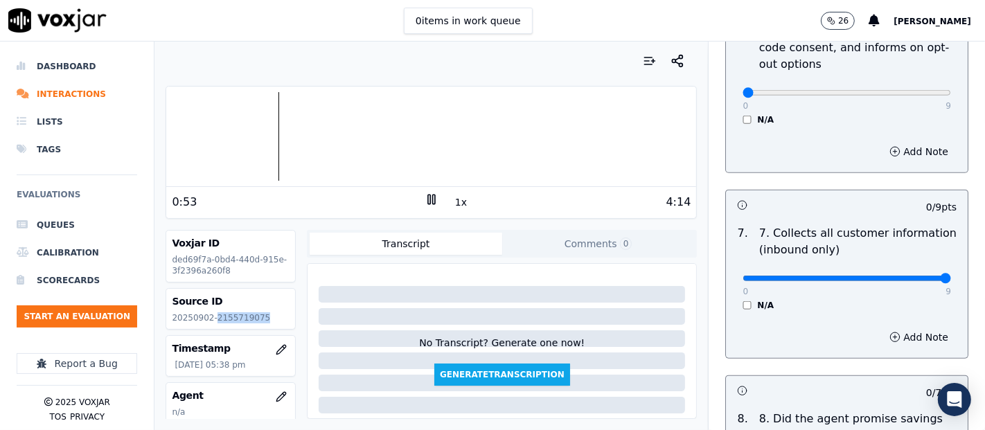
type input "9"
click at [910, 276] on input "range" at bounding box center [846, 279] width 208 height 6
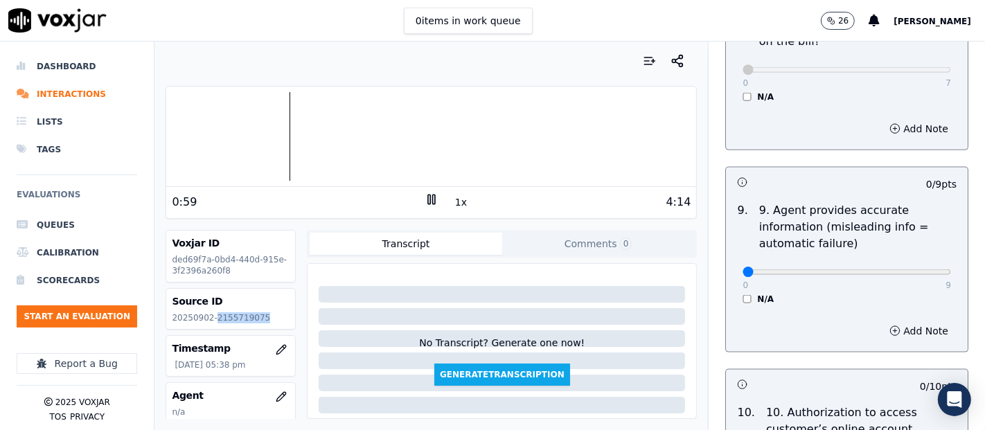
scroll to position [1549, 0]
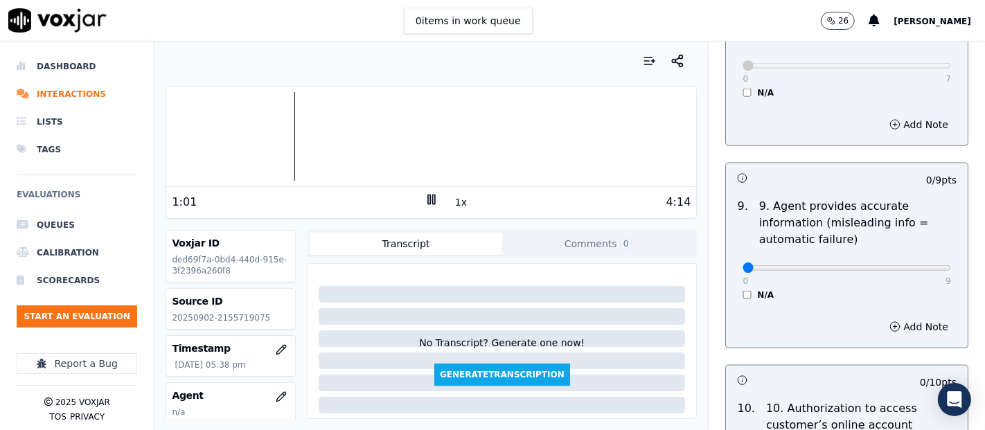
click at [920, 260] on div "0 9 N/A" at bounding box center [846, 274] width 231 height 53
type input "9"
click at [912, 265] on input "range" at bounding box center [846, 268] width 208 height 6
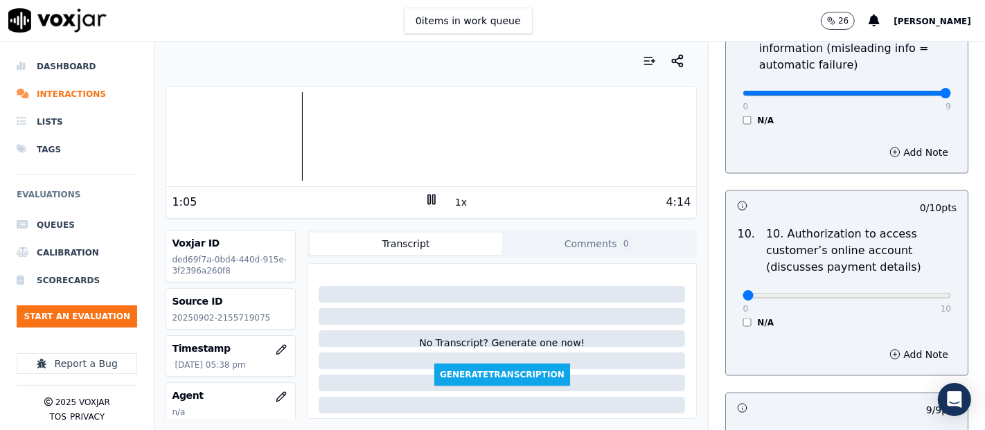
scroll to position [1737, 0]
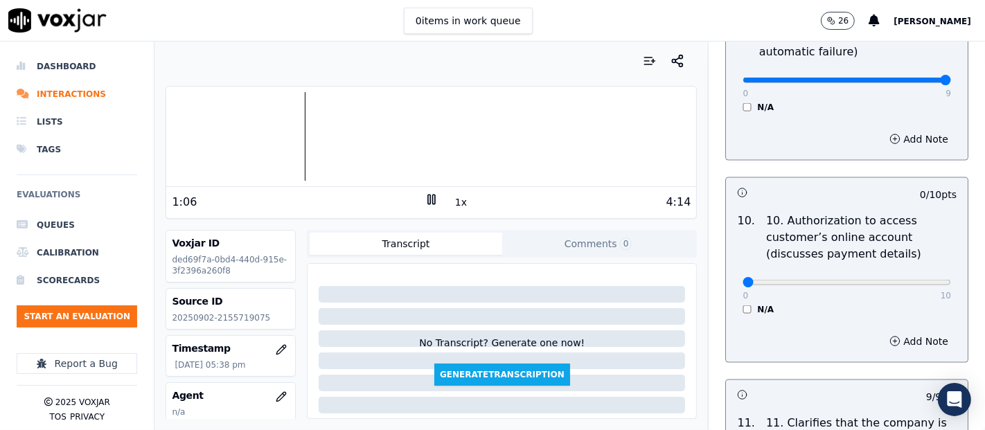
click at [425, 201] on icon at bounding box center [432, 200] width 14 height 14
click at [428, 204] on polygon at bounding box center [432, 200] width 8 height 10
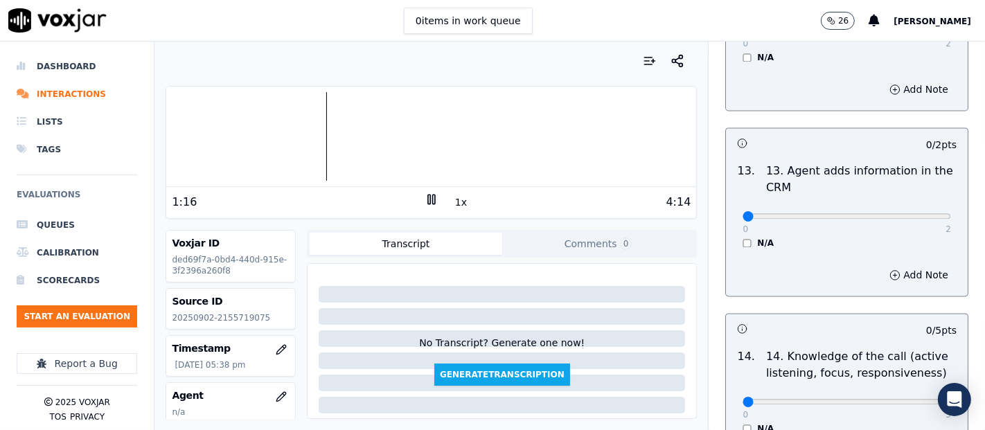
scroll to position [2365, 0]
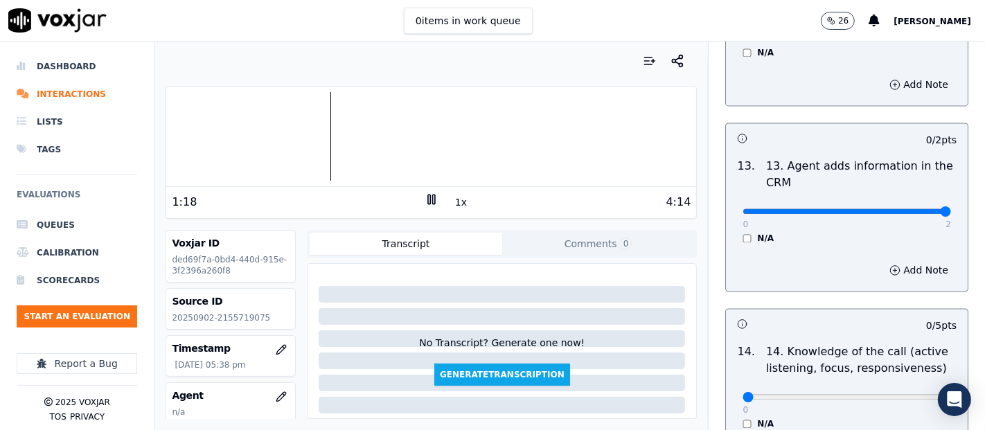
type input "2"
click at [914, 208] on input "range" at bounding box center [846, 211] width 208 height 6
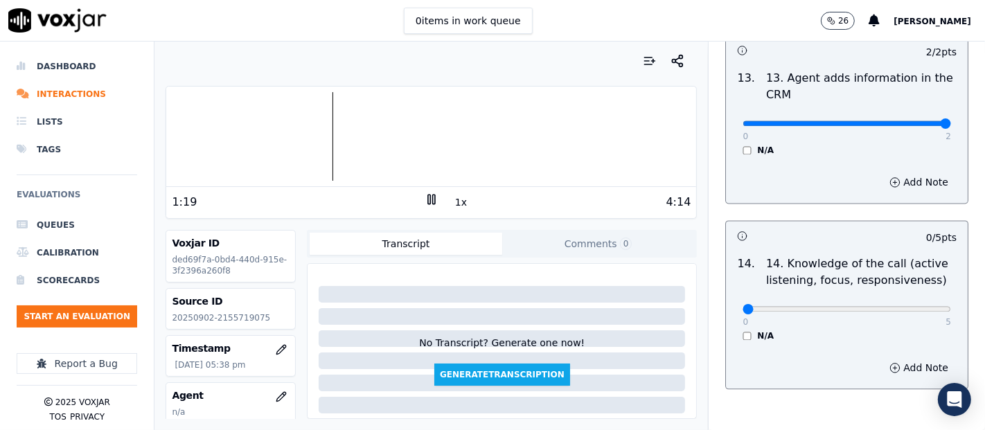
scroll to position [2458, 0]
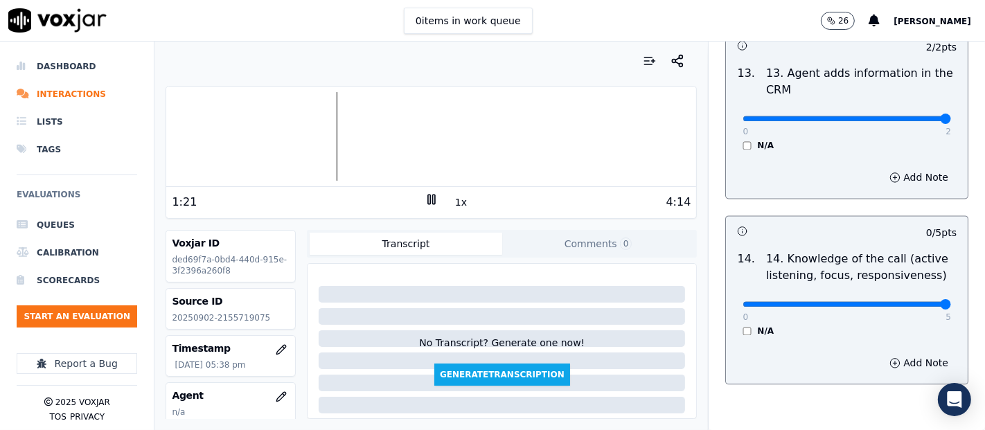
type input "5"
click at [906, 301] on input "range" at bounding box center [846, 304] width 208 height 6
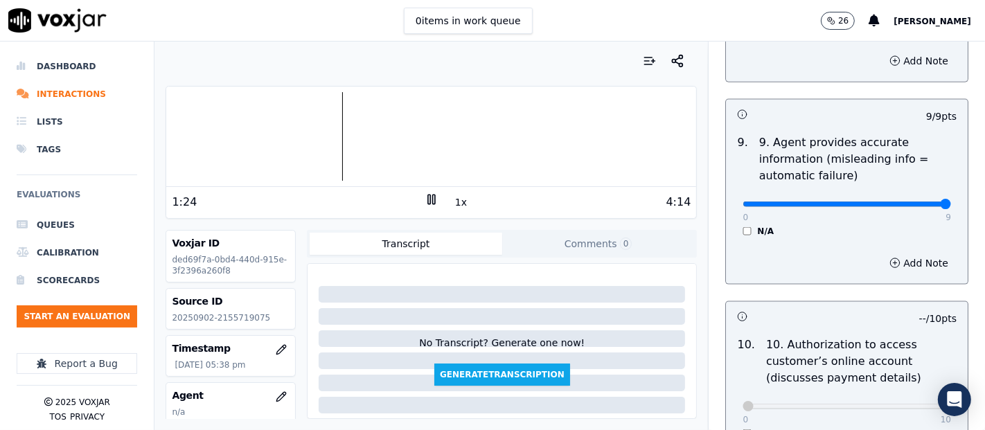
scroll to position [1740, 0]
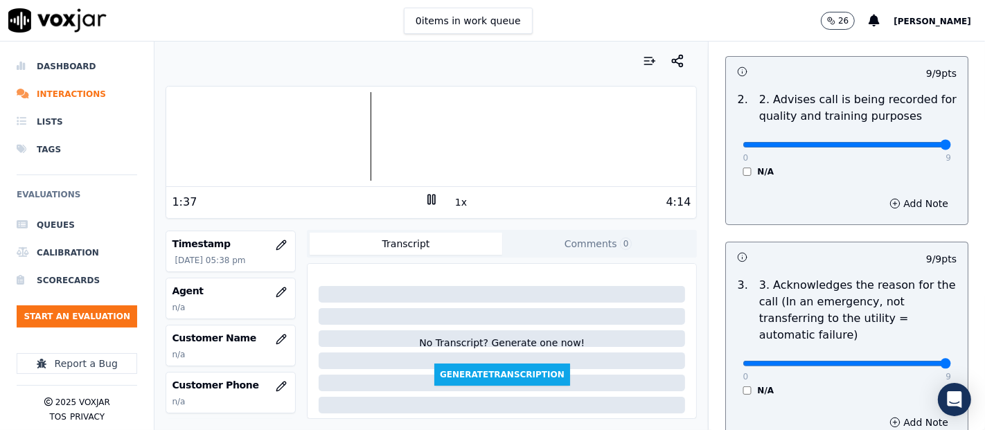
scroll to position [109, 0]
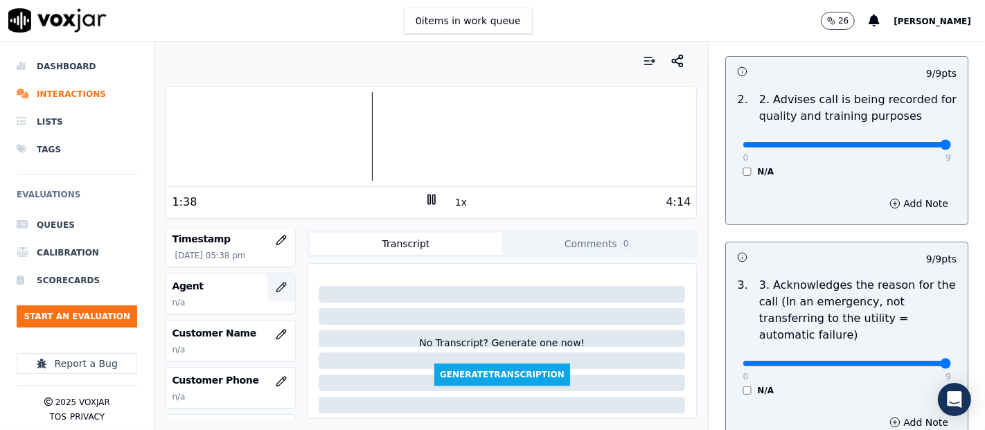
click at [277, 287] on icon "button" at bounding box center [281, 287] width 9 height 9
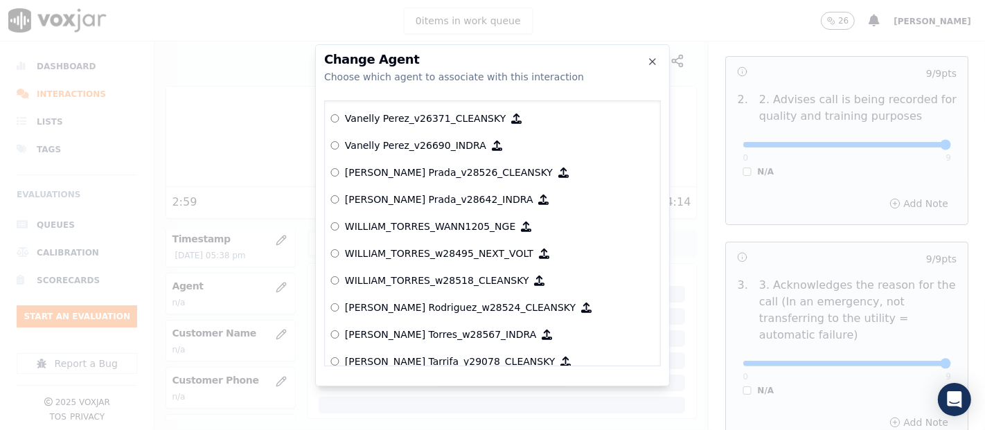
scroll to position [6815, 0]
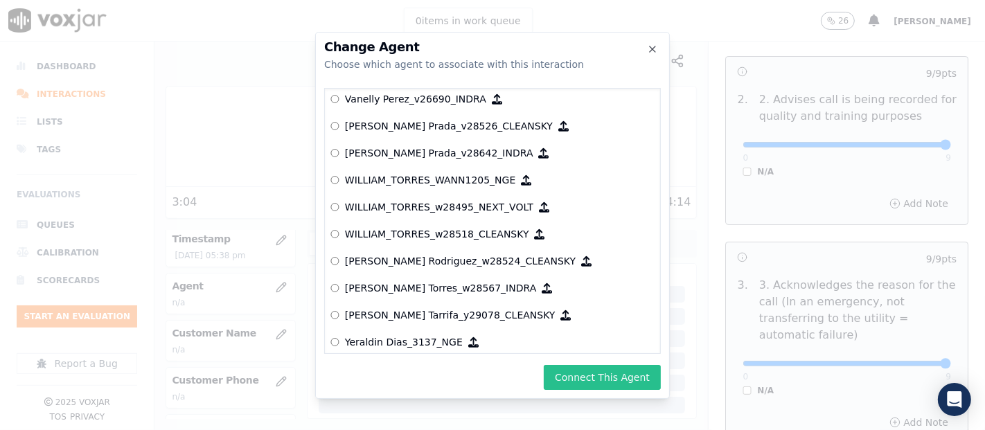
click at [581, 370] on button "Connect This Agent" at bounding box center [602, 377] width 117 height 25
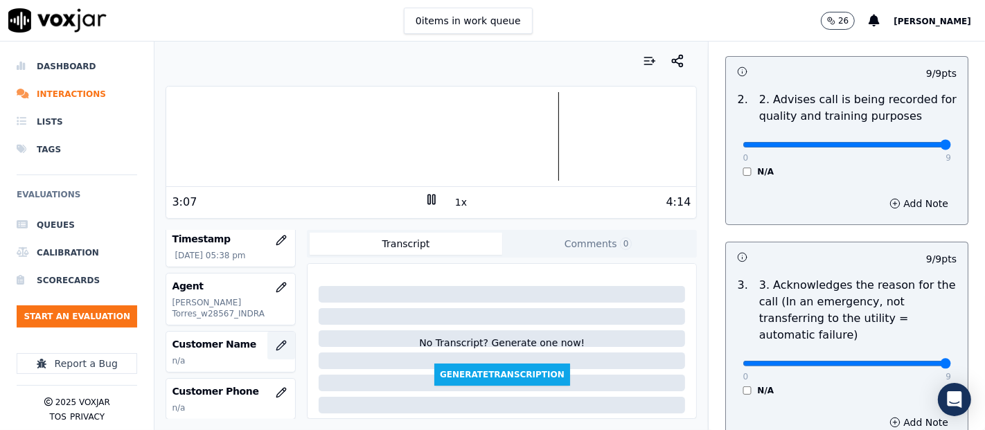
click at [276, 348] on icon "button" at bounding box center [281, 345] width 11 height 11
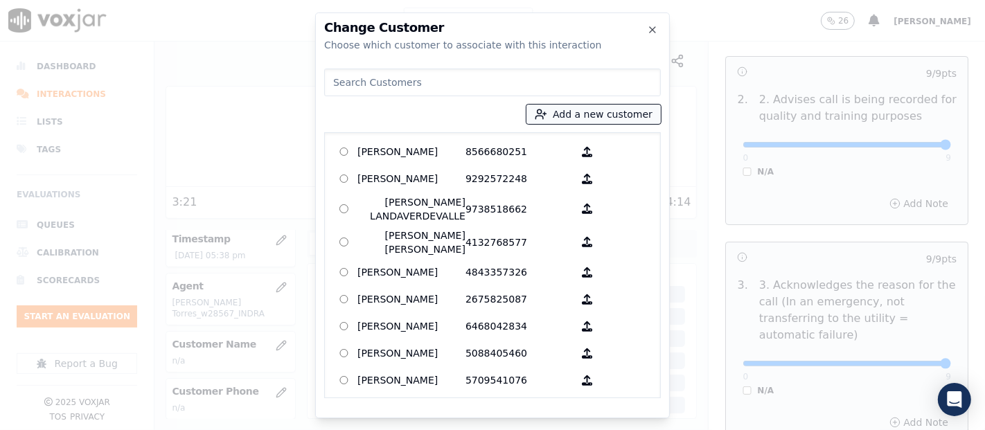
click at [596, 113] on button "Add a new customer" at bounding box center [593, 114] width 134 height 19
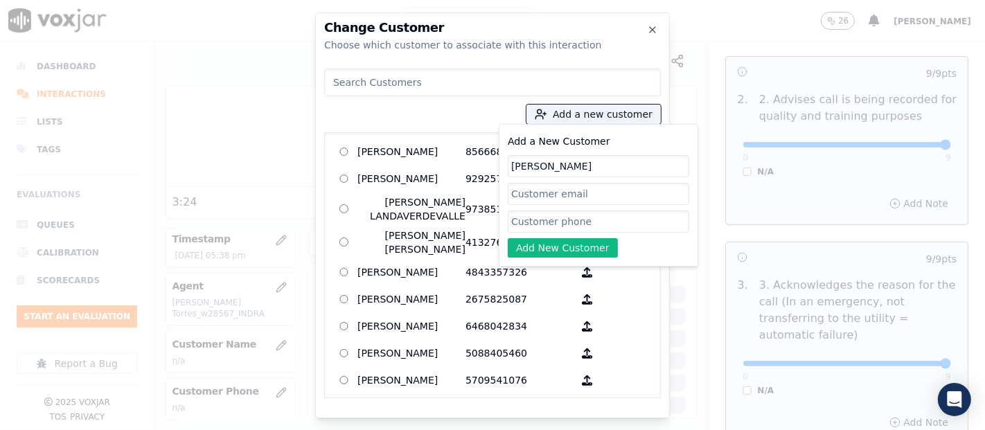
type input "[PERSON_NAME]"
click at [555, 225] on input "Add a New Customer" at bounding box center [598, 222] width 181 height 22
paste input "2677701778"
type input "2677701778"
click at [577, 248] on button "Add New Customer" at bounding box center [563, 247] width 110 height 19
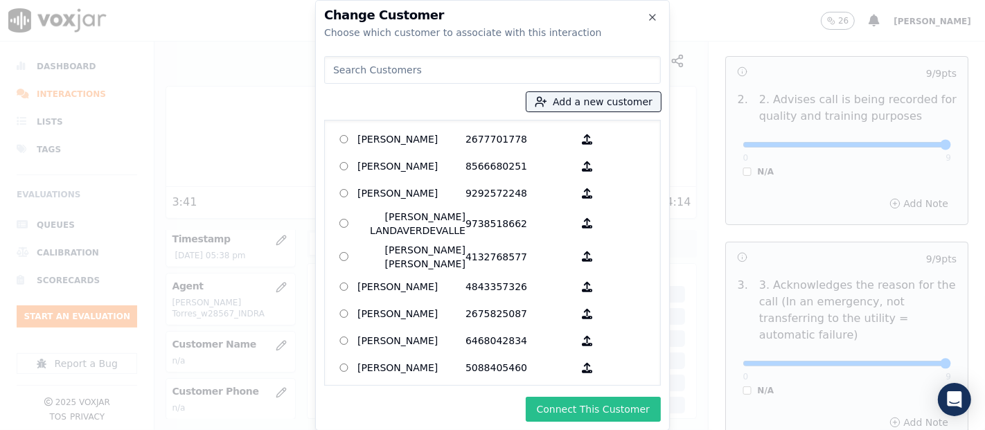
click at [585, 400] on button "Connect This Customer" at bounding box center [593, 409] width 135 height 25
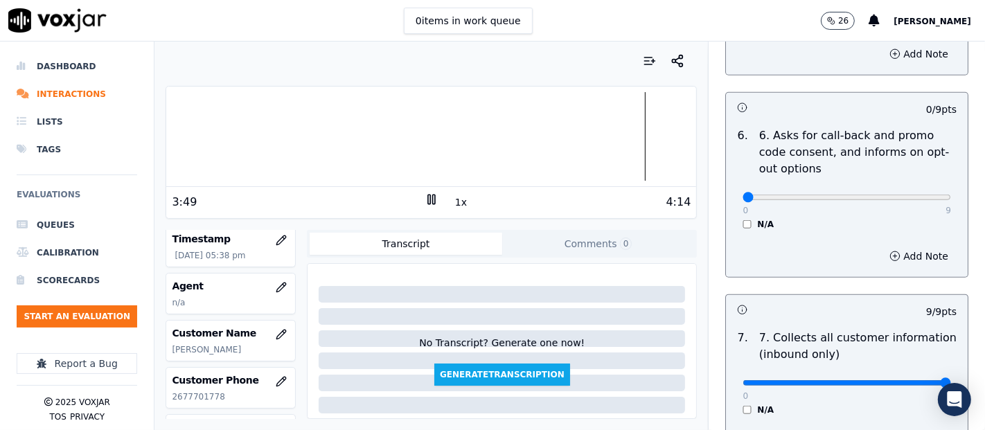
scroll to position [1042, 0]
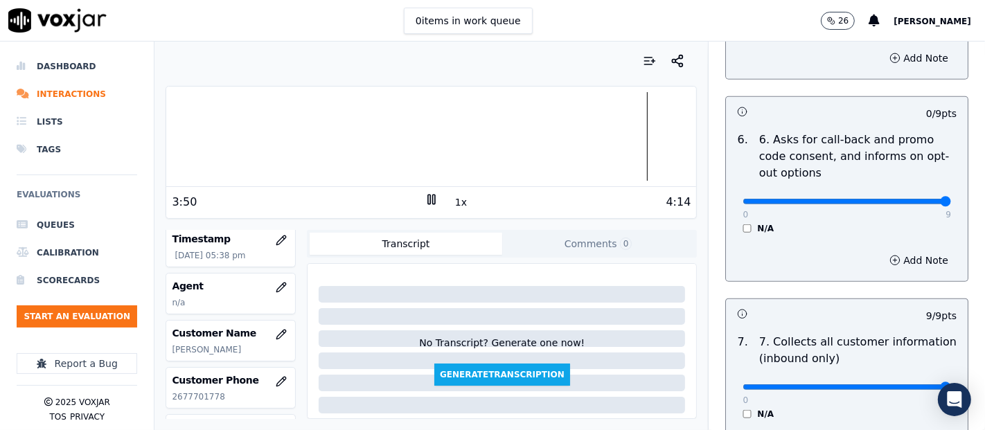
type input "9"
click at [913, 202] on input "range" at bounding box center [846, 202] width 208 height 6
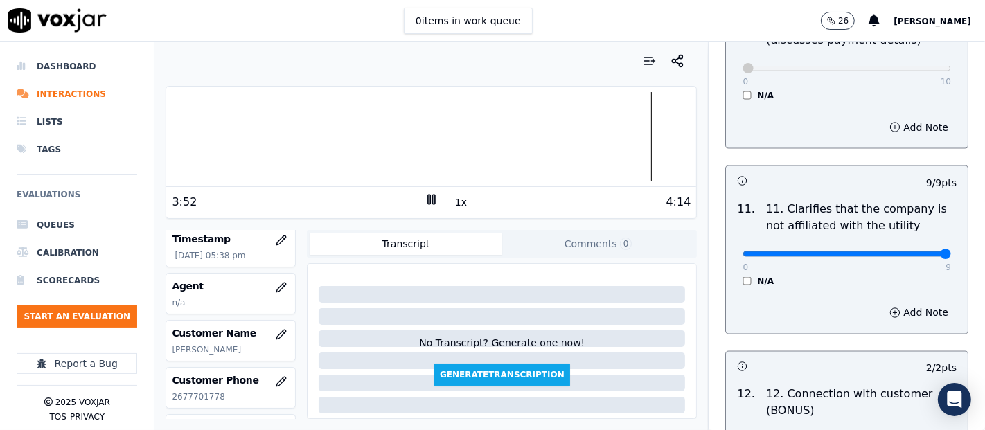
scroll to position [1959, 0]
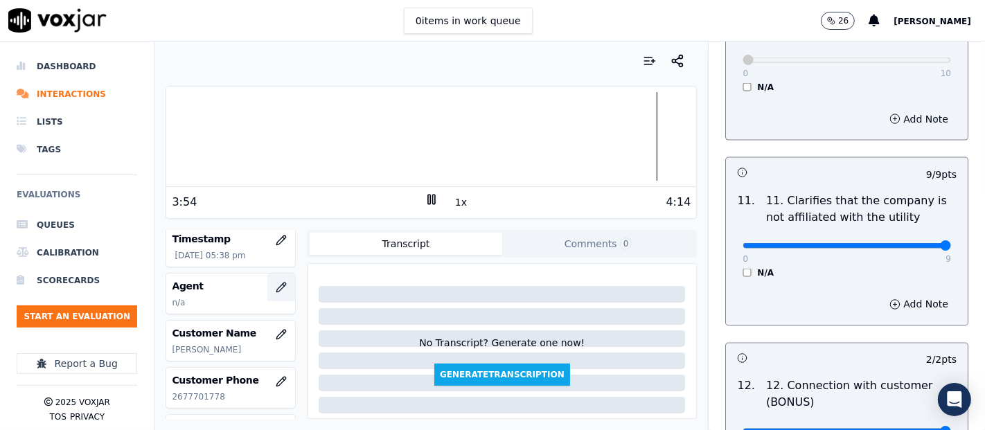
click at [276, 283] on icon "button" at bounding box center [281, 287] width 11 height 11
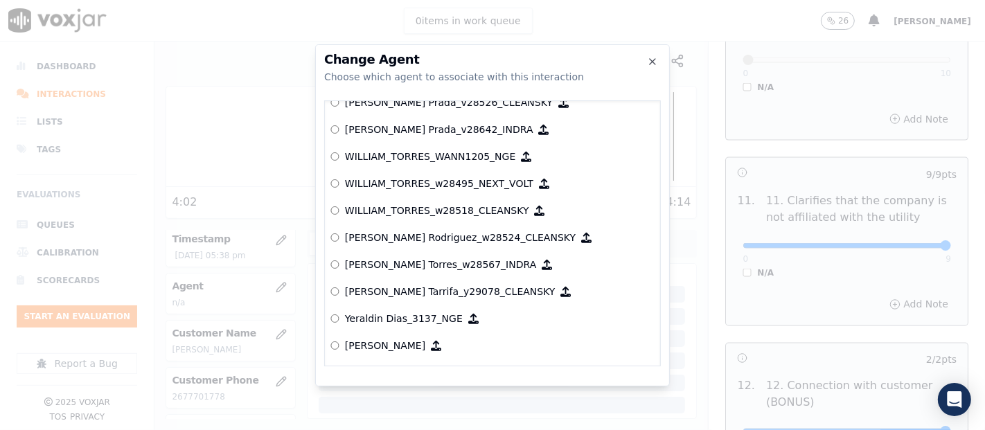
scroll to position [6868, 0]
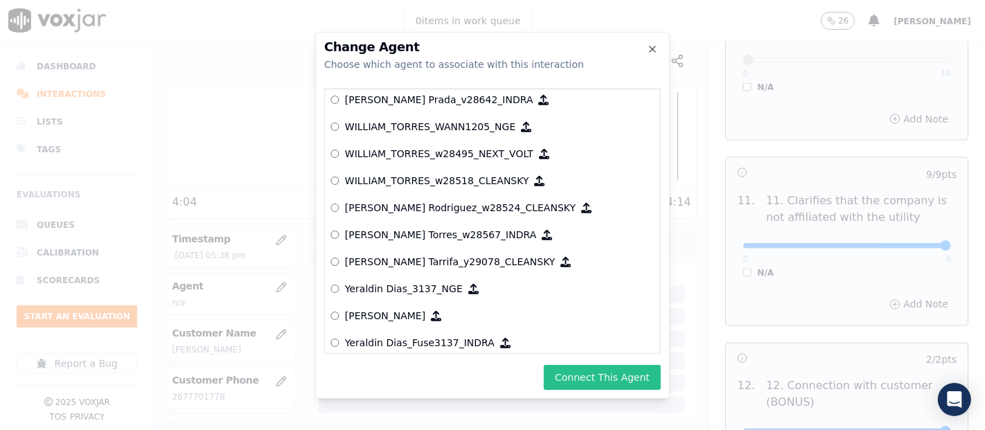
click at [578, 369] on button "Connect This Agent" at bounding box center [602, 377] width 117 height 25
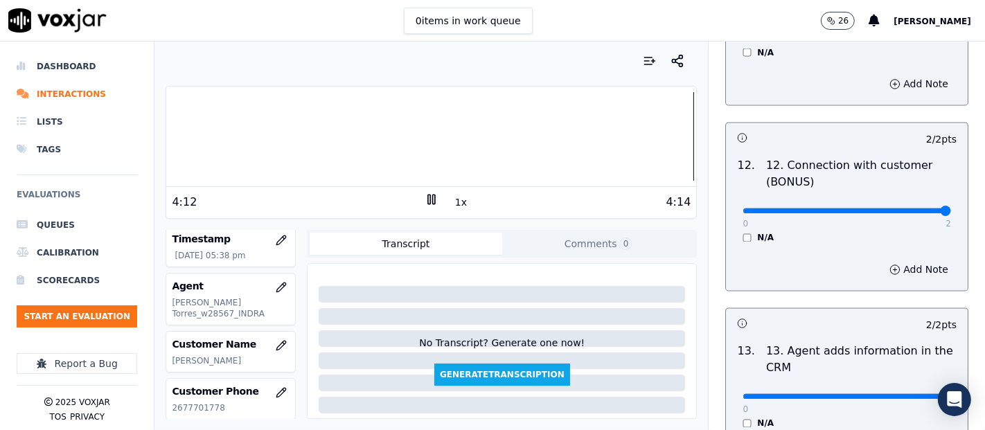
scroll to position [2524, 0]
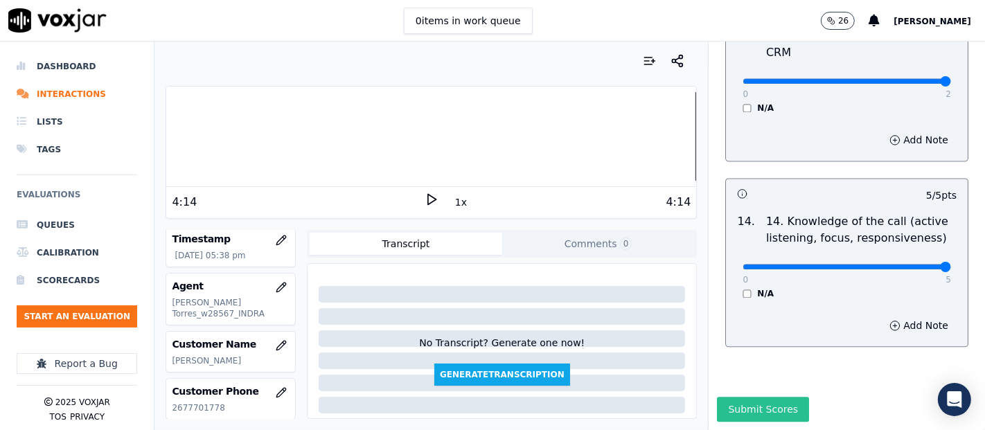
click at [735, 397] on button "Submit Scores" at bounding box center [763, 409] width 92 height 25
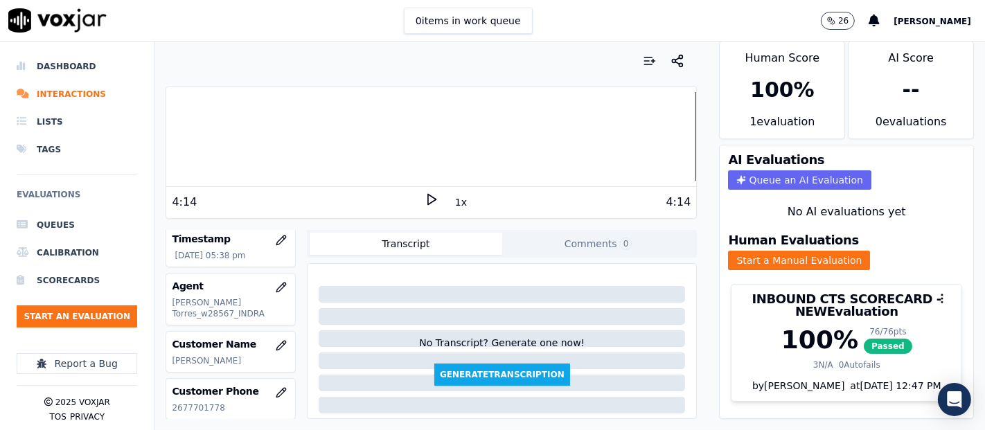
scroll to position [47, 0]
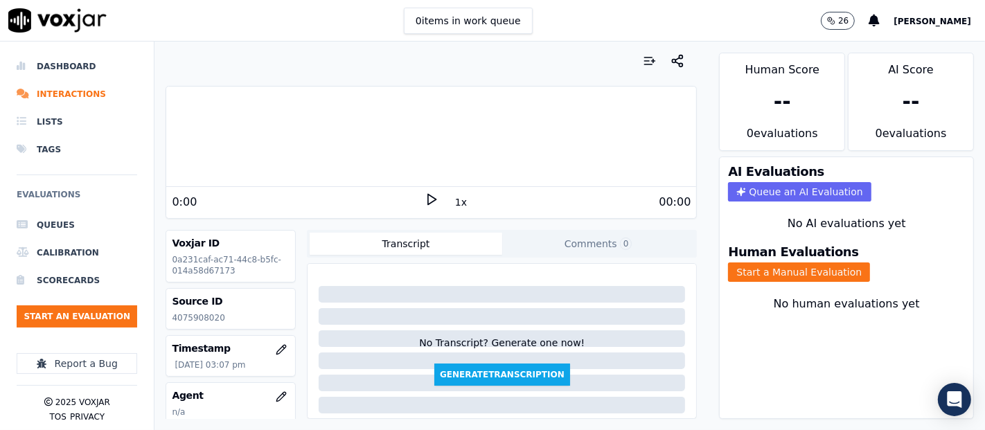
click at [425, 197] on icon at bounding box center [432, 200] width 14 height 14
click at [617, 136] on div at bounding box center [431, 136] width 530 height 89
click at [425, 188] on div "3:05 1x 3:31" at bounding box center [431, 202] width 530 height 30
click at [429, 209] on div "1x" at bounding box center [432, 202] width 14 height 19
click at [428, 201] on polygon at bounding box center [432, 200] width 8 height 10
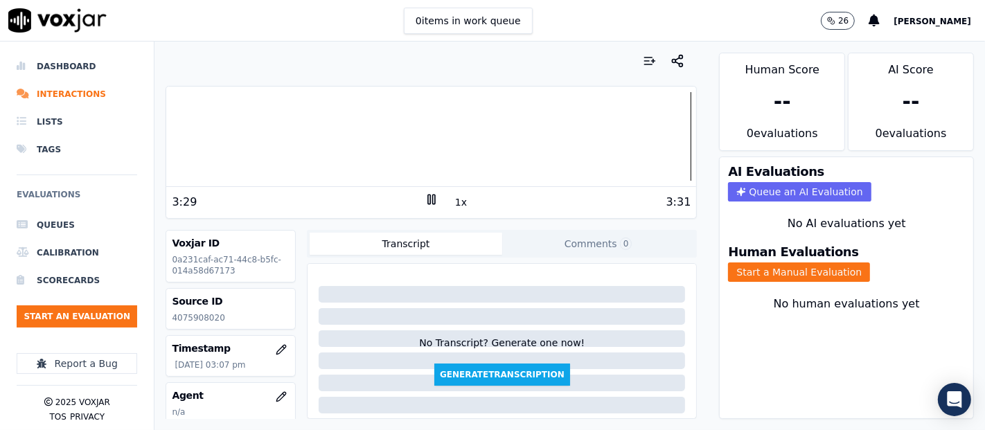
click at [568, 144] on div at bounding box center [431, 136] width 530 height 89
click at [425, 199] on icon at bounding box center [432, 200] width 14 height 14
click at [533, 132] on div at bounding box center [431, 136] width 530 height 89
click at [429, 201] on icon at bounding box center [432, 200] width 14 height 14
click at [418, 190] on div "2:54 1x 3:31" at bounding box center [431, 202] width 530 height 30
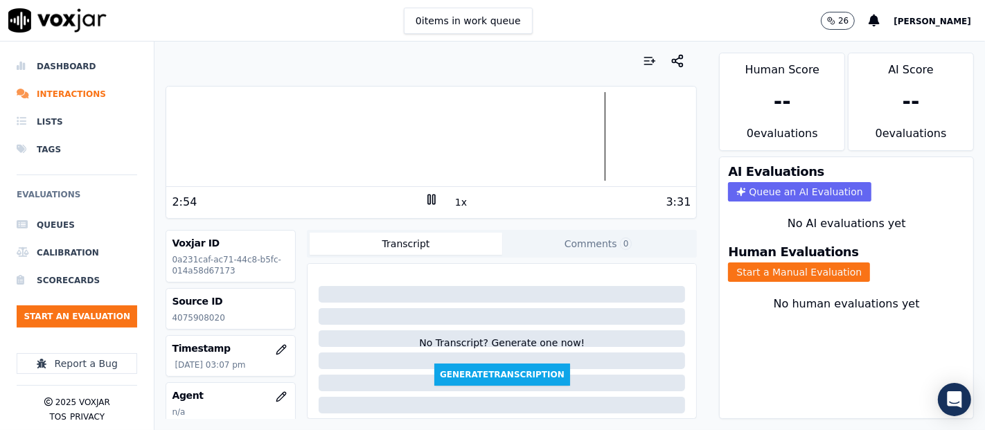
click at [425, 197] on icon at bounding box center [432, 200] width 14 height 14
click at [512, 139] on div at bounding box center [431, 136] width 530 height 89
click at [428, 202] on polygon at bounding box center [432, 200] width 8 height 10
click at [428, 202] on rect at bounding box center [429, 199] width 2 height 9
drag, startPoint x: 422, startPoint y: 199, endPoint x: 510, endPoint y: 278, distance: 119.2
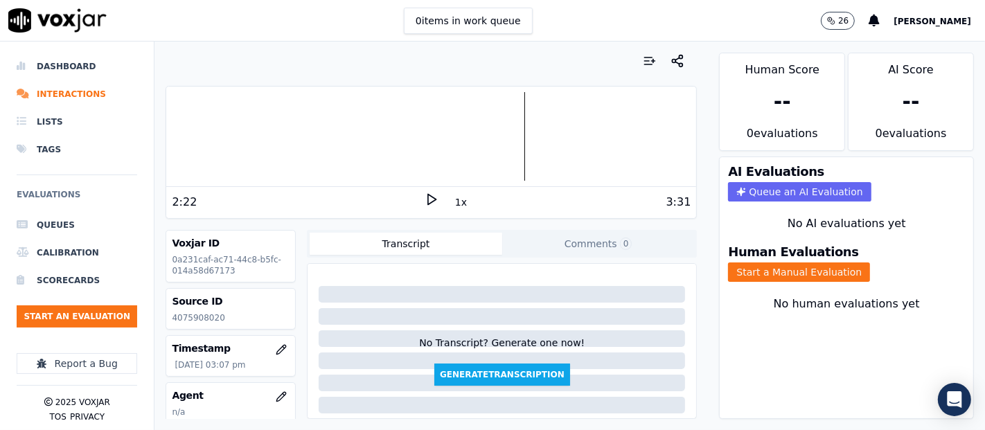
click at [425, 201] on icon at bounding box center [432, 200] width 14 height 14
click at [426, 200] on icon at bounding box center [432, 200] width 14 height 14
click at [749, 264] on button "Start a Manual Evaluation" at bounding box center [799, 271] width 142 height 19
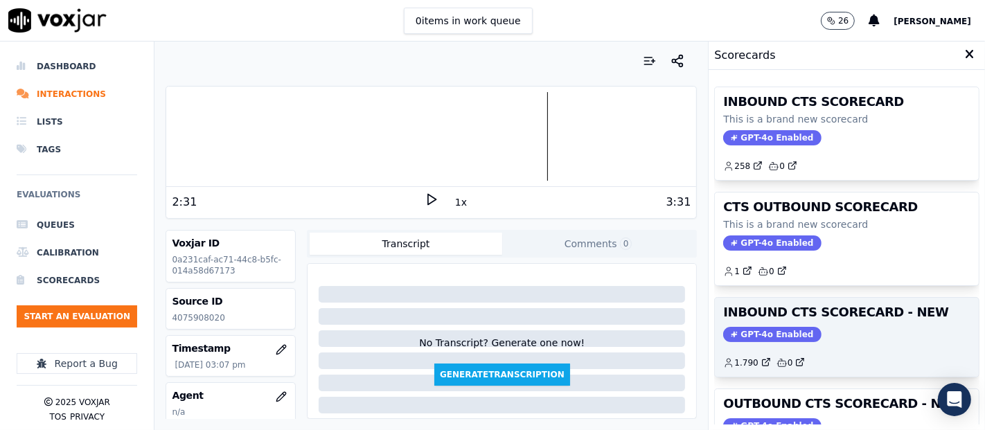
click at [758, 335] on span "GPT-4o Enabled" at bounding box center [772, 334] width 98 height 15
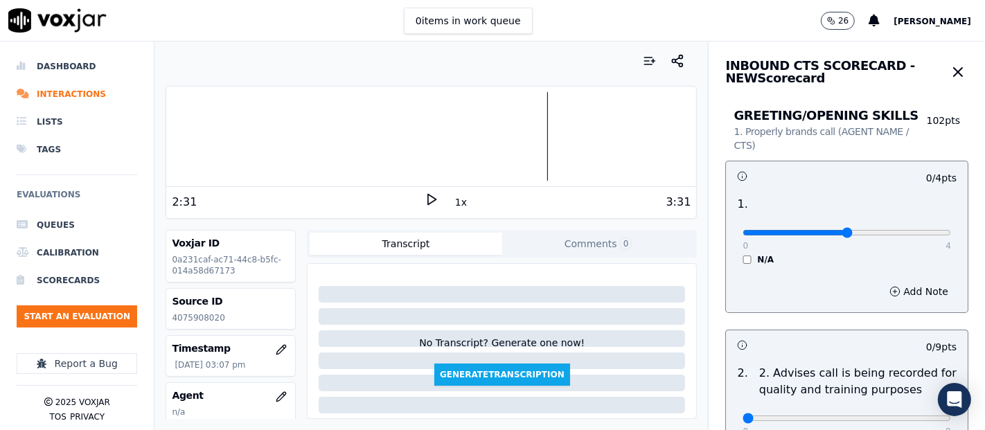
click at [832, 233] on input "range" at bounding box center [846, 233] width 208 height 6
click at [853, 233] on input "range" at bounding box center [846, 233] width 208 height 6
drag, startPoint x: 872, startPoint y: 233, endPoint x: 932, endPoint y: 234, distance: 60.3
type input "4"
click at [929, 233] on input "range" at bounding box center [846, 233] width 208 height 6
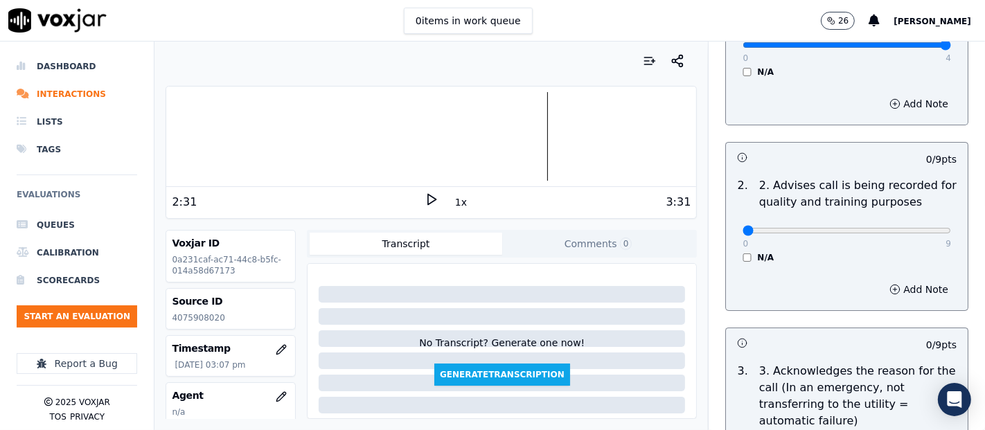
scroll to position [202, 0]
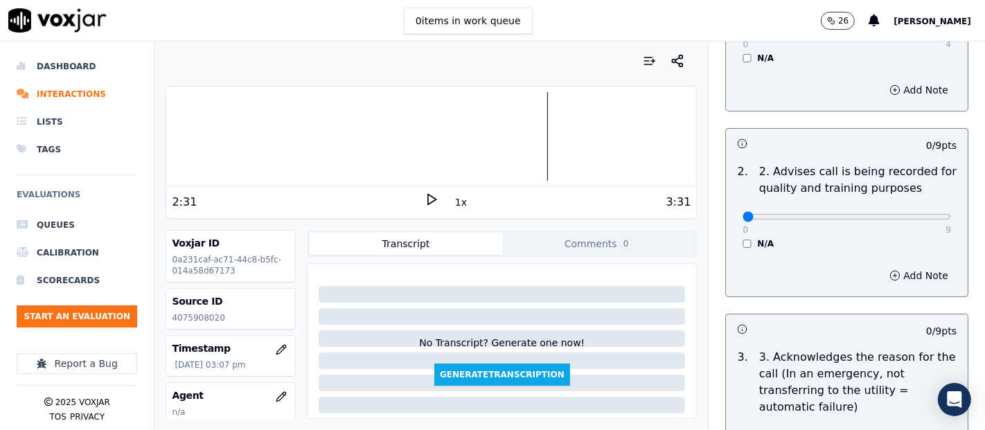
click at [168, 138] on div at bounding box center [431, 136] width 530 height 89
click at [425, 196] on icon at bounding box center [432, 200] width 14 height 14
click at [178, 139] on div at bounding box center [431, 136] width 530 height 89
click at [425, 193] on icon at bounding box center [432, 200] width 14 height 14
click at [815, 218] on input "range" at bounding box center [846, 217] width 208 height 6
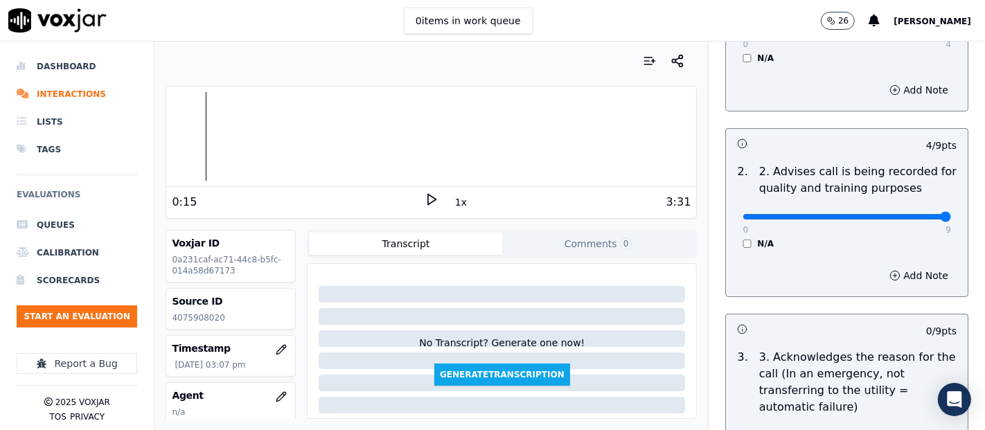
drag, startPoint x: 814, startPoint y: 217, endPoint x: 910, endPoint y: 213, distance: 95.7
click at [910, 214] on input "range" at bounding box center [846, 217] width 208 height 6
drag, startPoint x: 904, startPoint y: 216, endPoint x: 830, endPoint y: 228, distance: 75.0
click at [830, 220] on input "range" at bounding box center [846, 217] width 208 height 6
drag, startPoint x: 829, startPoint y: 217, endPoint x: 811, endPoint y: 218, distance: 18.1
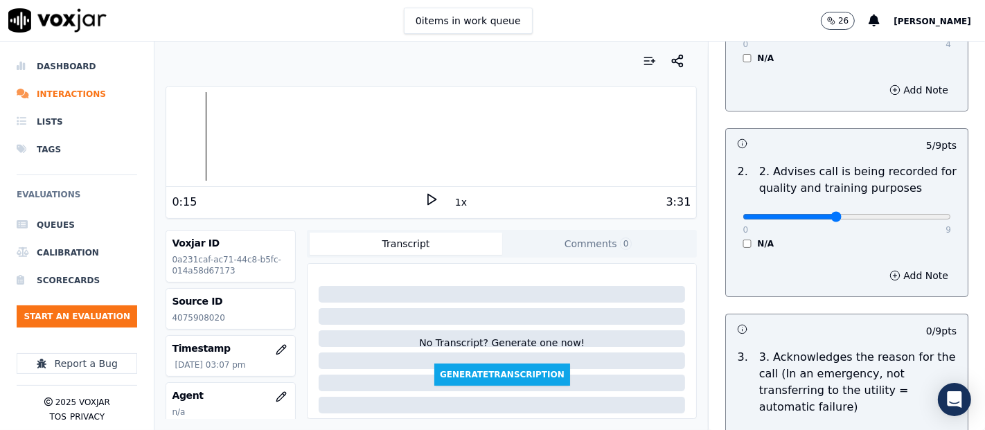
type input "4"
click at [811, 218] on input "range" at bounding box center [846, 217] width 208 height 6
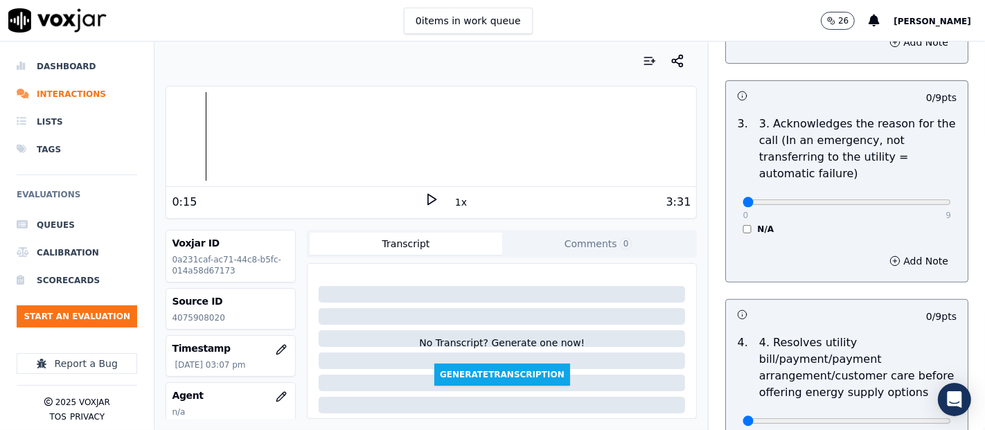
scroll to position [462, 0]
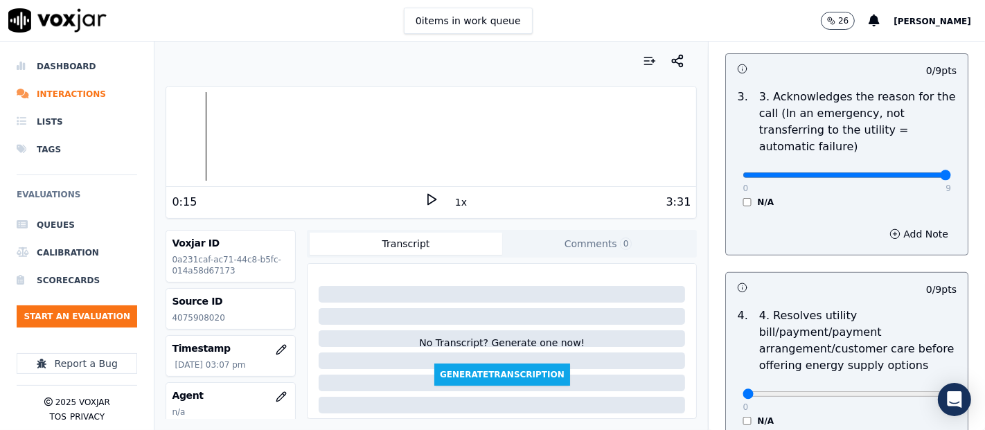
type input "9"
click at [907, 173] on input "range" at bounding box center [846, 175] width 208 height 6
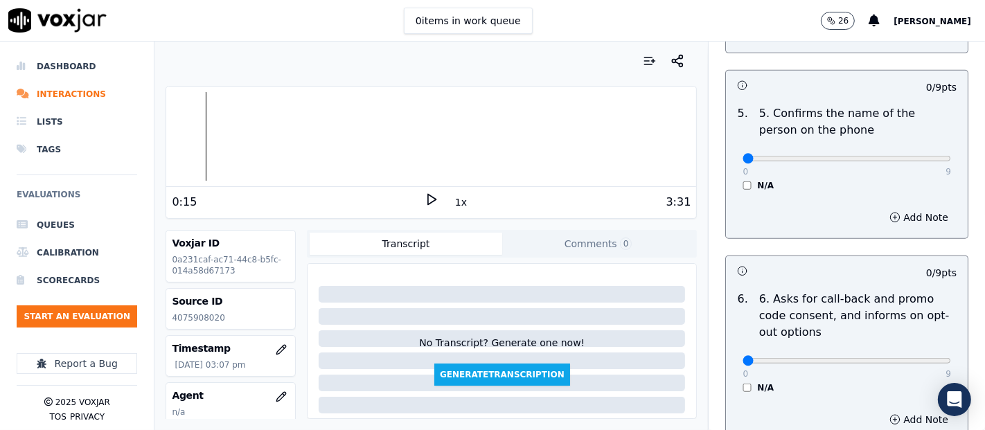
scroll to position [888, 0]
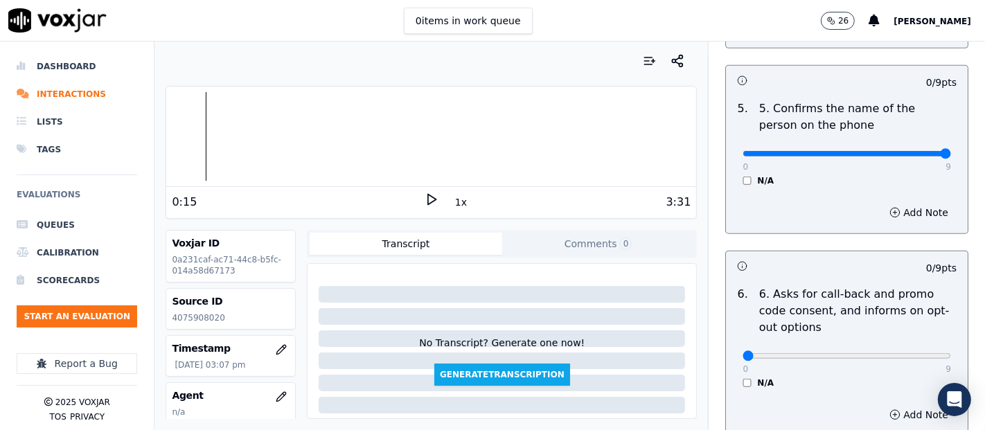
drag, startPoint x: 900, startPoint y: 151, endPoint x: 914, endPoint y: 152, distance: 13.9
click at [914, 152] on input "range" at bounding box center [846, 154] width 208 height 6
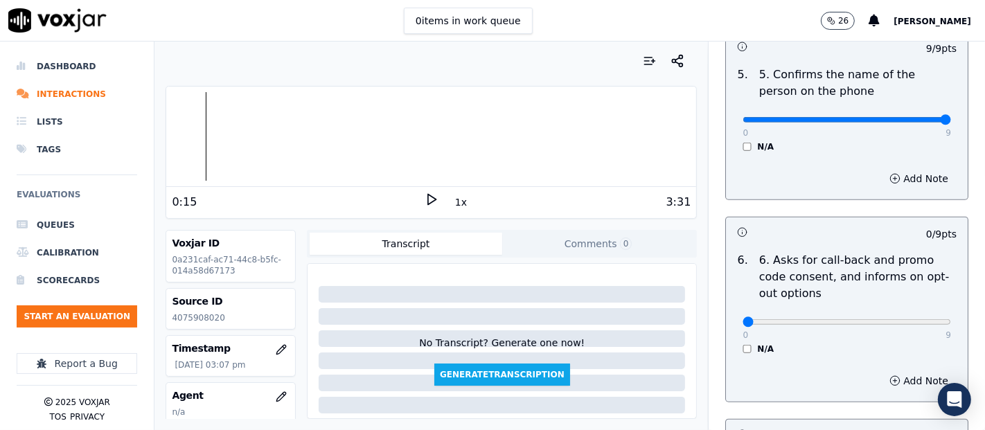
scroll to position [945, 0]
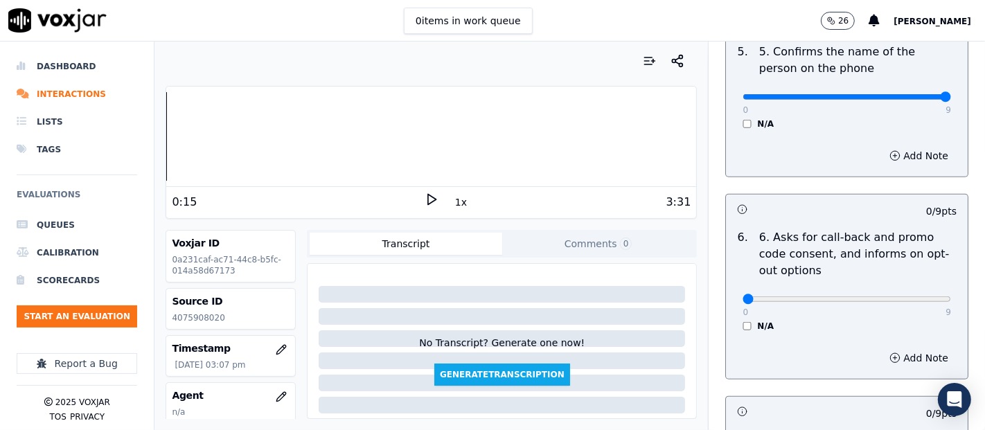
click at [164, 123] on div "Your browser does not support the audio element. 0:15 1x 3:31 Voxjar ID 0a231ca…" at bounding box center [430, 236] width 553 height 389
click at [428, 195] on polygon at bounding box center [432, 200] width 8 height 10
click at [425, 196] on icon at bounding box center [432, 200] width 14 height 14
click at [428, 199] on polygon at bounding box center [432, 200] width 8 height 10
click at [433, 199] on rect at bounding box center [434, 199] width 2 height 9
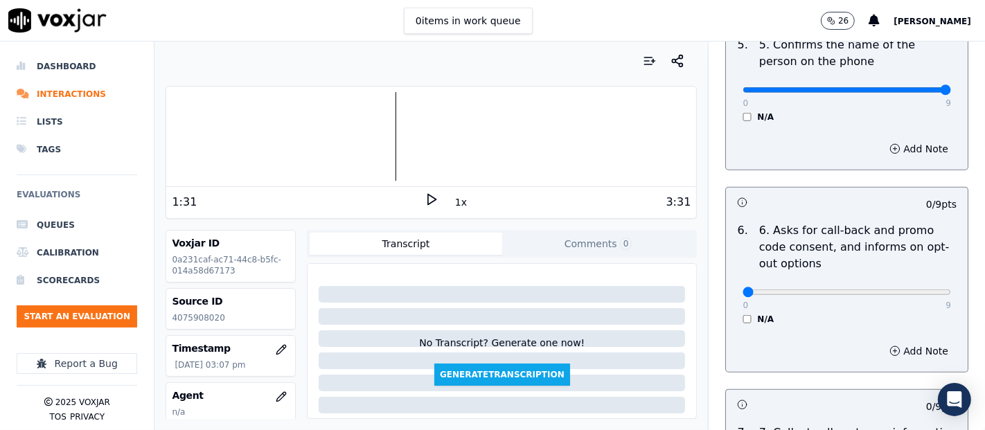
scroll to position [942, 0]
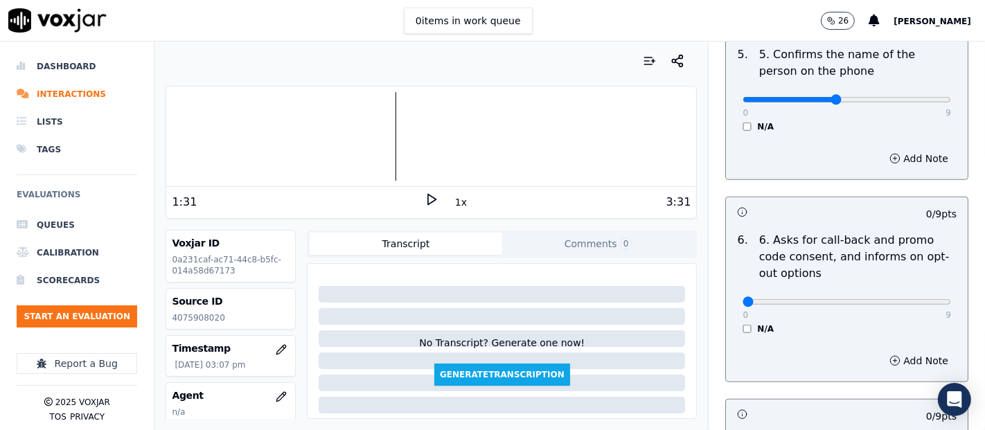
type input "4"
click at [821, 97] on input "range" at bounding box center [846, 100] width 208 height 6
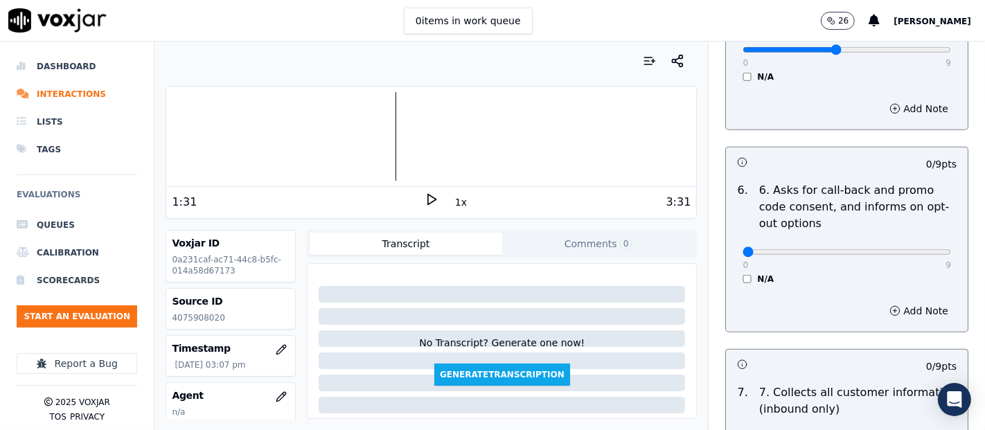
scroll to position [1001, 0]
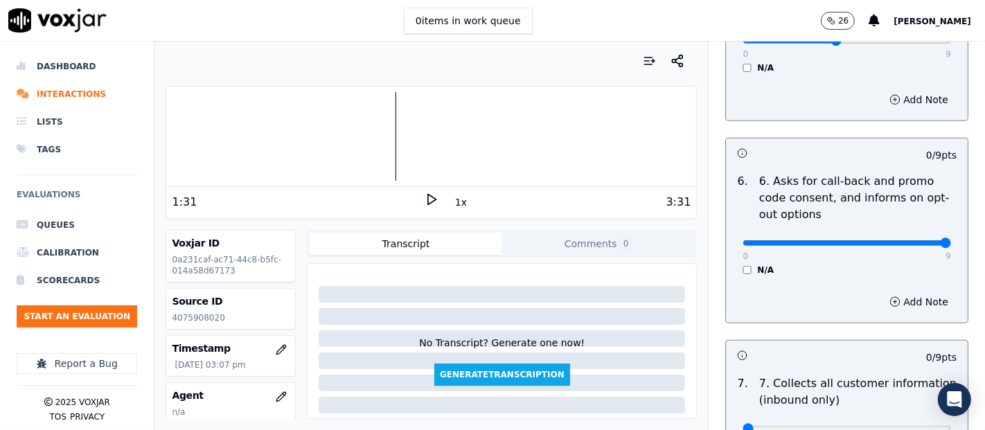
drag, startPoint x: 898, startPoint y: 238, endPoint x: 925, endPoint y: 238, distance: 26.3
type input "9"
click at [923, 240] on input "range" at bounding box center [846, 243] width 208 height 6
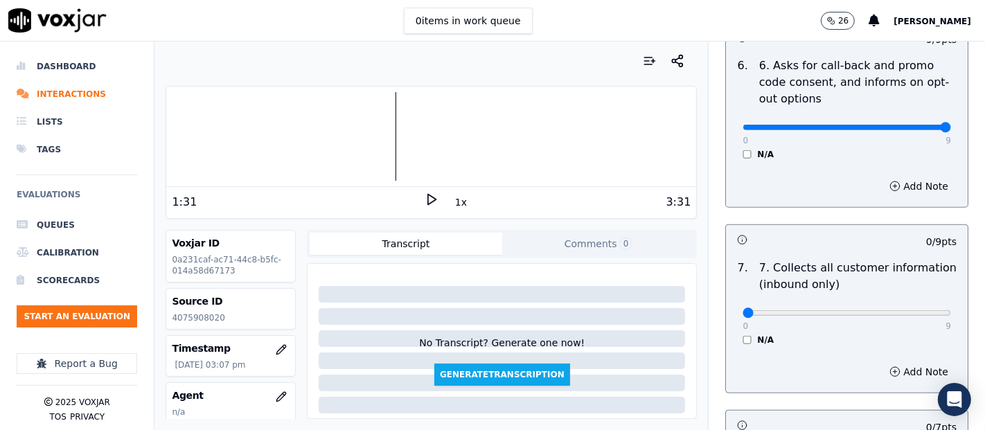
scroll to position [1180, 0]
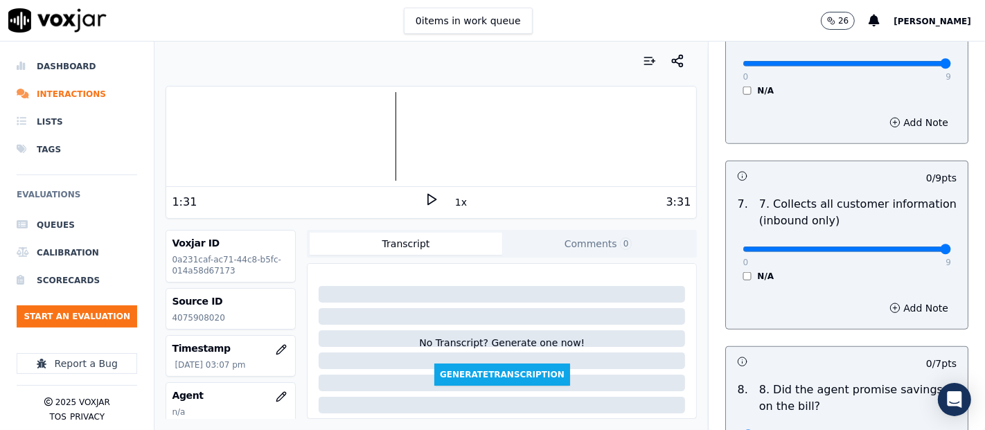
drag, startPoint x: 735, startPoint y: 245, endPoint x: 915, endPoint y: 240, distance: 180.1
type input "9"
click at [915, 247] on input "range" at bounding box center [846, 250] width 208 height 6
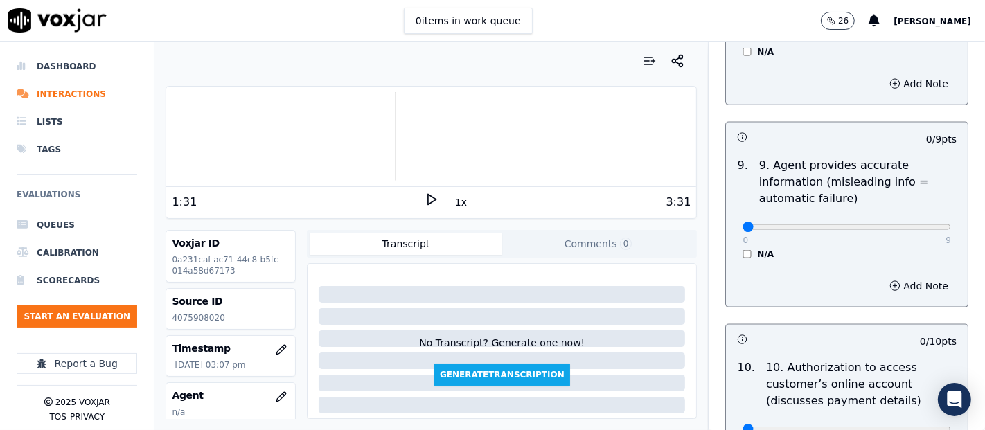
scroll to position [1599, 0]
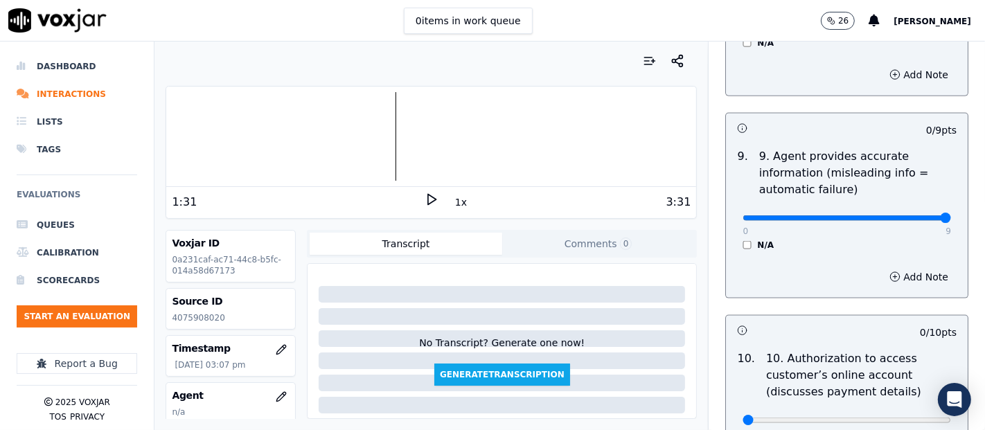
type input "9"
click at [904, 215] on input "range" at bounding box center [846, 218] width 208 height 6
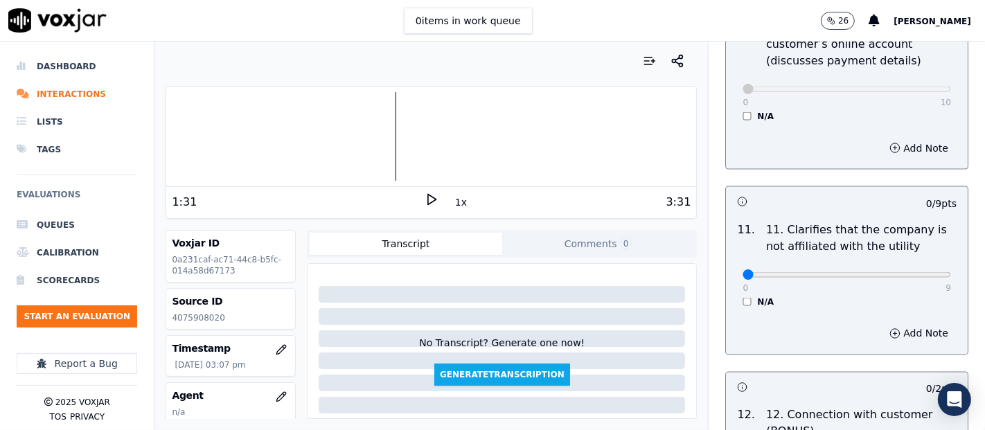
scroll to position [1939, 0]
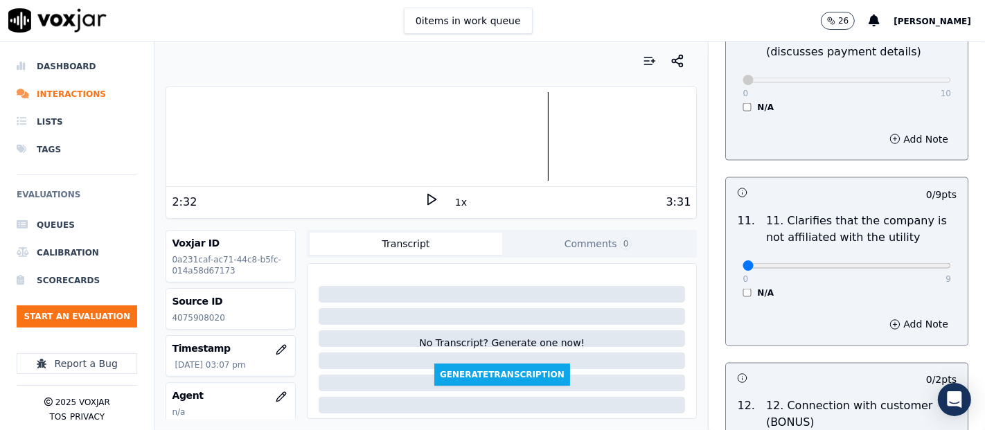
click at [428, 197] on polygon at bounding box center [432, 200] width 8 height 10
click at [186, 134] on div at bounding box center [431, 136] width 530 height 89
click at [425, 194] on icon at bounding box center [432, 200] width 14 height 14
click at [308, 133] on div at bounding box center [431, 136] width 530 height 89
click at [425, 202] on icon at bounding box center [432, 200] width 14 height 14
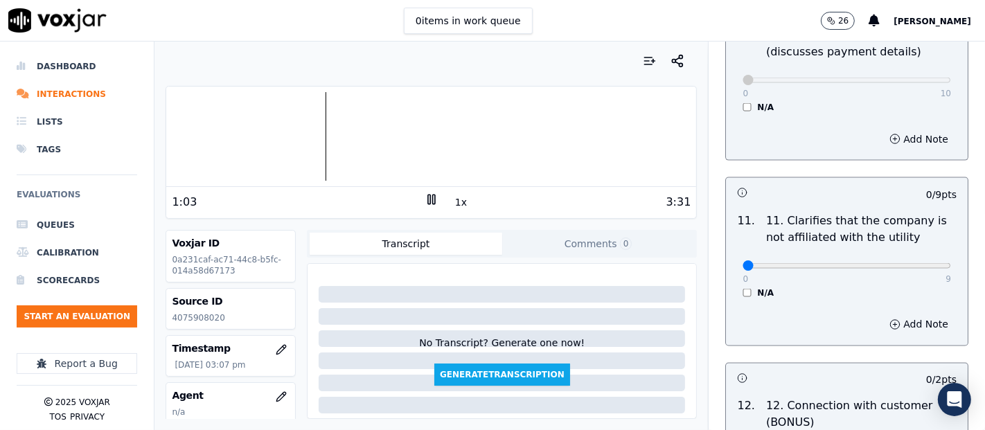
click at [416, 190] on div "1:03 1x 3:31" at bounding box center [431, 202] width 530 height 30
click at [425, 194] on icon at bounding box center [432, 200] width 14 height 14
drag, startPoint x: 720, startPoint y: 269, endPoint x: 705, endPoint y: 270, distance: 14.6
click at [742, 269] on input "range" at bounding box center [846, 266] width 208 height 6
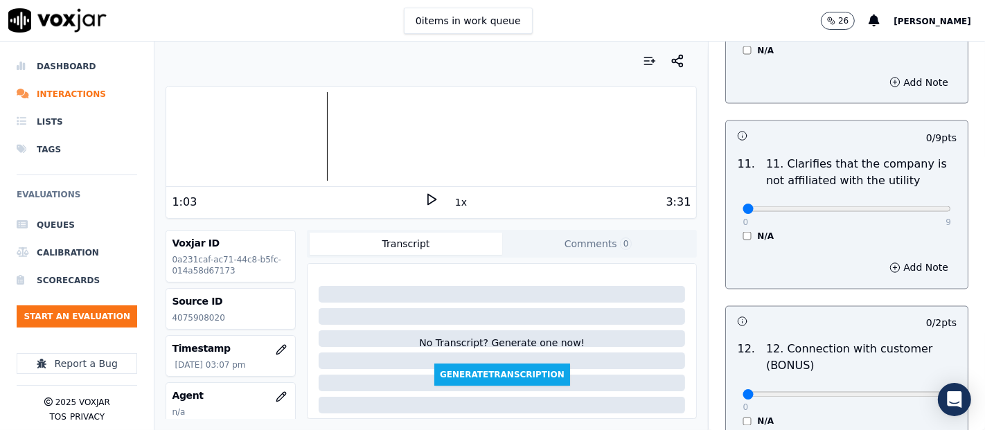
scroll to position [2032, 0]
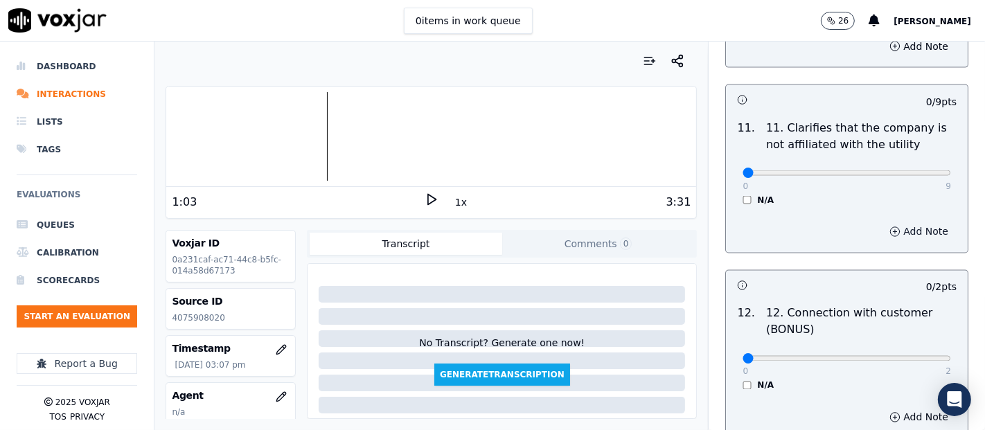
click at [881, 222] on button "Add Note" at bounding box center [918, 231] width 75 height 19
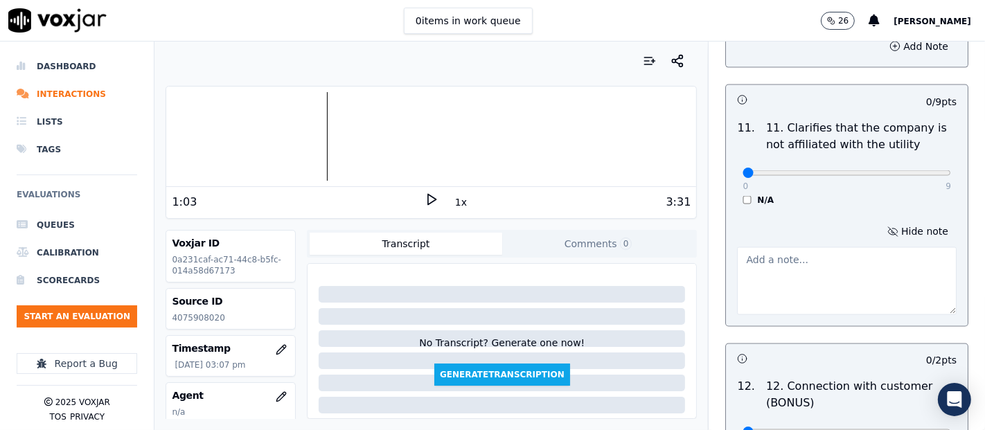
click at [779, 277] on textarea at bounding box center [847, 281] width 220 height 68
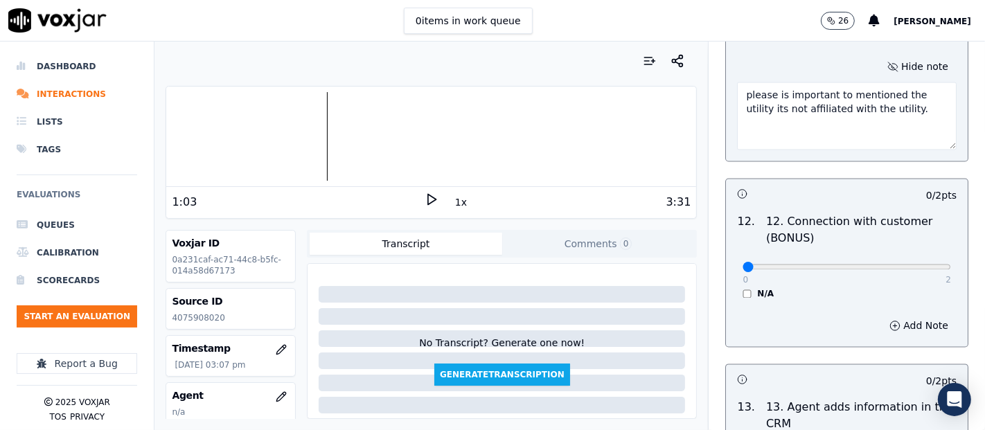
scroll to position [2220, 0]
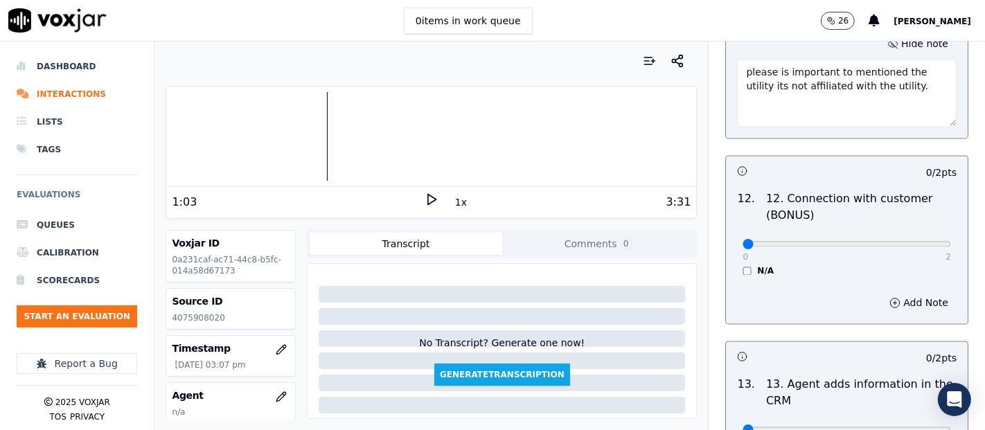
type textarea "please is important to mentioned the utility its not affiliated with the utilit…"
click at [875, 242] on input "range" at bounding box center [846, 245] width 208 height 6
click at [821, 242] on input "range" at bounding box center [846, 245] width 208 height 6
click at [844, 242] on input "range" at bounding box center [846, 245] width 208 height 6
click at [864, 242] on input "range" at bounding box center [846, 245] width 208 height 6
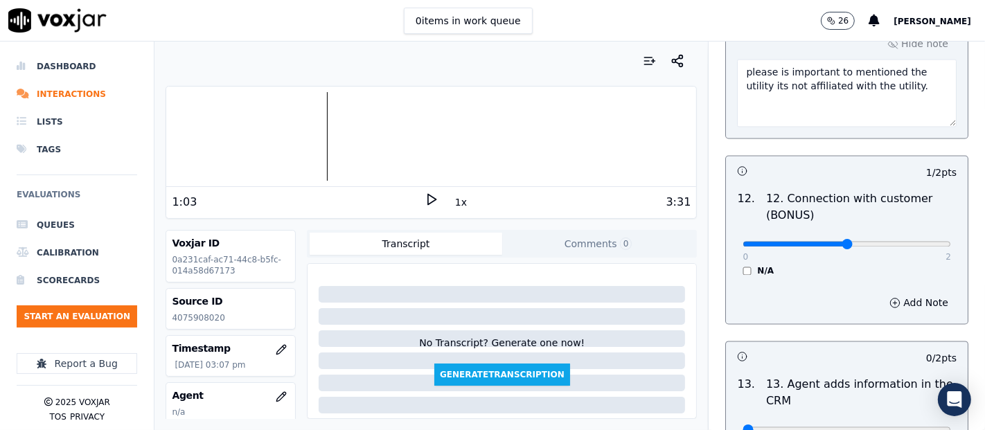
drag, startPoint x: 823, startPoint y: 242, endPoint x: 852, endPoint y: 244, distance: 28.5
click at [852, 244] on input "range" at bounding box center [846, 245] width 208 height 6
click at [825, 242] on input "range" at bounding box center [846, 245] width 208 height 6
drag, startPoint x: 828, startPoint y: 239, endPoint x: 852, endPoint y: 241, distance: 23.6
click at [850, 242] on input "range" at bounding box center [846, 245] width 208 height 6
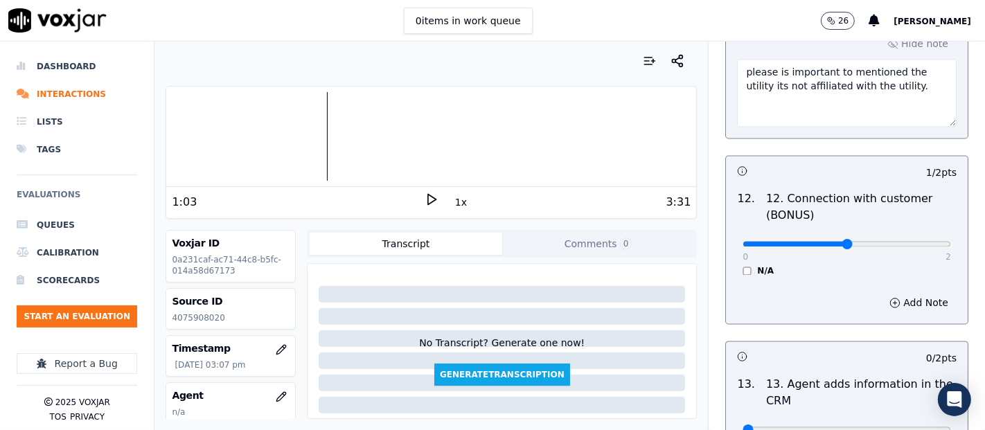
click at [854, 242] on input "range" at bounding box center [846, 245] width 208 height 6
click at [857, 242] on input "range" at bounding box center [846, 245] width 208 height 6
click at [862, 242] on input "range" at bounding box center [846, 245] width 208 height 6
click at [878, 242] on input "range" at bounding box center [846, 245] width 208 height 6
drag, startPoint x: 906, startPoint y: 238, endPoint x: 876, endPoint y: 243, distance: 30.2
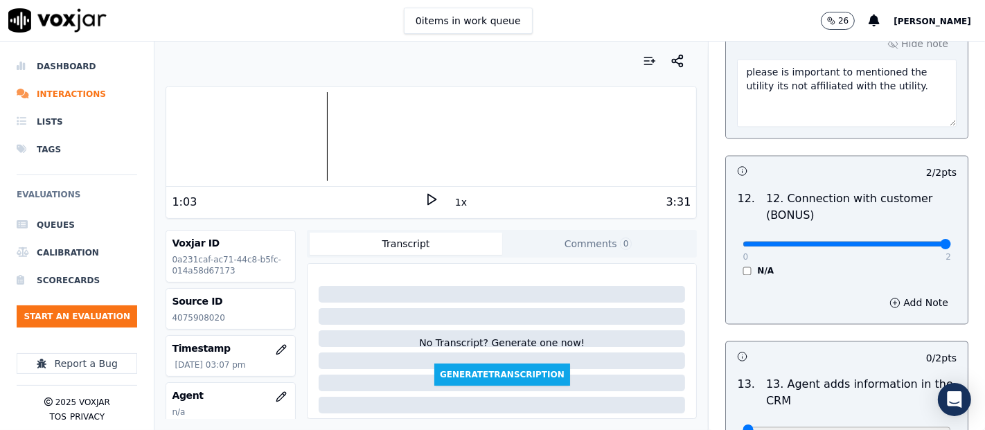
click at [876, 243] on input "range" at bounding box center [846, 245] width 208 height 6
click at [875, 242] on input "range" at bounding box center [846, 245] width 208 height 6
type input "1"
click at [824, 244] on input "range" at bounding box center [846, 245] width 208 height 6
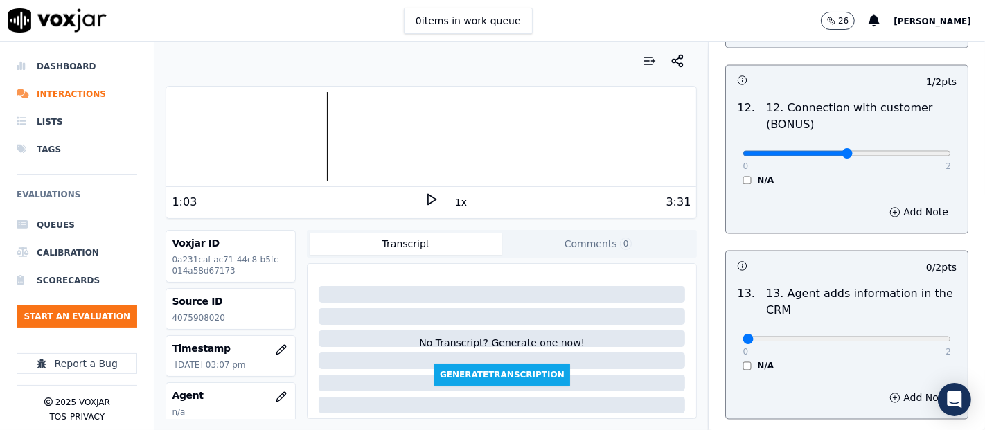
scroll to position [2325, 0]
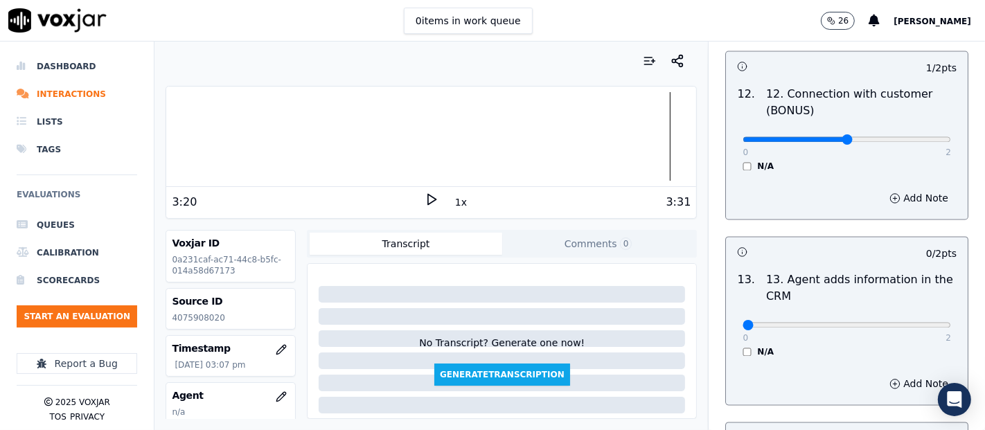
click at [425, 197] on icon at bounding box center [432, 200] width 14 height 14
click at [620, 133] on div at bounding box center [431, 136] width 530 height 89
click at [891, 193] on circle "button" at bounding box center [895, 197] width 9 height 9
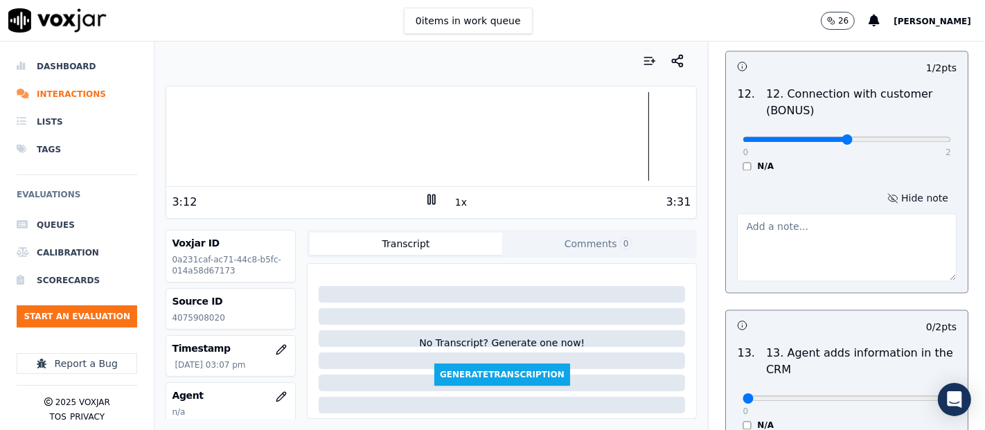
click at [813, 226] on textarea at bounding box center [847, 247] width 220 height 68
click at [425, 201] on icon at bounding box center [432, 200] width 14 height 14
click at [824, 224] on textarea "please use more a" at bounding box center [847, 247] width 220 height 68
click at [150, 145] on div "Dashboard Interactions Lists Tags Evaluations Queues Calibration Scorecards Sta…" at bounding box center [492, 236] width 985 height 389
click at [426, 201] on icon at bounding box center [432, 200] width 14 height 14
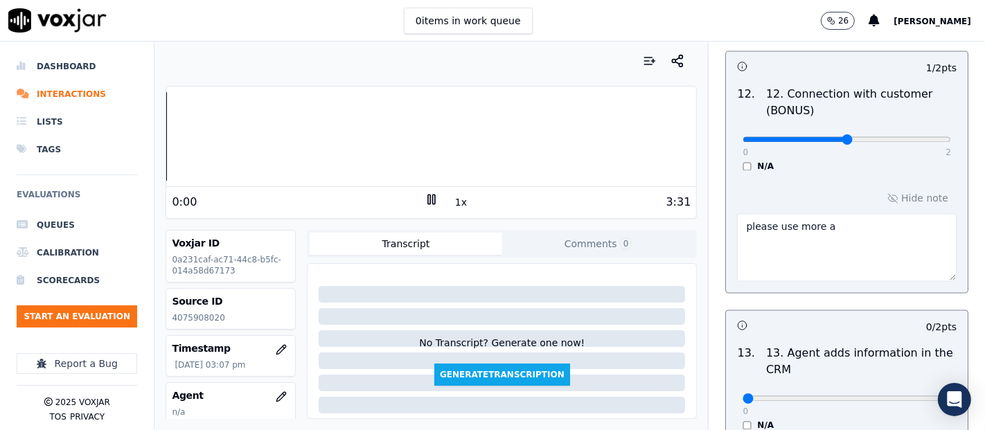
click at [142, 145] on div "Dashboard Interactions Lists Tags Evaluations Queues Calibration Scorecards Sta…" at bounding box center [492, 236] width 985 height 389
click at [425, 197] on icon at bounding box center [432, 200] width 14 height 14
click at [870, 215] on textarea "please use more a" at bounding box center [847, 247] width 220 height 68
click at [836, 224] on textarea "please use more acknoledge" at bounding box center [847, 247] width 220 height 68
click at [837, 224] on textarea "please use more acknoledge" at bounding box center [847, 247] width 220 height 68
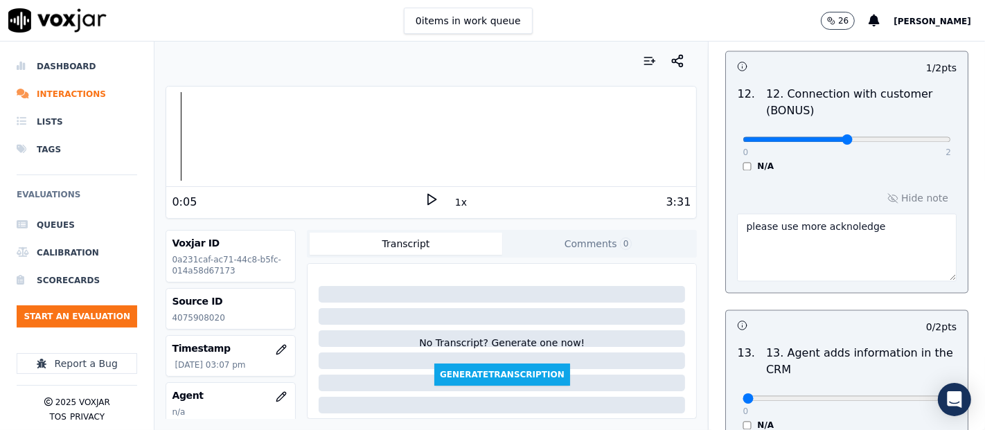
click at [850, 221] on textarea "please use more acknoledge" at bounding box center [847, 247] width 220 height 68
click at [855, 220] on textarea "please use more acknoledge" at bounding box center [847, 247] width 220 height 68
click at [839, 237] on textarea "please use more acknoledge" at bounding box center [847, 247] width 220 height 68
click at [876, 216] on textarea "please use more acknoledge" at bounding box center [847, 247] width 220 height 68
drag, startPoint x: 864, startPoint y: 222, endPoint x: 837, endPoint y: 218, distance: 28.0
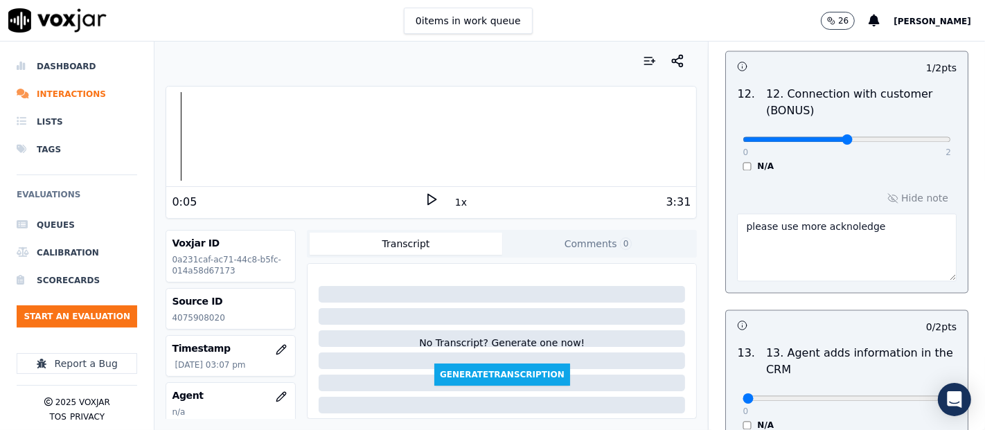
click at [832, 220] on textarea "please use more acknoledge" at bounding box center [847, 247] width 220 height 68
click at [826, 220] on textarea "please use more acknoledge" at bounding box center [847, 247] width 220 height 68
click at [867, 220] on textarea "please use more acknowledge" at bounding box center [847, 247] width 220 height 68
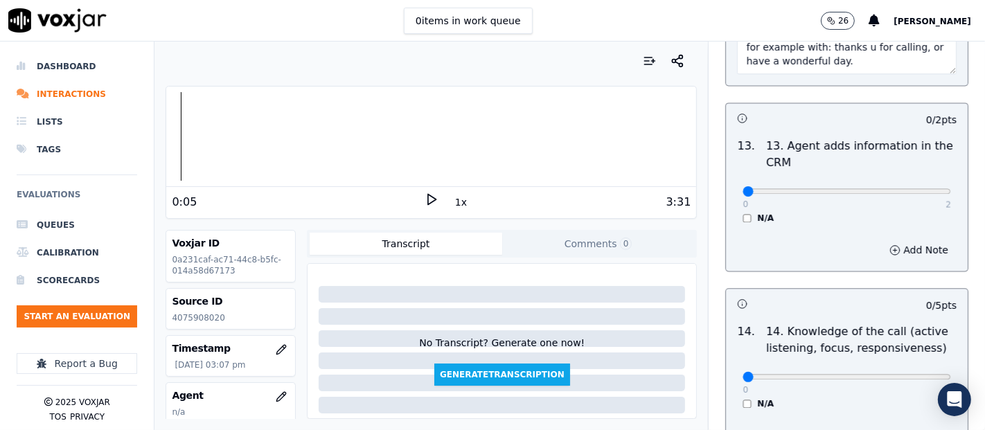
scroll to position [2556, 0]
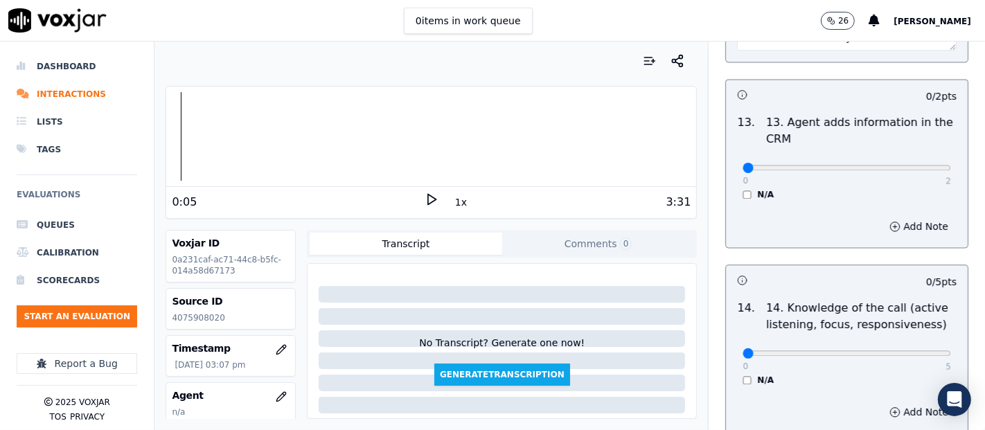
type textarea "please use more acknowledge when you star the call for example its important as…"
drag, startPoint x: 737, startPoint y: 156, endPoint x: 916, endPoint y: 153, distance: 178.7
type input "2"
click at [916, 165] on input "range" at bounding box center [846, 168] width 208 height 6
click at [555, 114] on div at bounding box center [431, 136] width 530 height 89
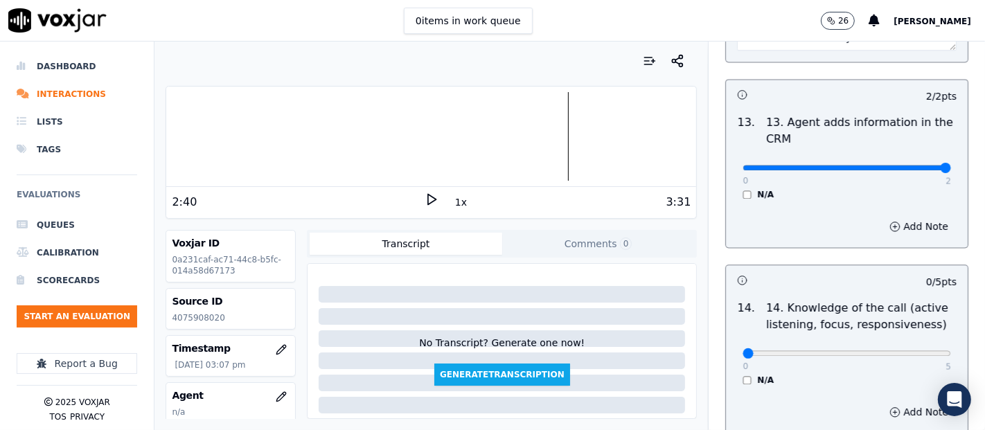
click at [428, 197] on polygon at bounding box center [432, 200] width 8 height 10
click at [380, 137] on div at bounding box center [431, 136] width 530 height 89
click at [316, 140] on div at bounding box center [431, 136] width 530 height 89
click at [428, 199] on rect at bounding box center [429, 199] width 2 height 9
click at [428, 199] on polygon at bounding box center [432, 200] width 8 height 10
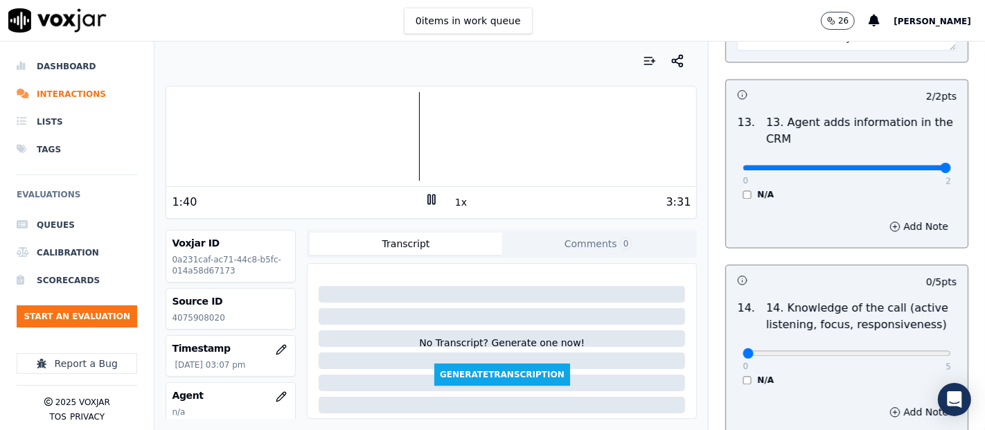
click at [346, 127] on div at bounding box center [431, 136] width 530 height 89
click at [433, 199] on rect at bounding box center [434, 199] width 2 height 9
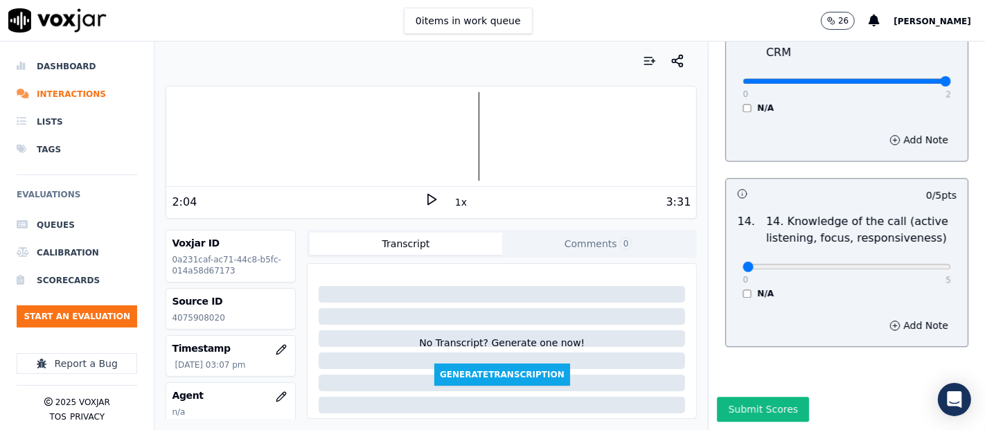
scroll to position [2670, 0]
click at [425, 197] on icon at bounding box center [432, 200] width 14 height 14
click at [188, 135] on div at bounding box center [431, 136] width 530 height 89
click at [425, 201] on icon at bounding box center [432, 200] width 14 height 14
click at [168, 137] on div at bounding box center [431, 136] width 530 height 89
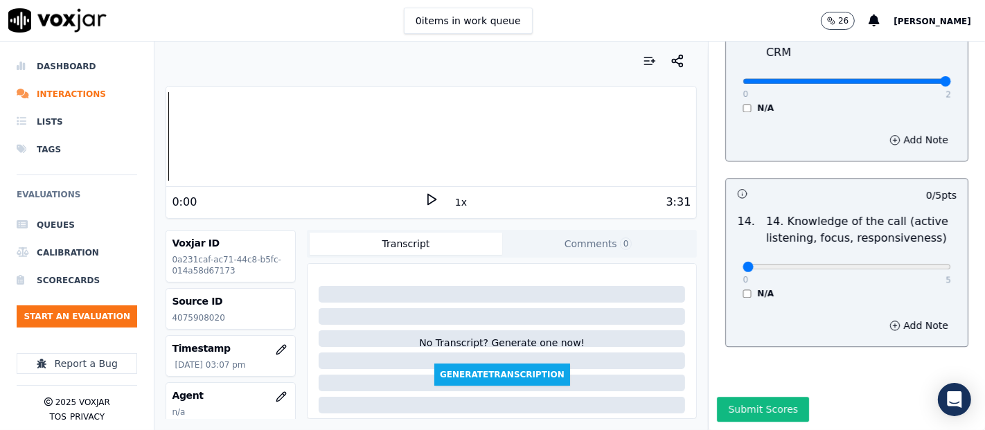
click at [428, 202] on polygon at bounding box center [432, 200] width 8 height 10
click at [242, 141] on div at bounding box center [431, 136] width 530 height 89
click at [425, 195] on icon at bounding box center [432, 200] width 14 height 14
click at [194, 311] on div "Source ID 4075908020" at bounding box center [230, 309] width 129 height 40
drag, startPoint x: 194, startPoint y: 319, endPoint x: 199, endPoint y: 324, distance: 7.8
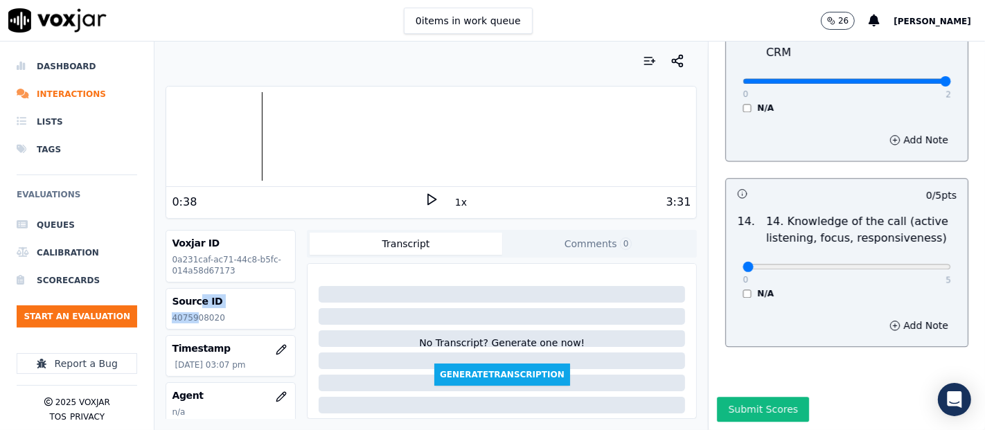
click at [194, 319] on p "4075908020" at bounding box center [231, 317] width 118 height 11
click at [201, 324] on div "Source ID 4075908020" at bounding box center [230, 309] width 129 height 40
click at [202, 321] on p "4075908020" at bounding box center [231, 317] width 118 height 11
click at [243, 138] on div at bounding box center [431, 136] width 530 height 89
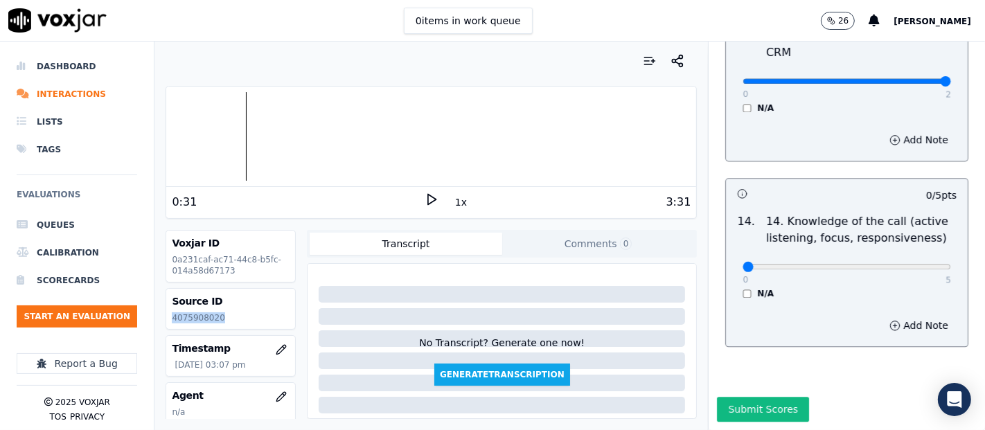
click at [425, 199] on icon at bounding box center [432, 200] width 14 height 14
click at [425, 201] on icon at bounding box center [432, 200] width 14 height 14
click at [429, 203] on icon at bounding box center [432, 200] width 14 height 14
click at [425, 195] on icon at bounding box center [432, 200] width 14 height 14
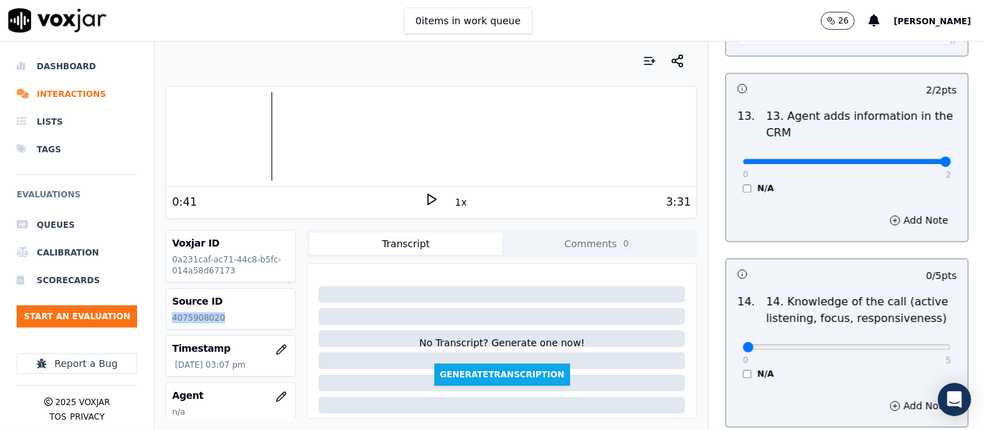
scroll to position [2593, 0]
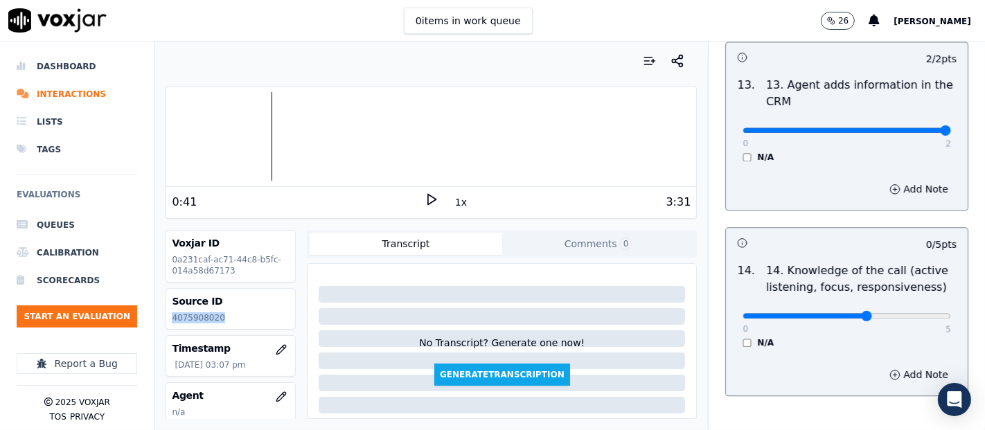
click at [843, 313] on input "range" at bounding box center [846, 316] width 208 height 6
type input "4"
click at [862, 313] on input "range" at bounding box center [846, 316] width 208 height 6
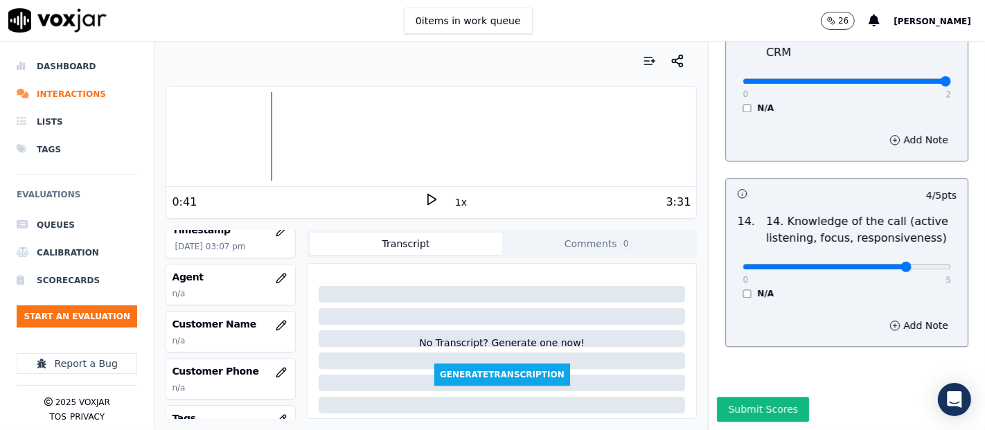
scroll to position [121, 0]
click at [276, 321] on icon "button" at bounding box center [281, 323] width 11 height 11
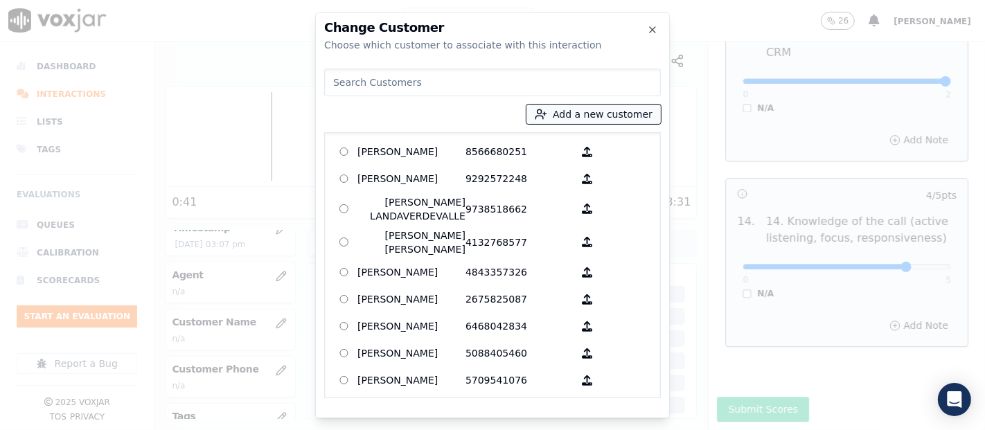
click at [585, 119] on button "Add a new customer" at bounding box center [593, 114] width 134 height 19
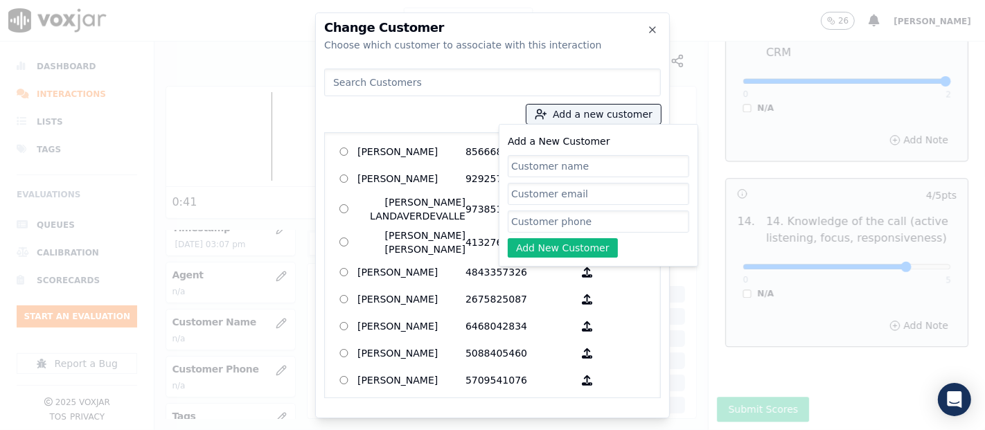
drag, startPoint x: 560, startPoint y: 180, endPoint x: 539, endPoint y: 163, distance: 27.0
click at [539, 163] on input "Add a New Customer" at bounding box center [598, 166] width 181 height 22
paste input "[PERSON_NAME]"
type input "[PERSON_NAME]"
click at [571, 218] on input "Add a New Customer" at bounding box center [598, 222] width 181 height 22
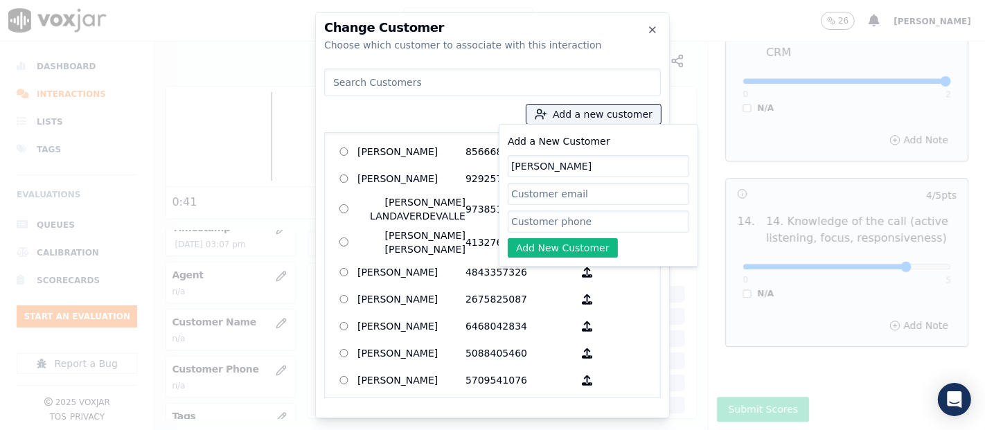
paste input "4075908020"
type input "4075908020"
click at [571, 242] on button "Add New Customer" at bounding box center [563, 247] width 110 height 19
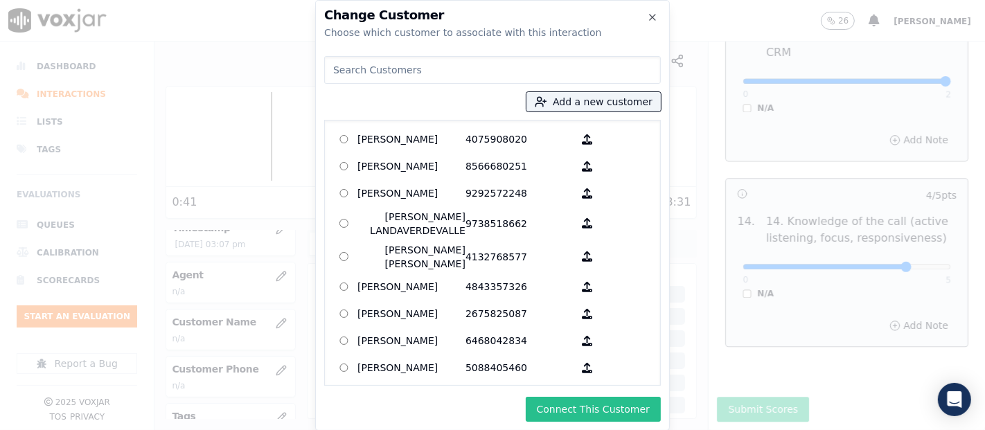
click at [623, 411] on button "Connect This Customer" at bounding box center [593, 409] width 135 height 25
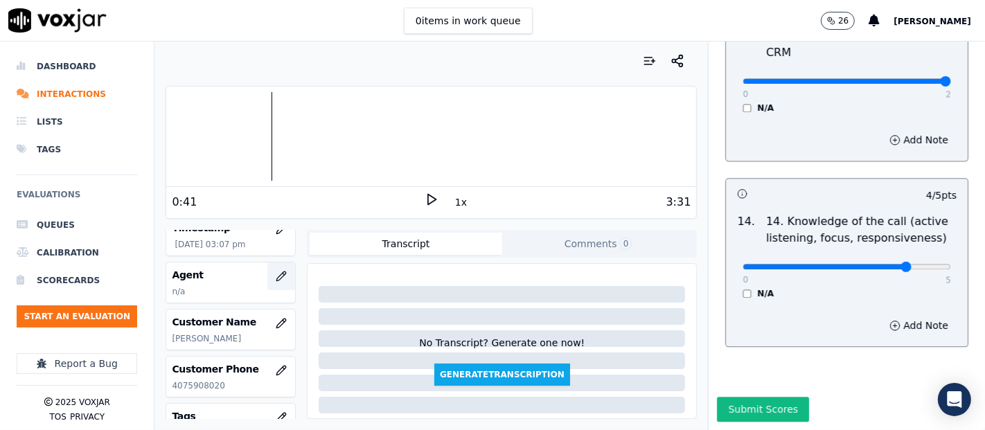
click at [276, 271] on icon "button" at bounding box center [281, 276] width 11 height 11
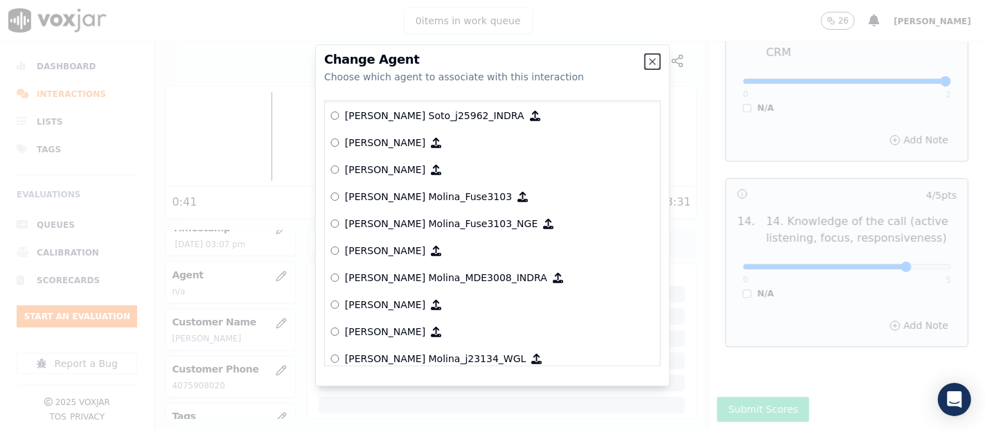
scroll to position [4192, 0]
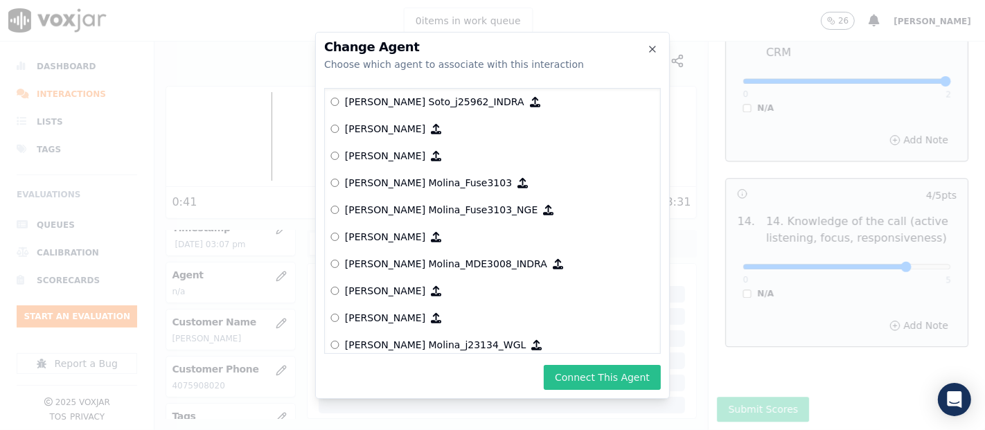
click at [603, 376] on button "Connect This Agent" at bounding box center [602, 377] width 117 height 25
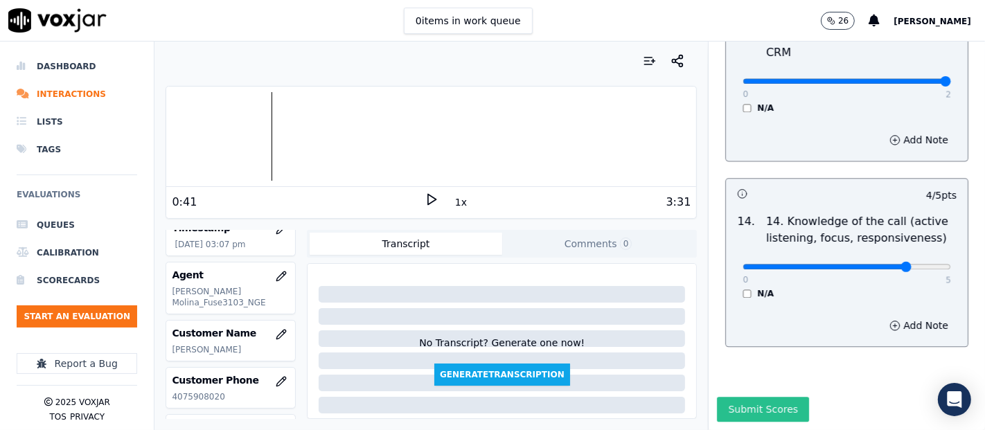
click at [759, 397] on button "Submit Scores" at bounding box center [763, 409] width 92 height 25
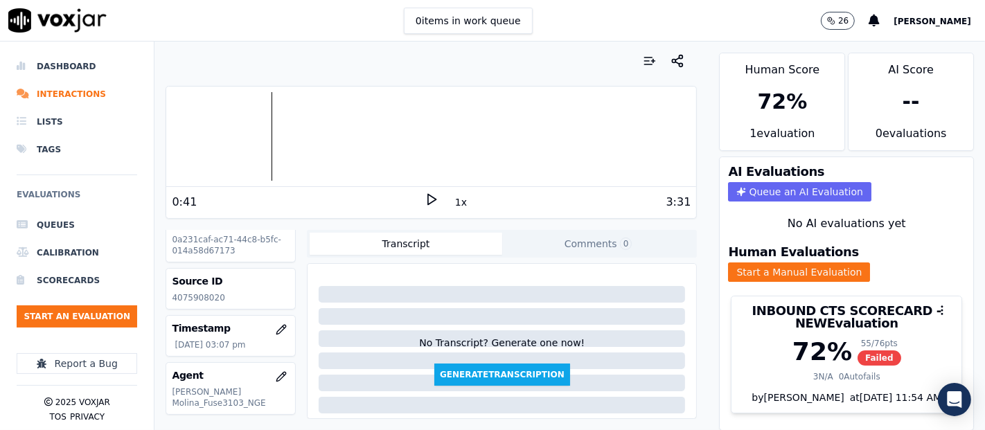
scroll to position [0, 0]
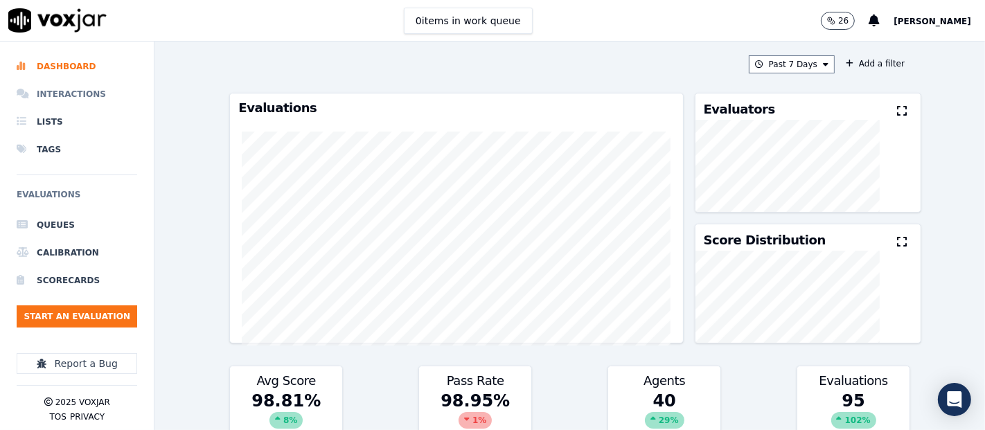
click at [59, 85] on li "Interactions" at bounding box center [77, 94] width 121 height 28
